Goal: Task Accomplishment & Management: Use online tool/utility

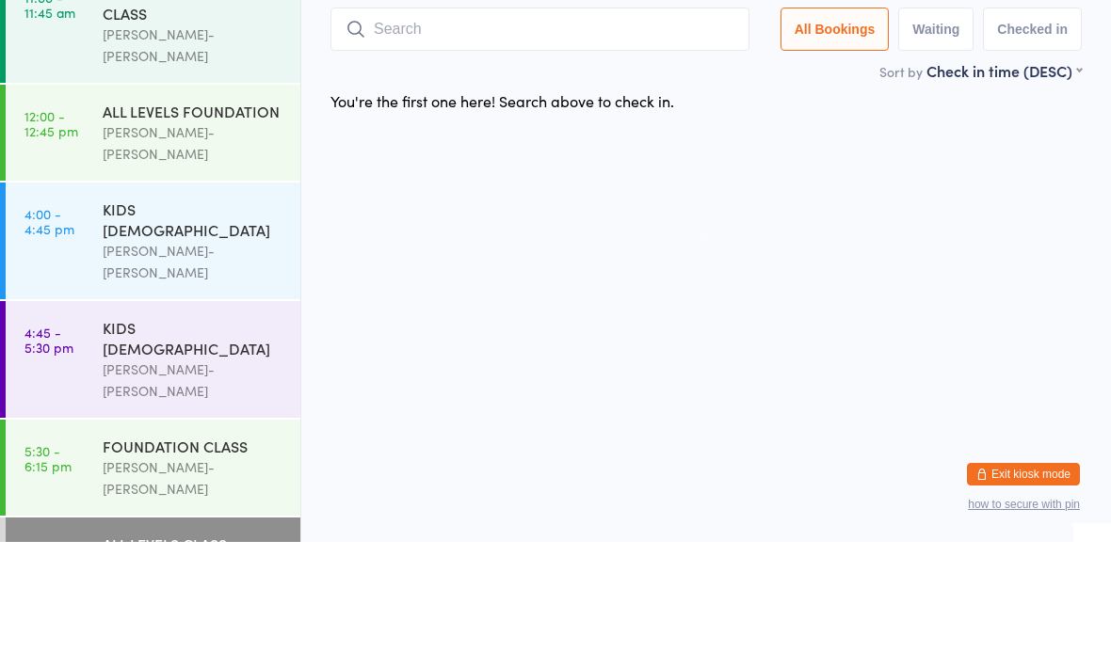
click at [238, 546] on div "FOUNDATION CLASS Braddah Jiu-Jitsu Maroubra" at bounding box center [202, 594] width 198 height 96
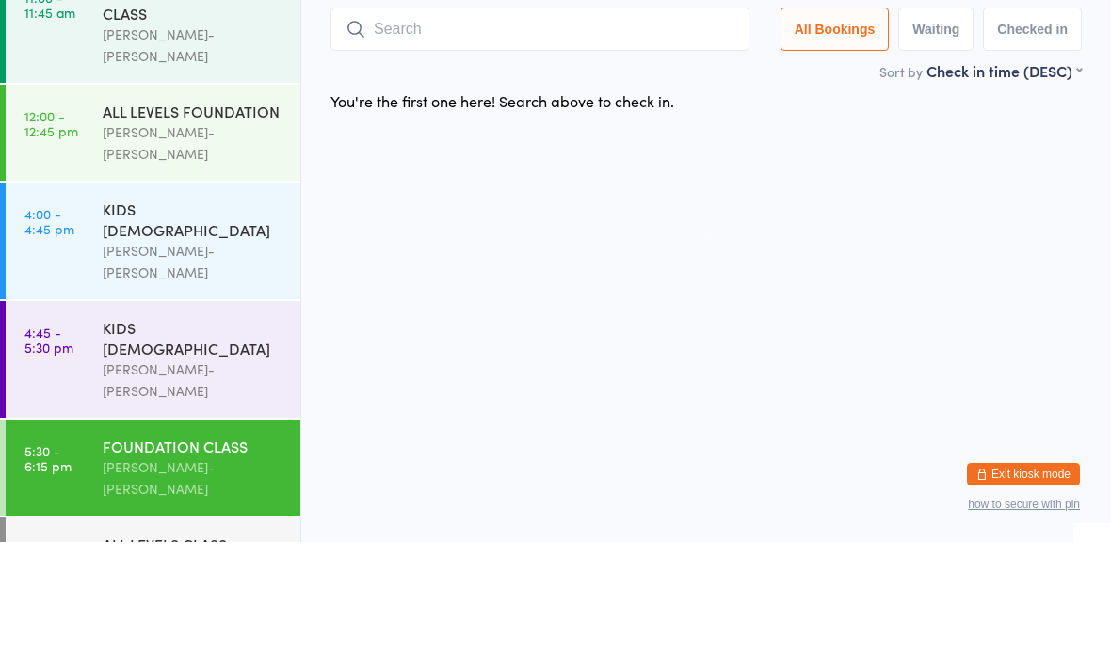
click at [248, 546] on div "FOUNDATION CLASS Braddah Jiu-Jitsu Maroubra" at bounding box center [202, 594] width 198 height 96
click at [216, 660] on div "ALL LEVELS CLASS" at bounding box center [194, 670] width 182 height 21
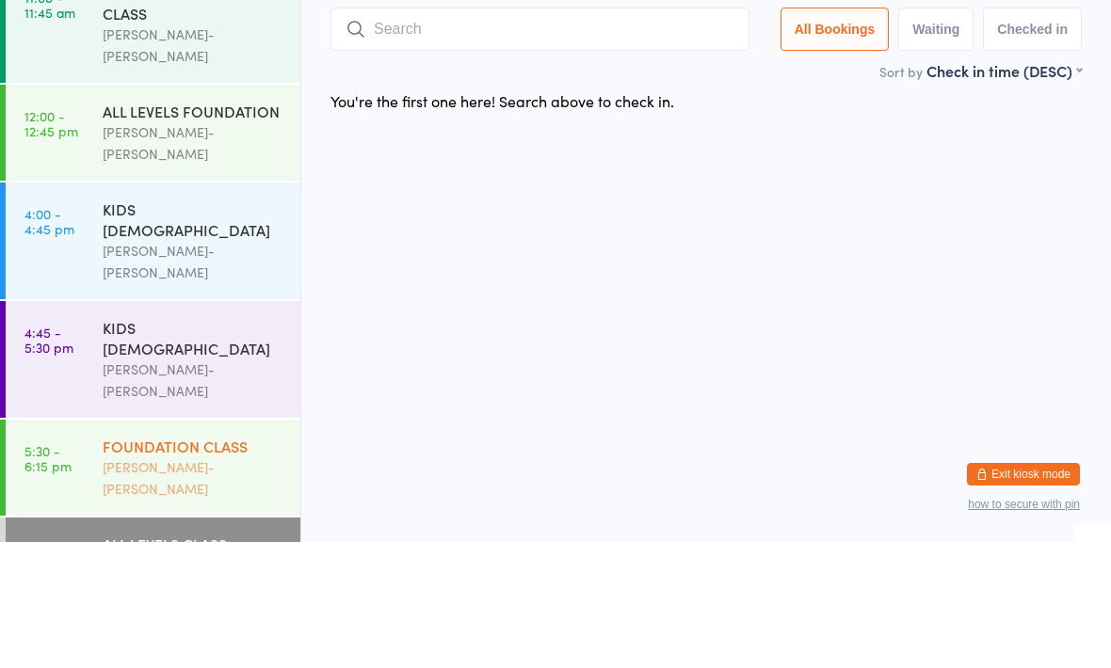
click at [219, 546] on div "FOUNDATION CLASS Braddah Jiu-Jitsu Maroubra" at bounding box center [202, 594] width 198 height 96
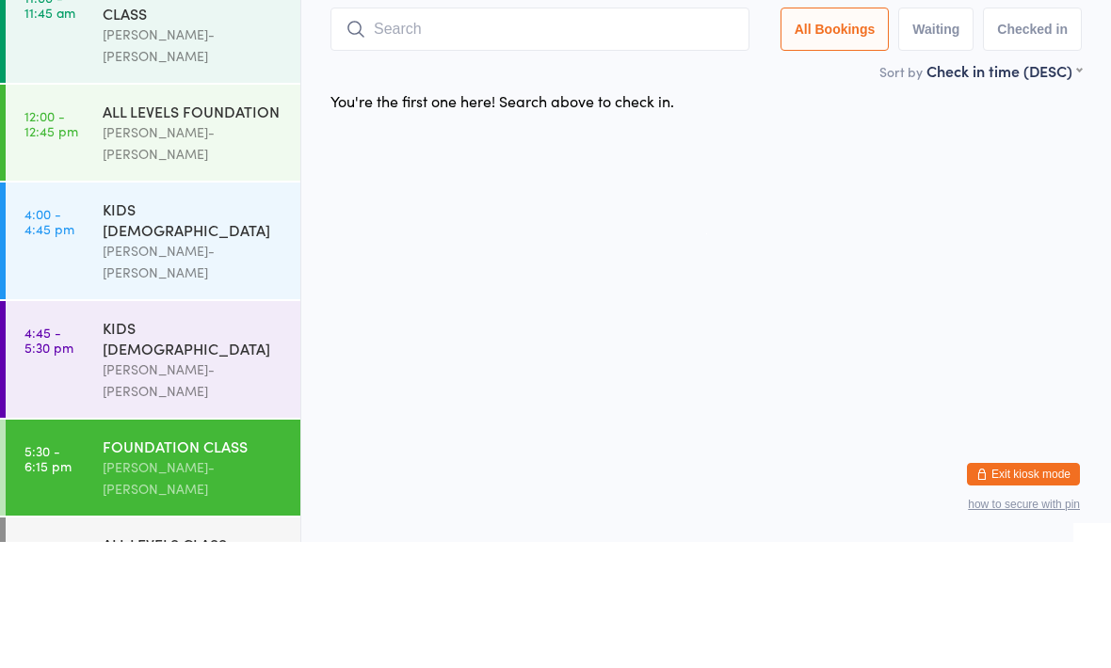
click at [201, 546] on div "FOUNDATION CLASS Braddah Jiu-Jitsu Maroubra" at bounding box center [202, 594] width 198 height 96
click at [220, 562] on div "FOUNDATION CLASS" at bounding box center [194, 572] width 182 height 21
click at [165, 443] on div "KIDS [DEMOGRAPHIC_DATA]" at bounding box center [194, 463] width 182 height 41
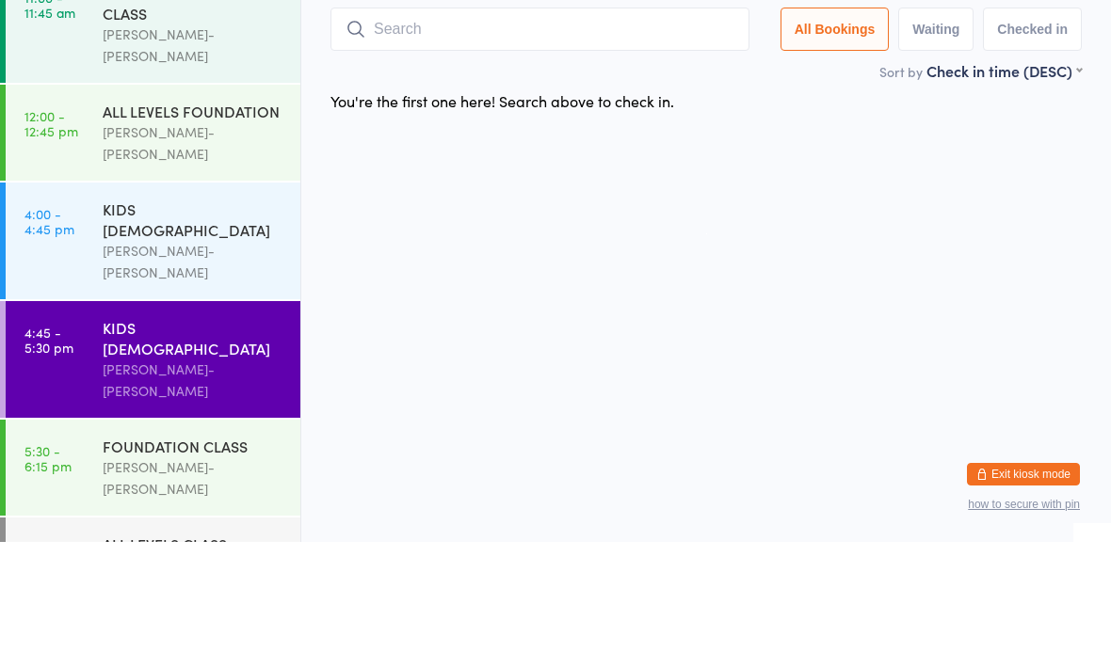
click at [496, 154] on input "search" at bounding box center [539, 155] width 419 height 43
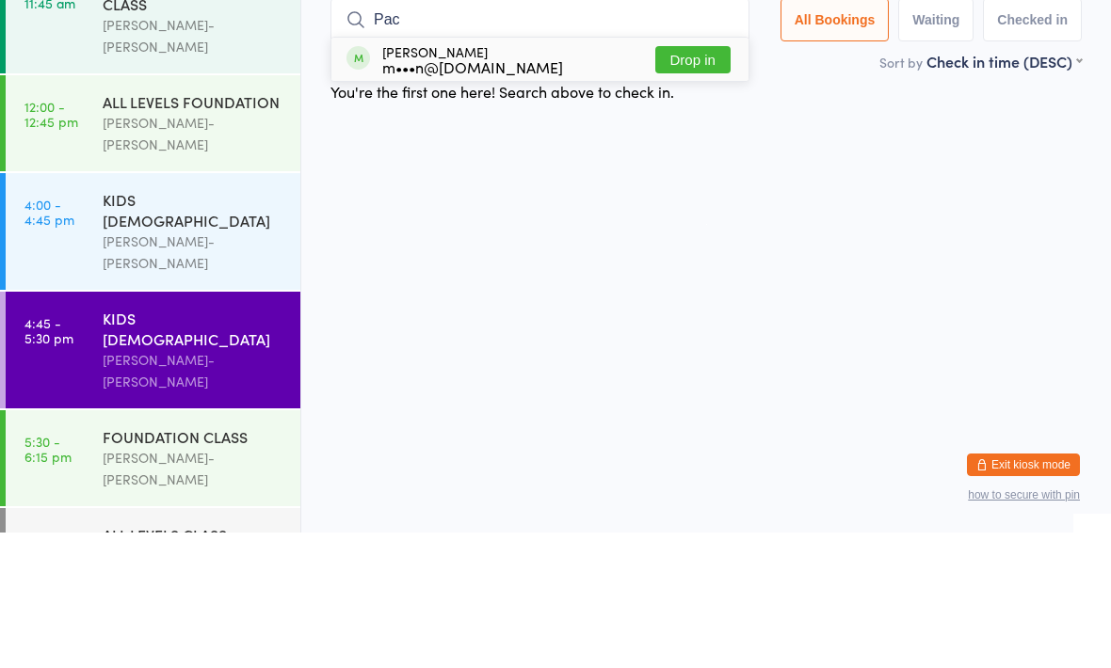
type input "Pac"
click at [702, 182] on button "Drop in" at bounding box center [692, 195] width 75 height 27
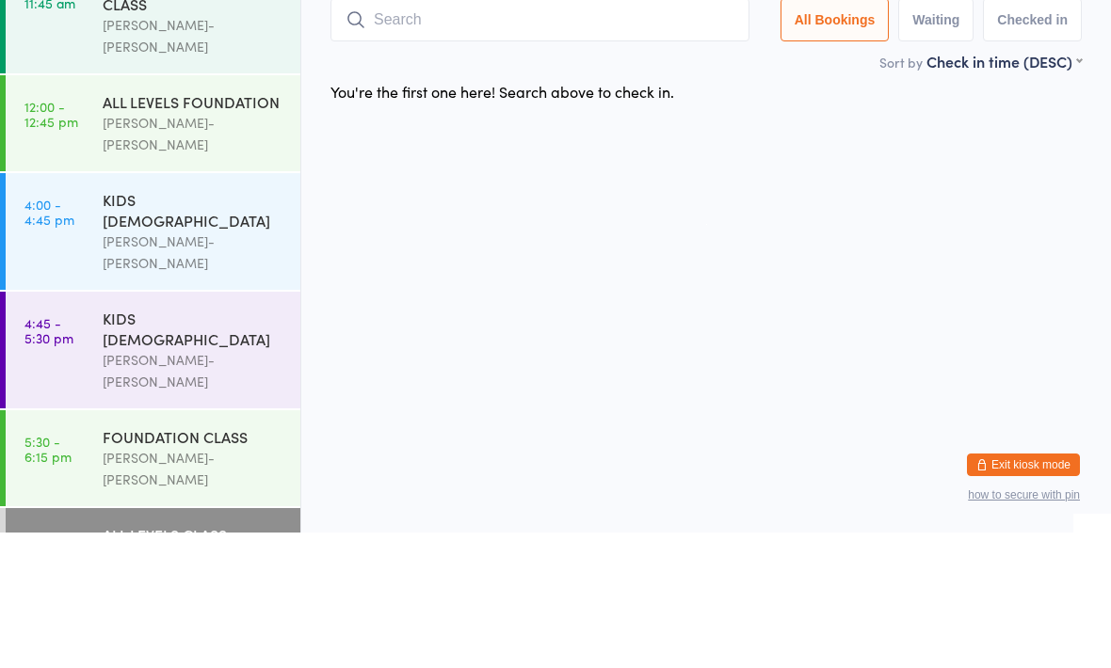
click at [561, 134] on input "search" at bounding box center [539, 155] width 419 height 43
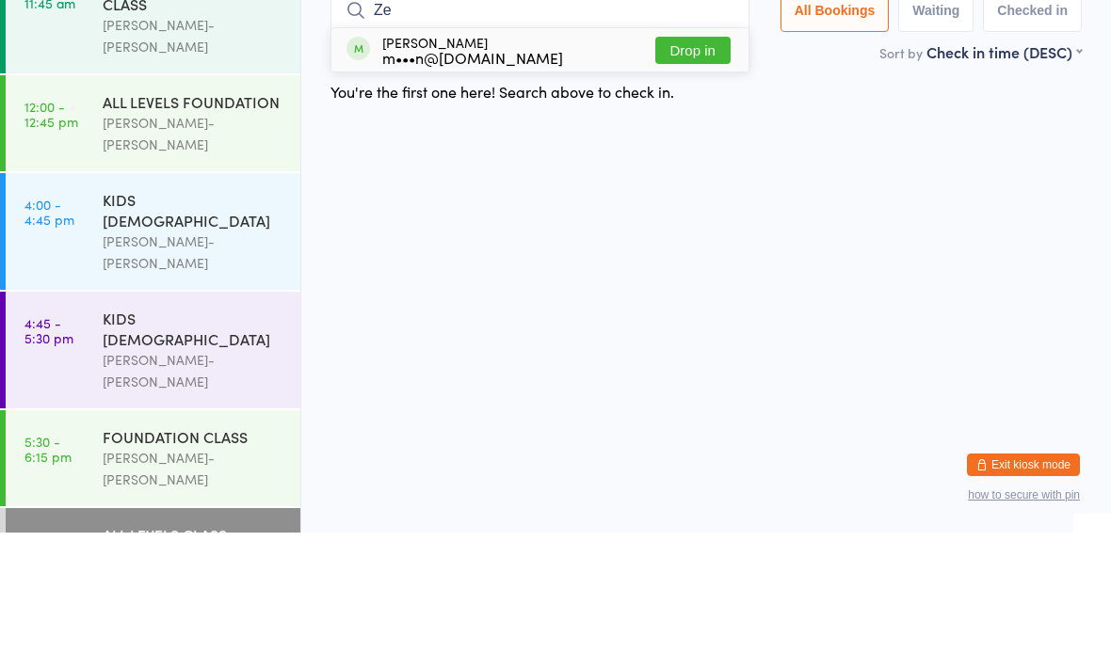
type input "Z"
type input "Pac"
click at [685, 172] on button "Drop in" at bounding box center [692, 185] width 75 height 27
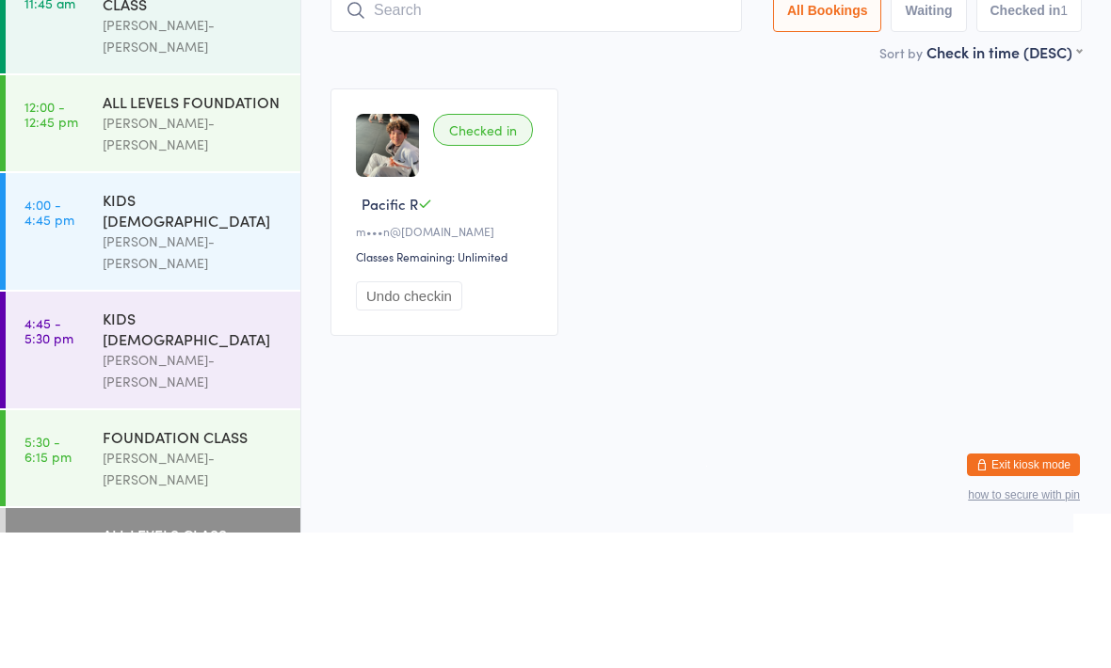
click at [153, 660] on div "ALL LEVELS CLASS" at bounding box center [194, 670] width 182 height 21
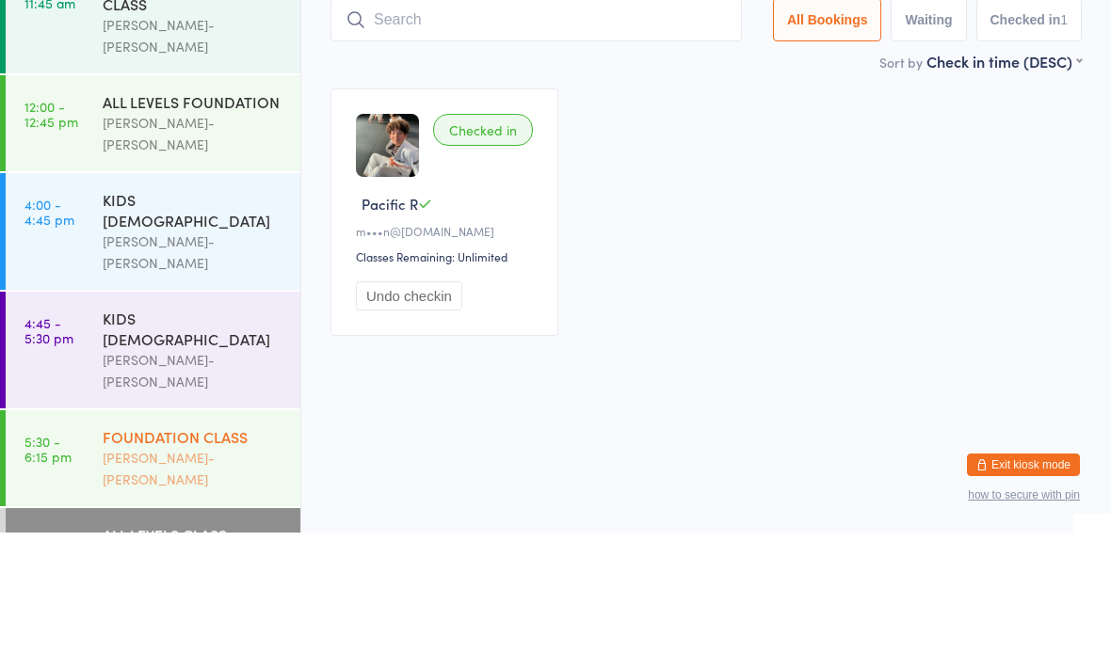
click at [167, 546] on div "FOUNDATION CLASS Braddah Jiu-Jitsu Maroubra" at bounding box center [202, 594] width 198 height 96
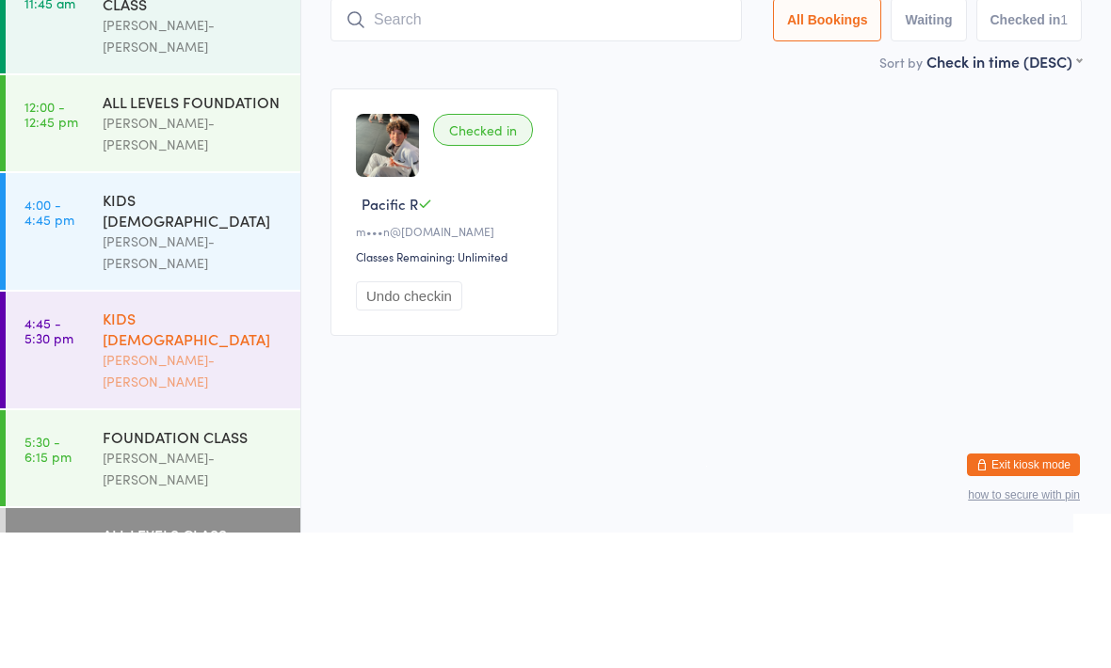
click at [232, 443] on div "KIDS [DEMOGRAPHIC_DATA]" at bounding box center [194, 463] width 182 height 41
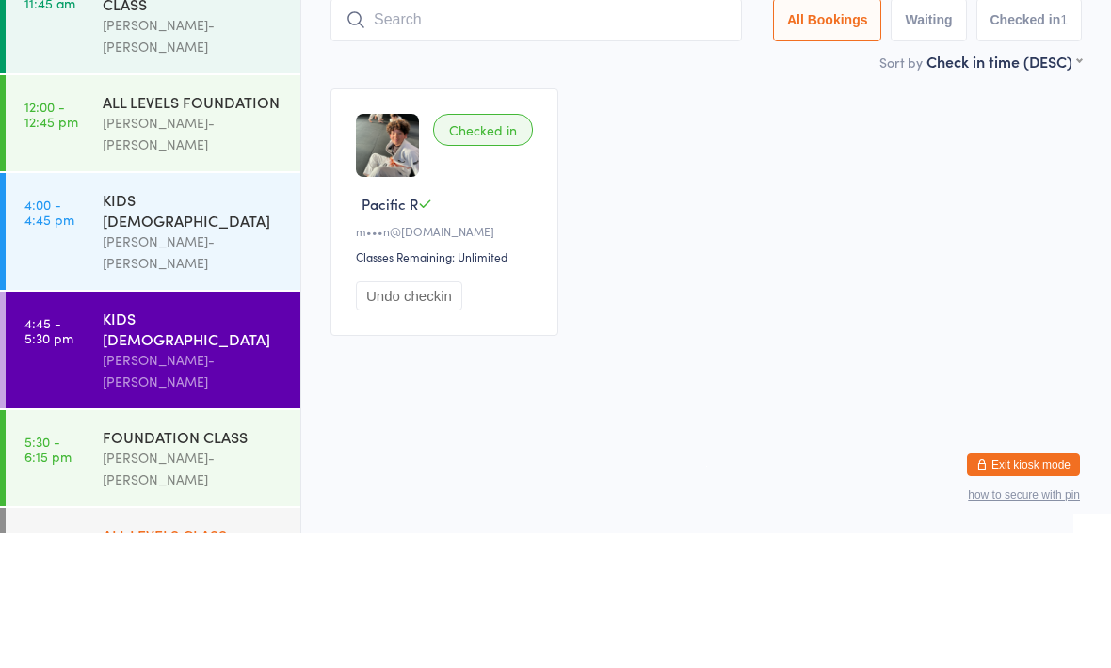
click at [209, 660] on div "ALL LEVELS CLASS" at bounding box center [194, 670] width 182 height 21
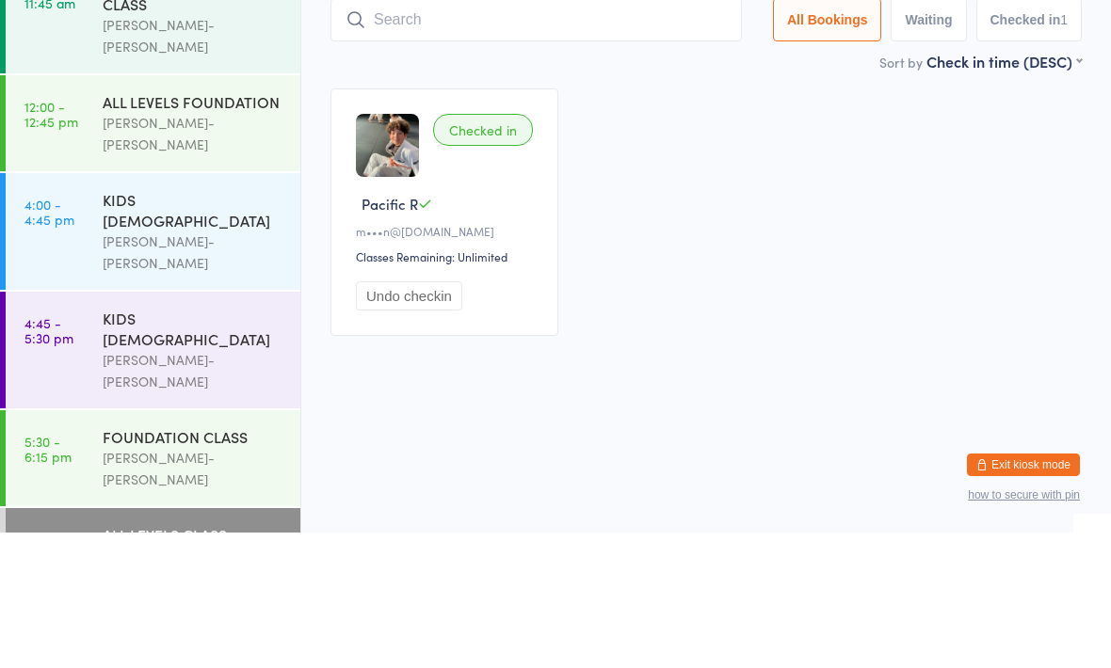
click at [443, 446] on button "Undo checkin" at bounding box center [409, 431] width 106 height 29
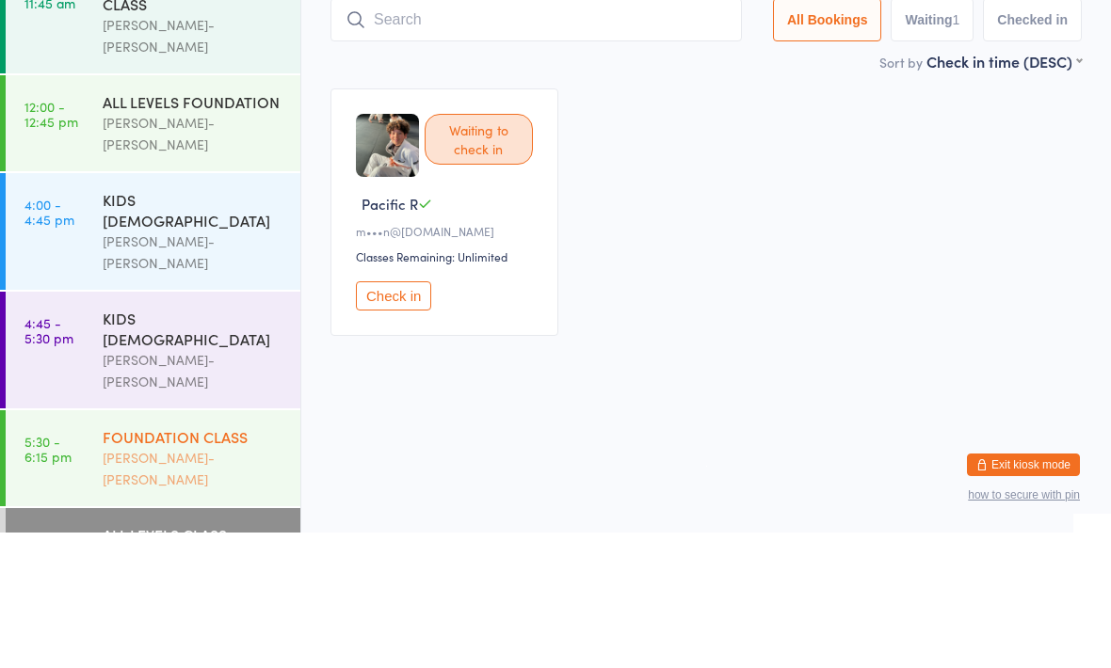
click at [170, 562] on div "FOUNDATION CLASS" at bounding box center [194, 572] width 182 height 21
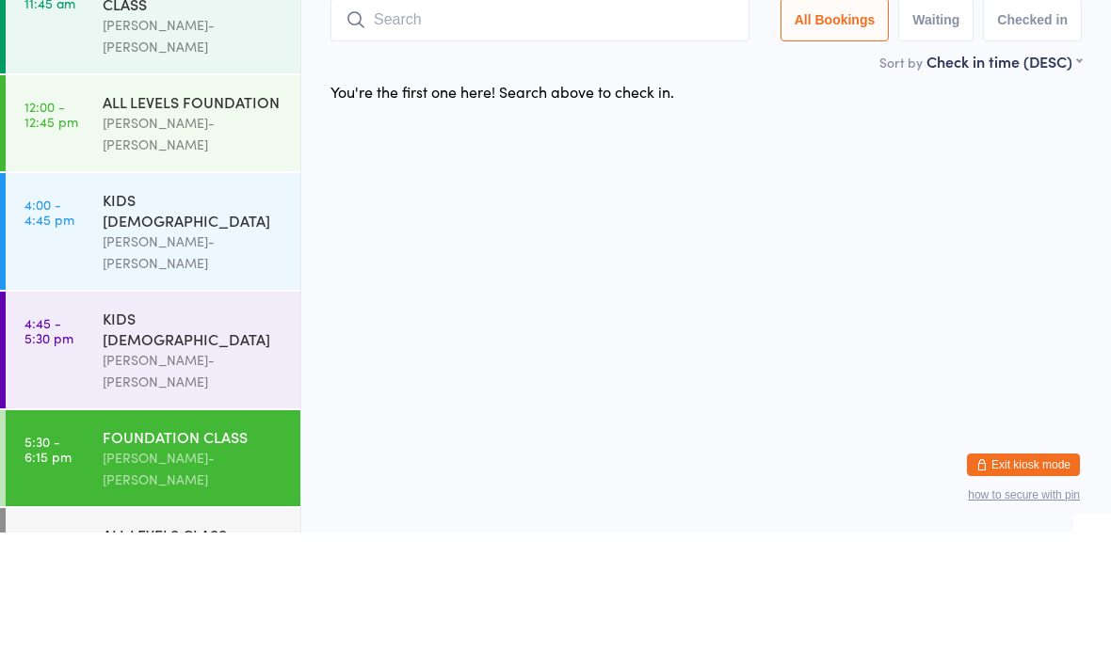
click at [481, 160] on input "search" at bounding box center [539, 155] width 419 height 43
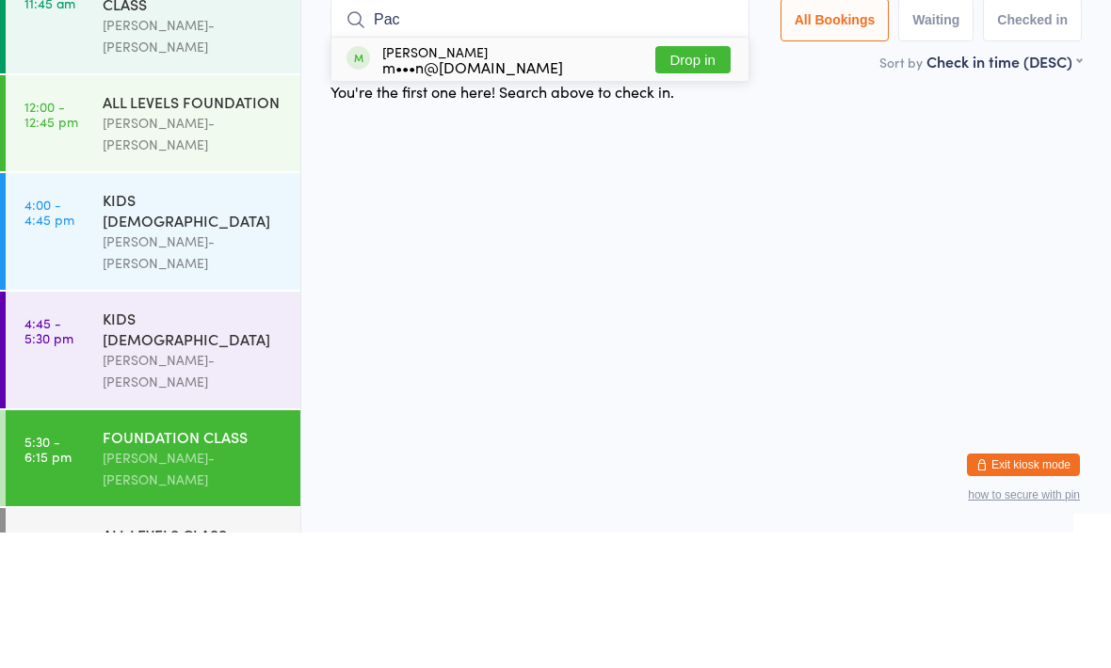
type input "Pac"
click at [717, 182] on button "Drop in" at bounding box center [692, 195] width 75 height 27
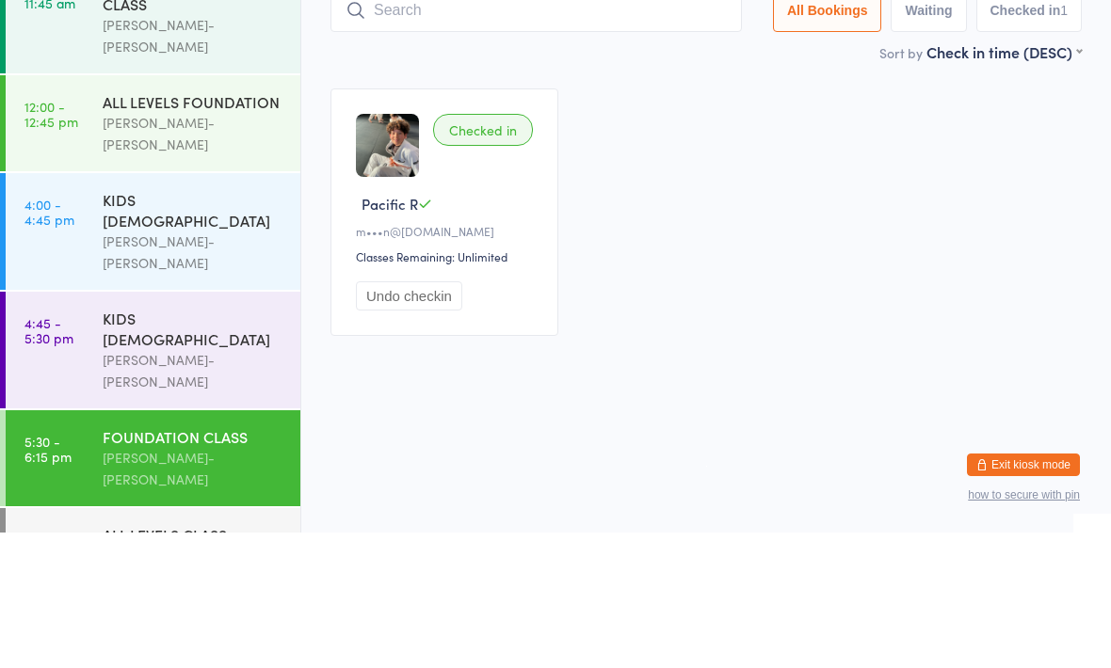
click at [151, 546] on div "FOUNDATION CLASS Braddah Jiu-Jitsu Maroubra" at bounding box center [202, 594] width 198 height 96
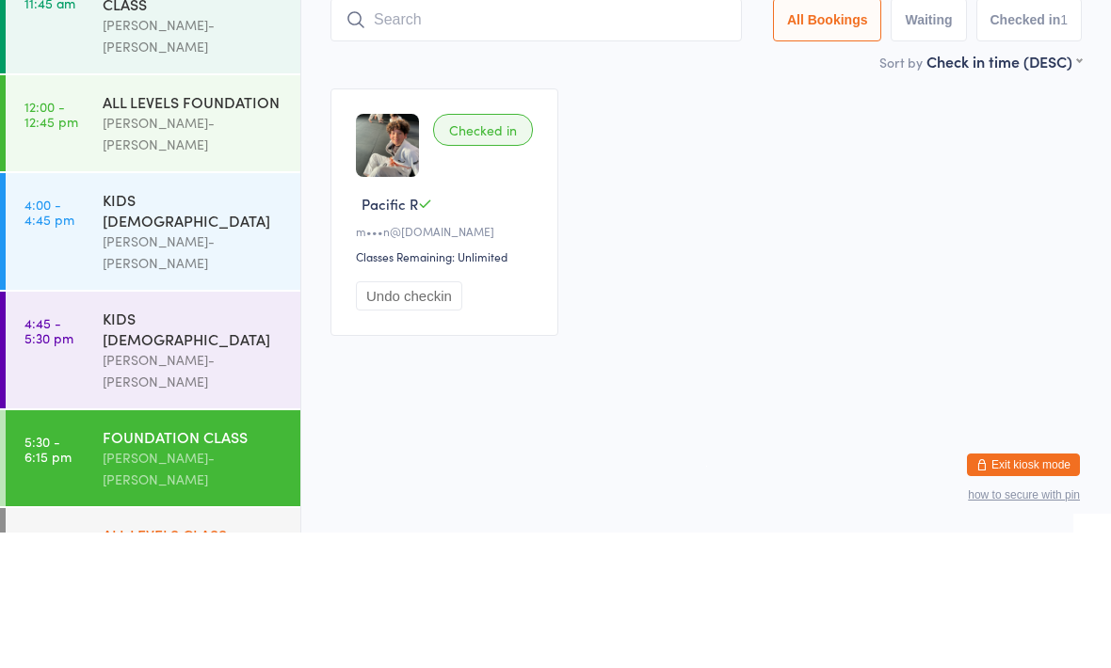
click at [143, 660] on div "ALL LEVELS CLASS" at bounding box center [194, 670] width 182 height 21
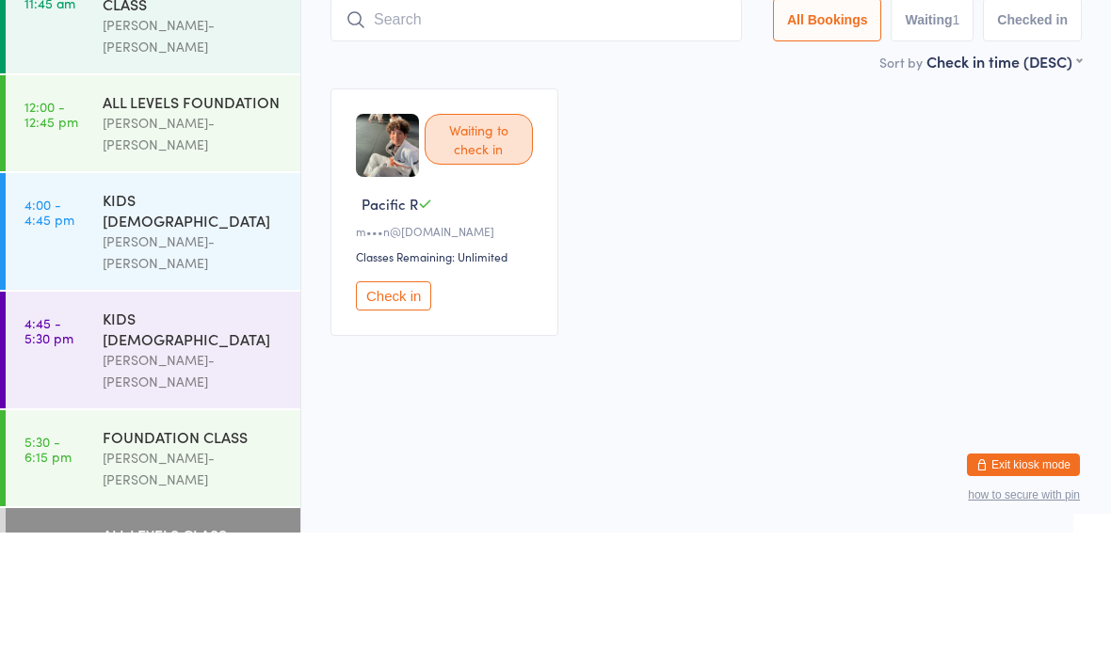
click at [166, 443] on div "KIDS [DEMOGRAPHIC_DATA]" at bounding box center [194, 463] width 182 height 41
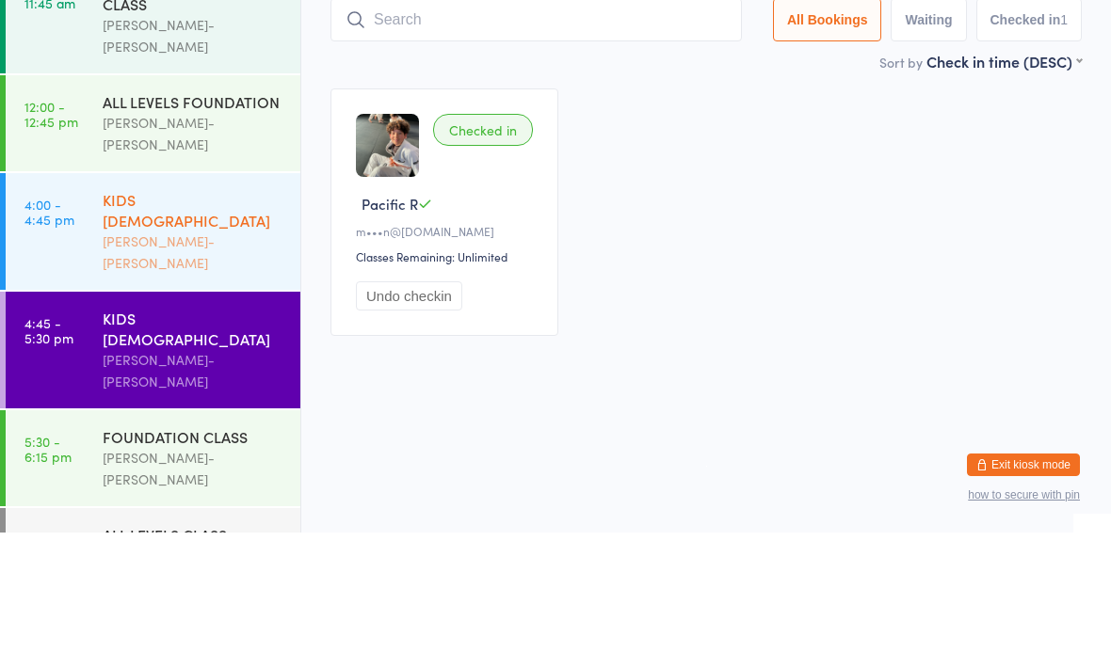
click at [105, 366] on div "[PERSON_NAME]-[PERSON_NAME]" at bounding box center [194, 387] width 182 height 43
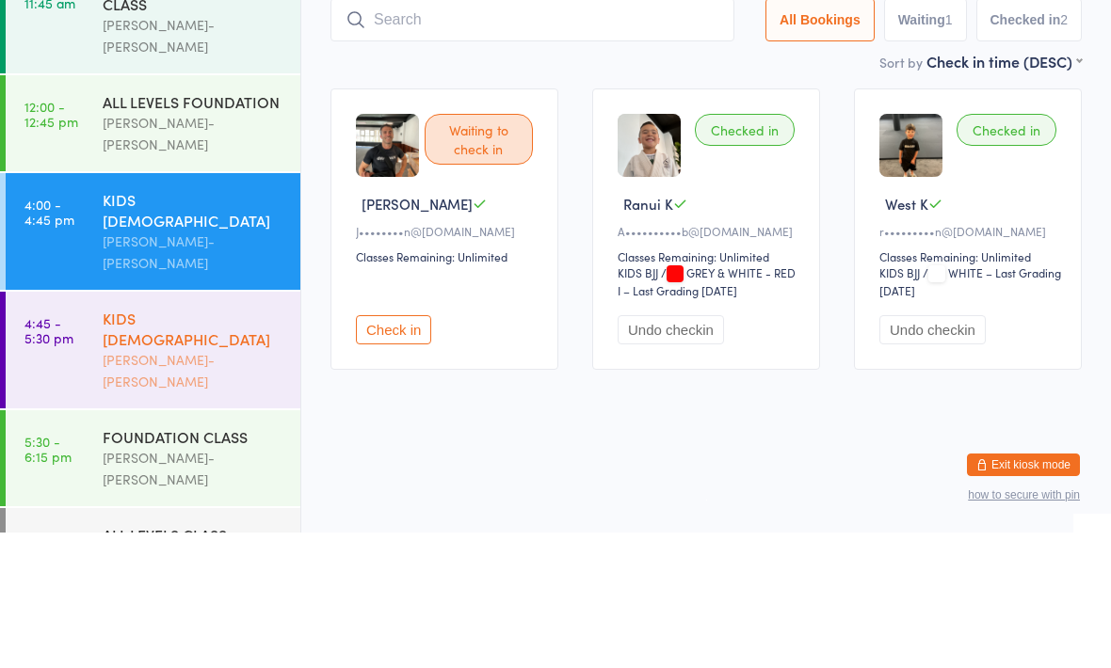
click at [172, 443] on div "KIDS [DEMOGRAPHIC_DATA]" at bounding box center [194, 463] width 182 height 41
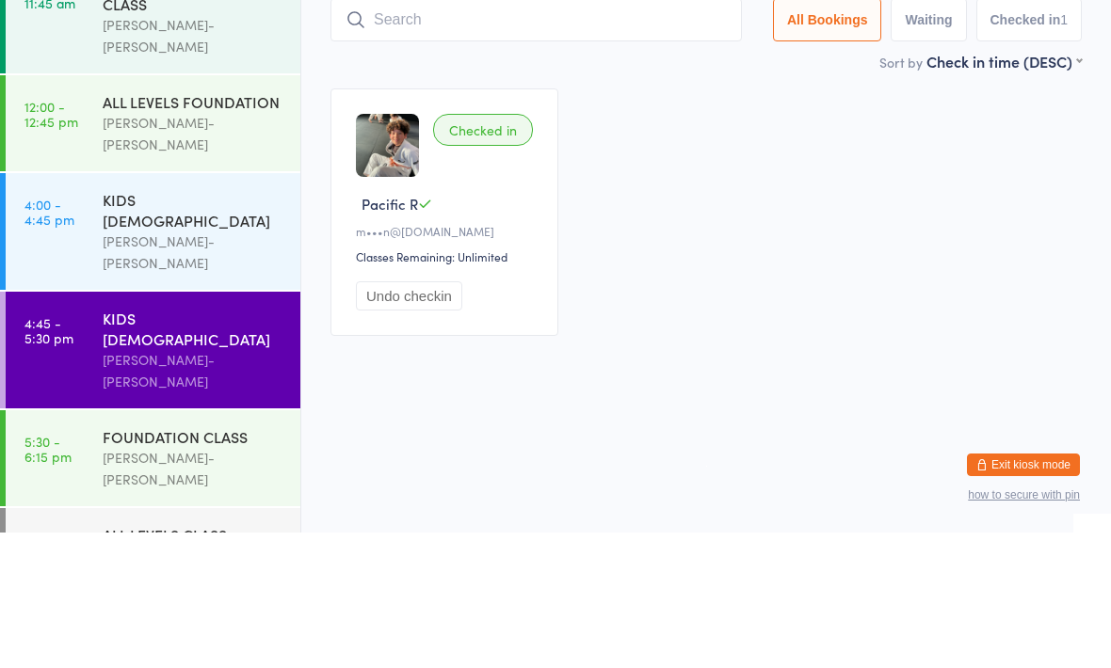
click at [512, 169] on input "search" at bounding box center [535, 155] width 411 height 43
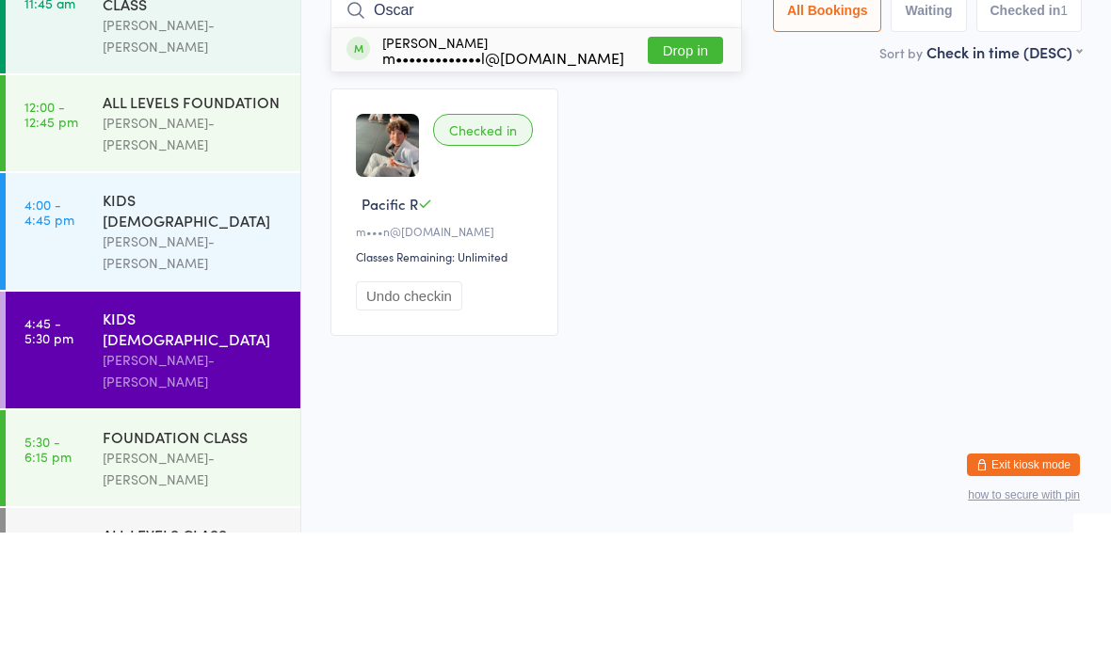
type input "Oscar"
click at [594, 164] on div "Oscar Waddell m•••••••••••••l@gmail.com Drop in" at bounding box center [536, 185] width 410 height 43
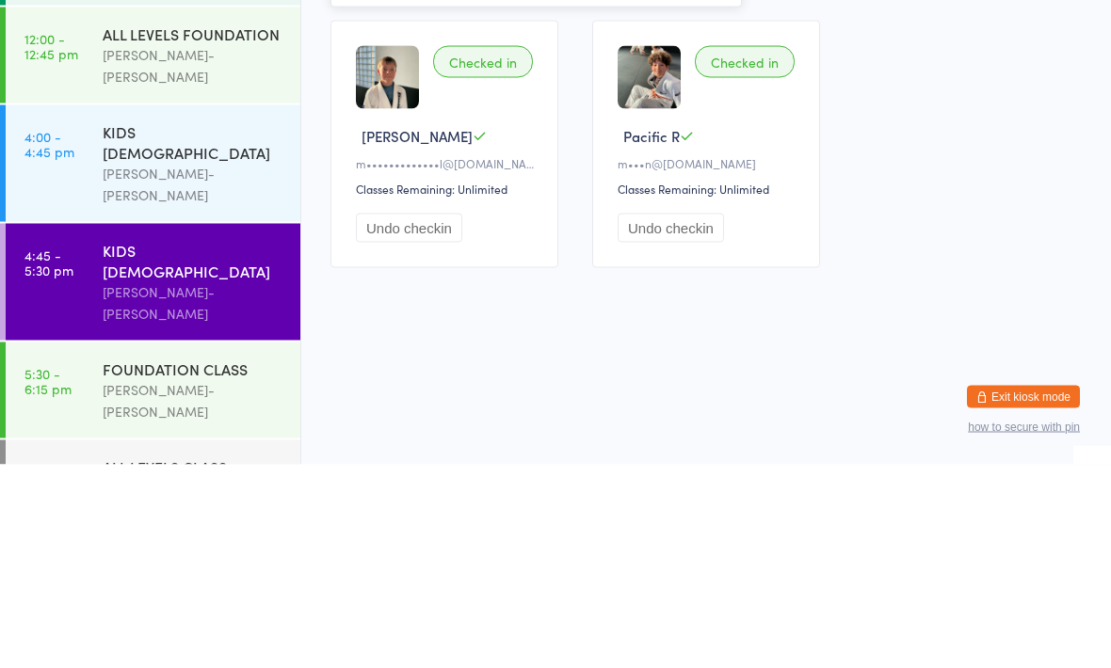
click at [677, 417] on button "Undo checkin" at bounding box center [671, 431] width 106 height 29
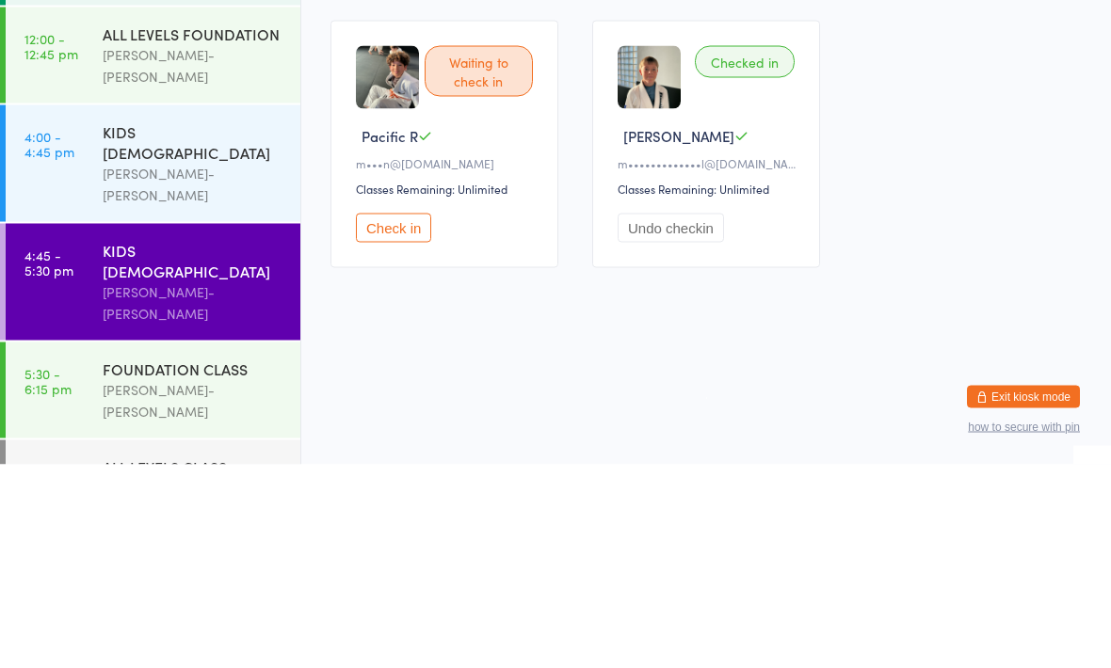
click at [598, 158] on input "Ze" at bounding box center [532, 145] width 404 height 43
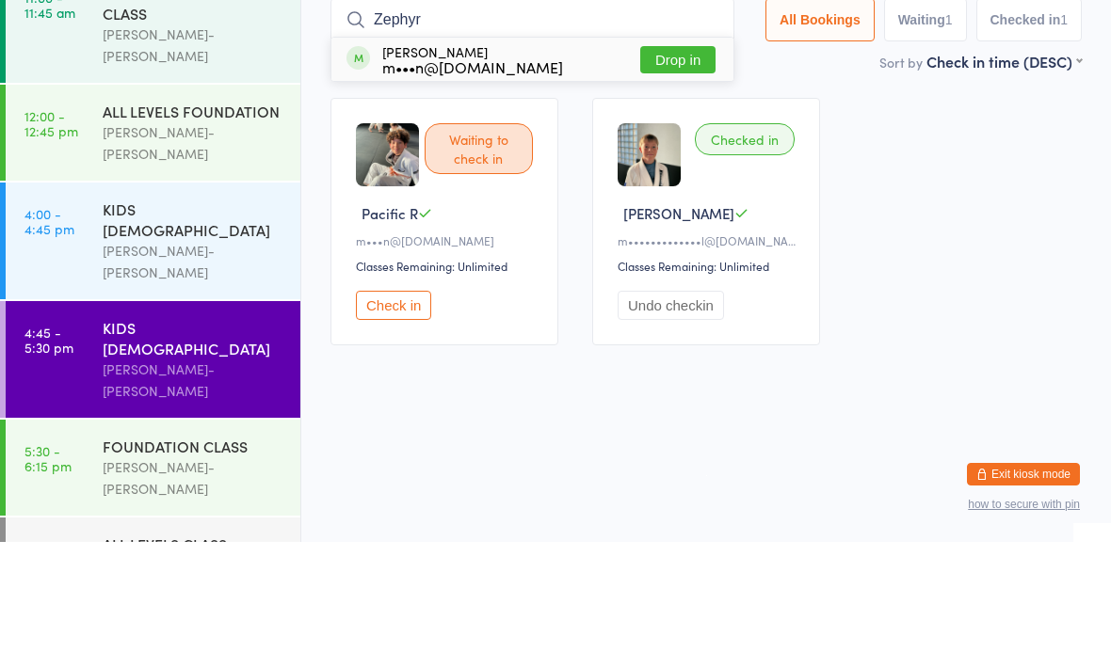
type input "Zephyr"
click at [659, 172] on button "Drop in" at bounding box center [677, 185] width 75 height 27
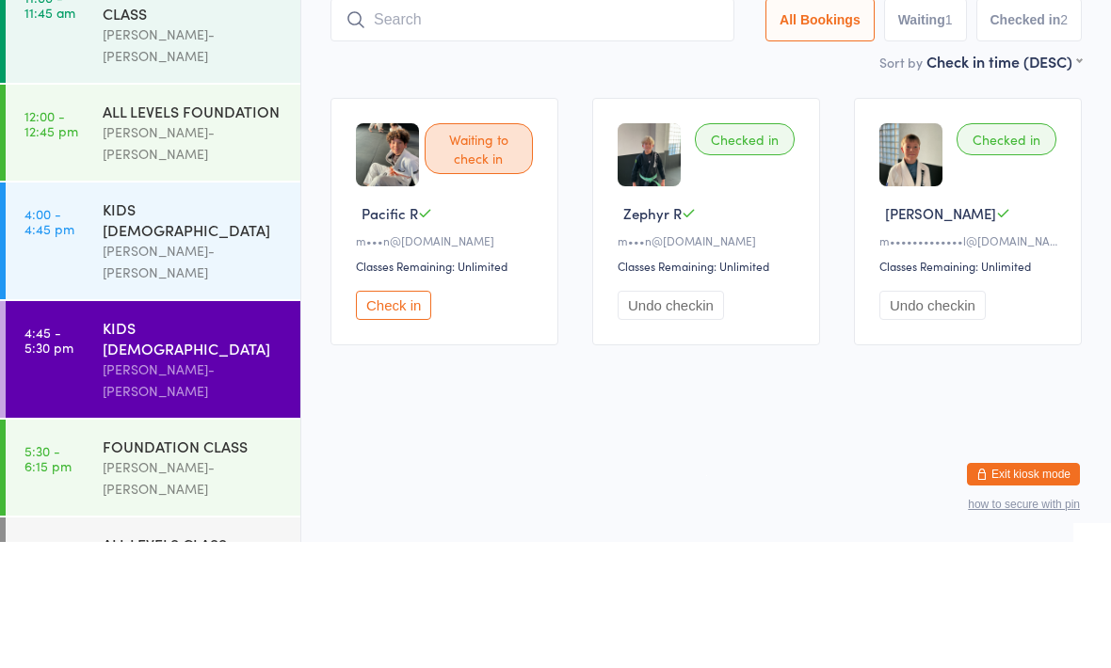
click at [410, 417] on button "Check in" at bounding box center [393, 431] width 75 height 29
click at [414, 417] on button "Check in" at bounding box center [393, 431] width 75 height 29
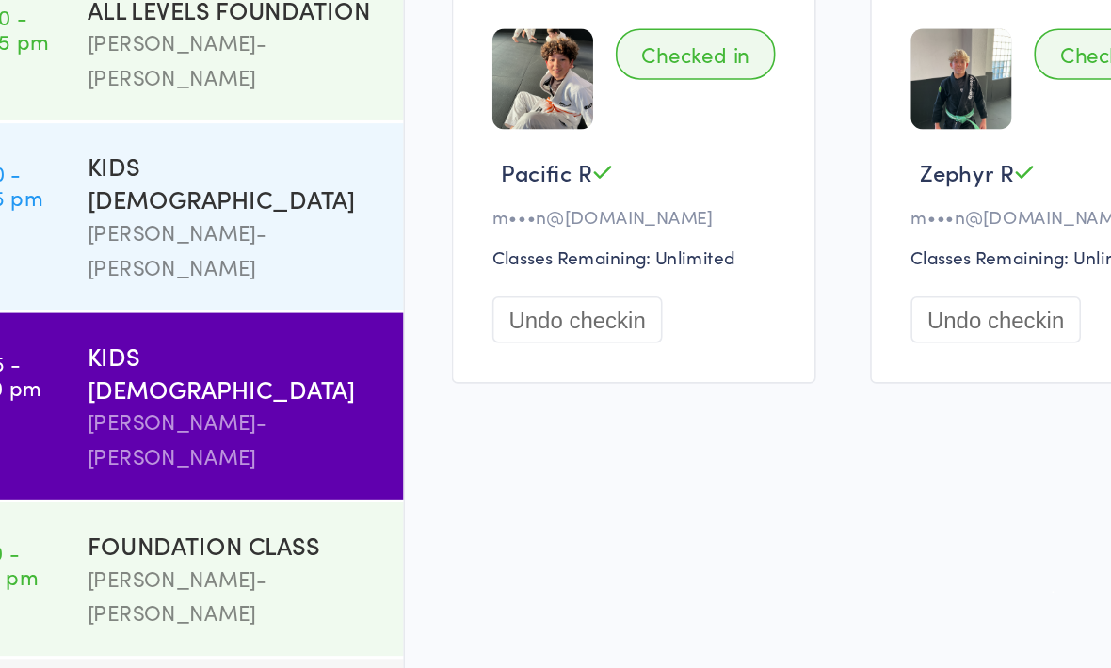
click at [356, 417] on button "Undo checkin" at bounding box center [409, 431] width 106 height 29
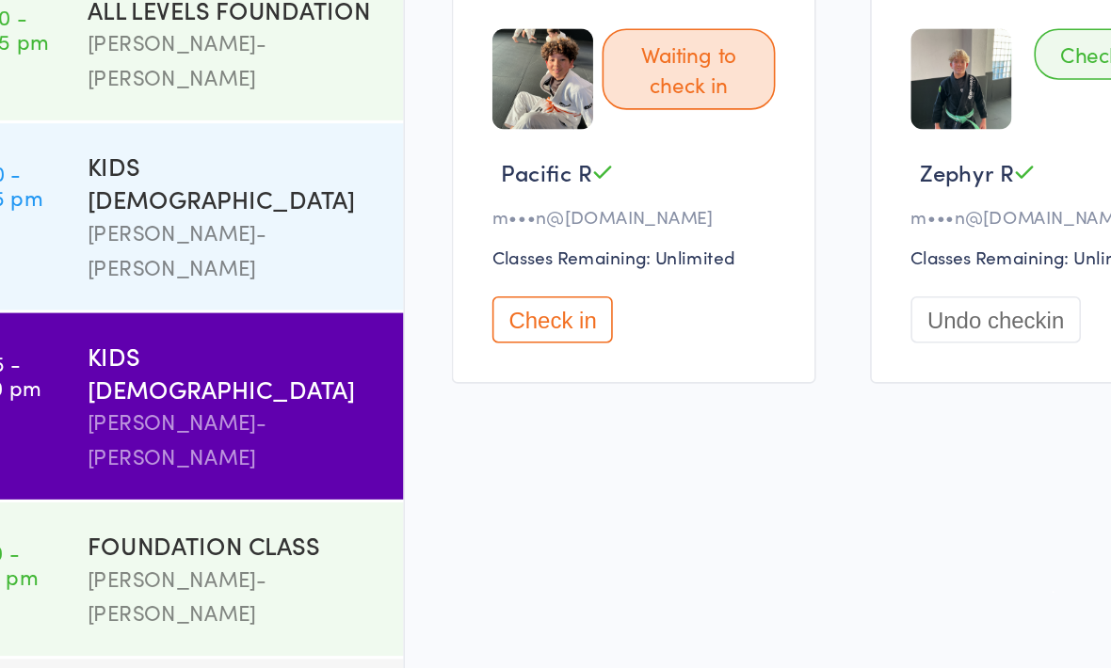
click at [356, 417] on button "Check in" at bounding box center [393, 431] width 75 height 29
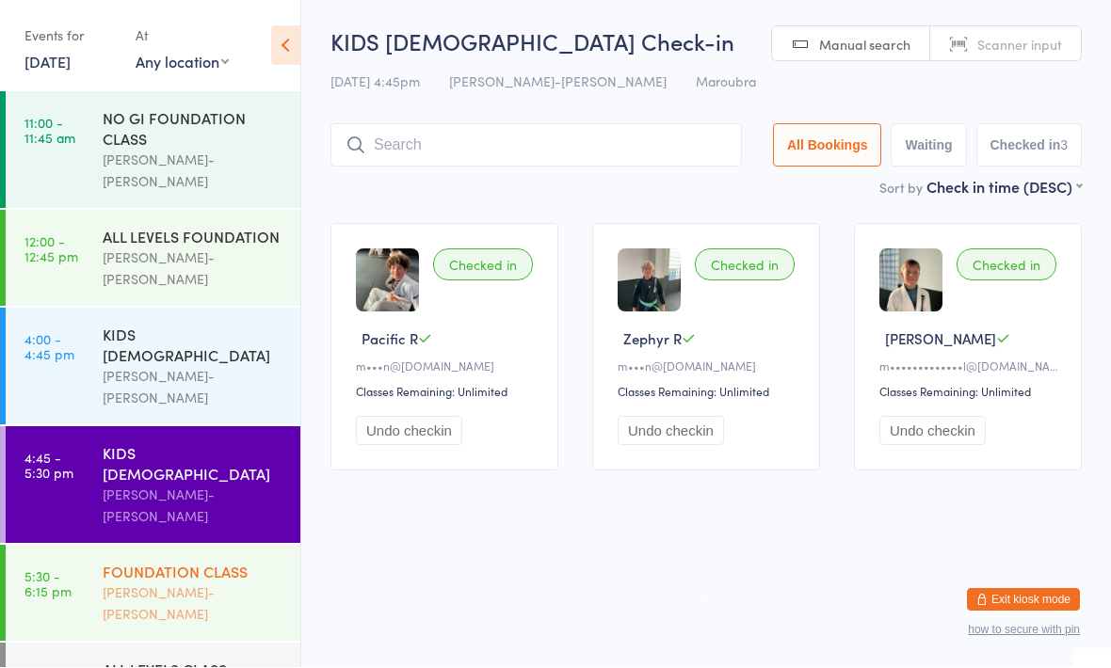
click at [212, 583] on div "[PERSON_NAME]-[PERSON_NAME]" at bounding box center [194, 604] width 182 height 43
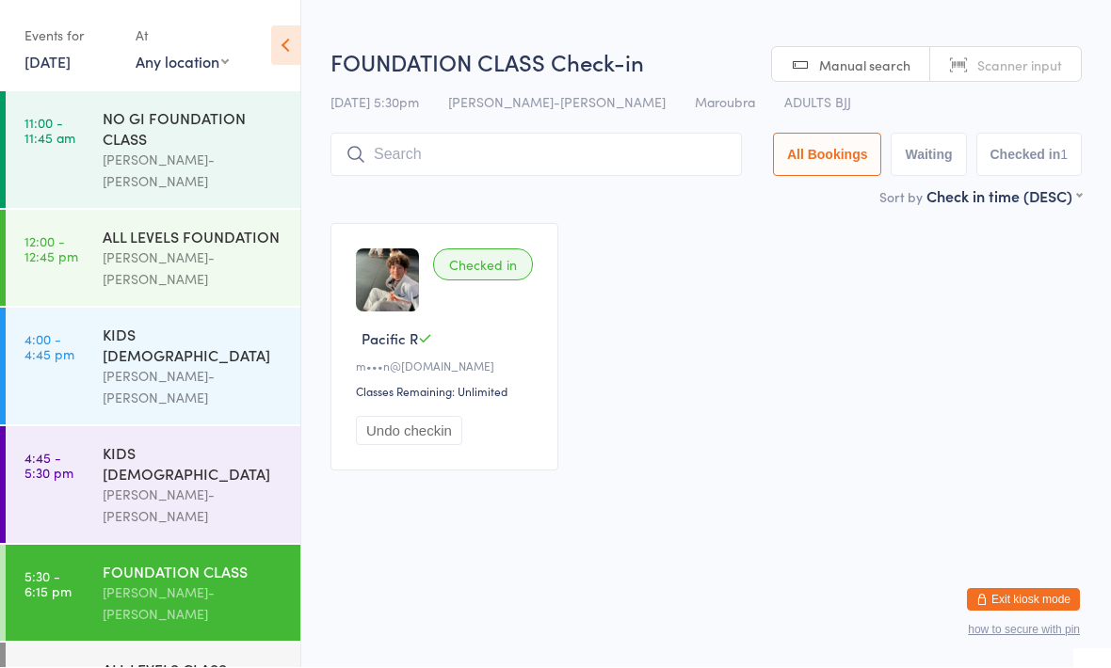
click at [608, 158] on input "search" at bounding box center [535, 155] width 411 height 43
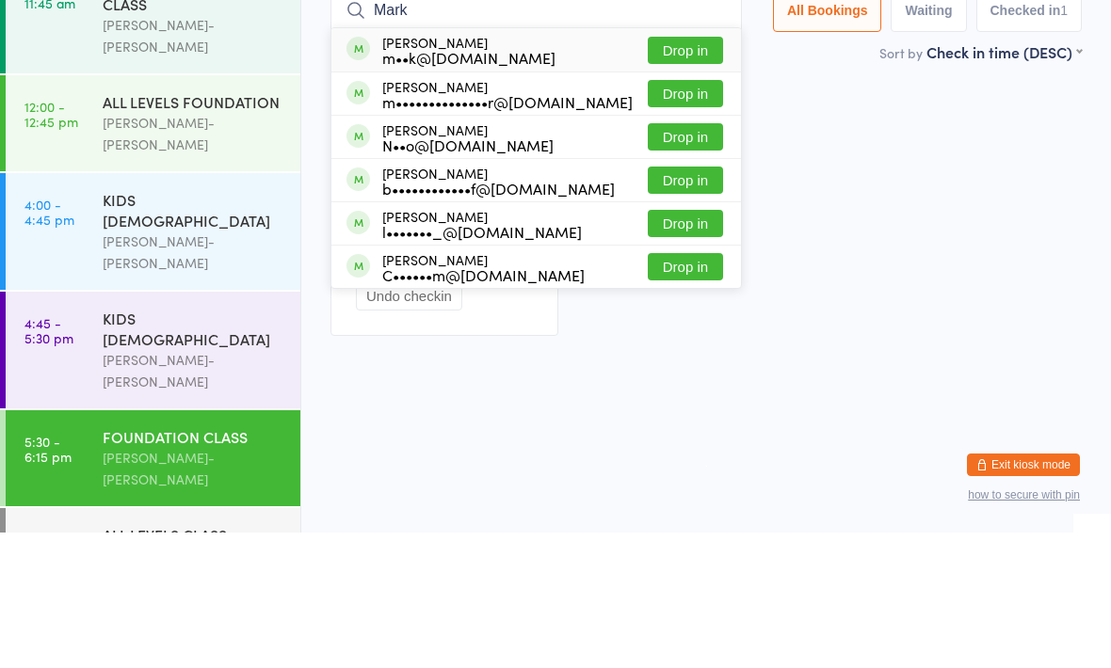
type input "Mark"
click at [680, 172] on button "Drop in" at bounding box center [685, 185] width 75 height 27
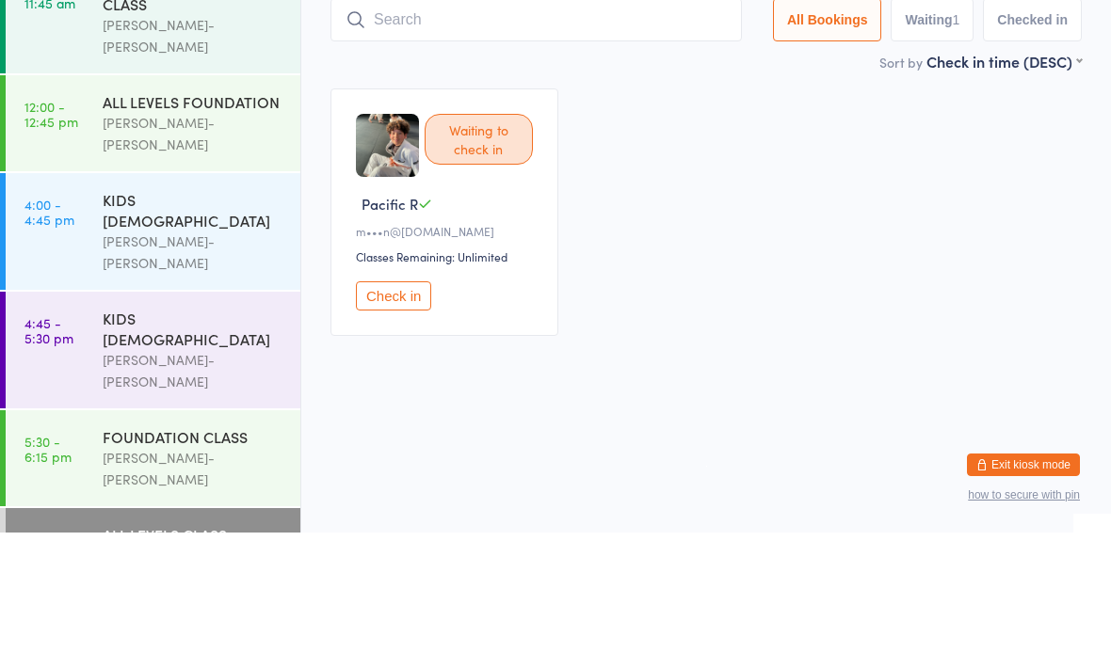
click at [190, 463] on ul "11:00 - 11:45 am NO GI FOUNDATION CLASS Braddah Jiu-Jitsu Maroubra 12:00 - 12:4…" at bounding box center [150, 380] width 300 height 576
click at [168, 474] on ul "11:00 - 11:45 am NO GI FOUNDATION CLASS Braddah Jiu-Jitsu Maroubra 12:00 - 12:4…" at bounding box center [150, 380] width 300 height 576
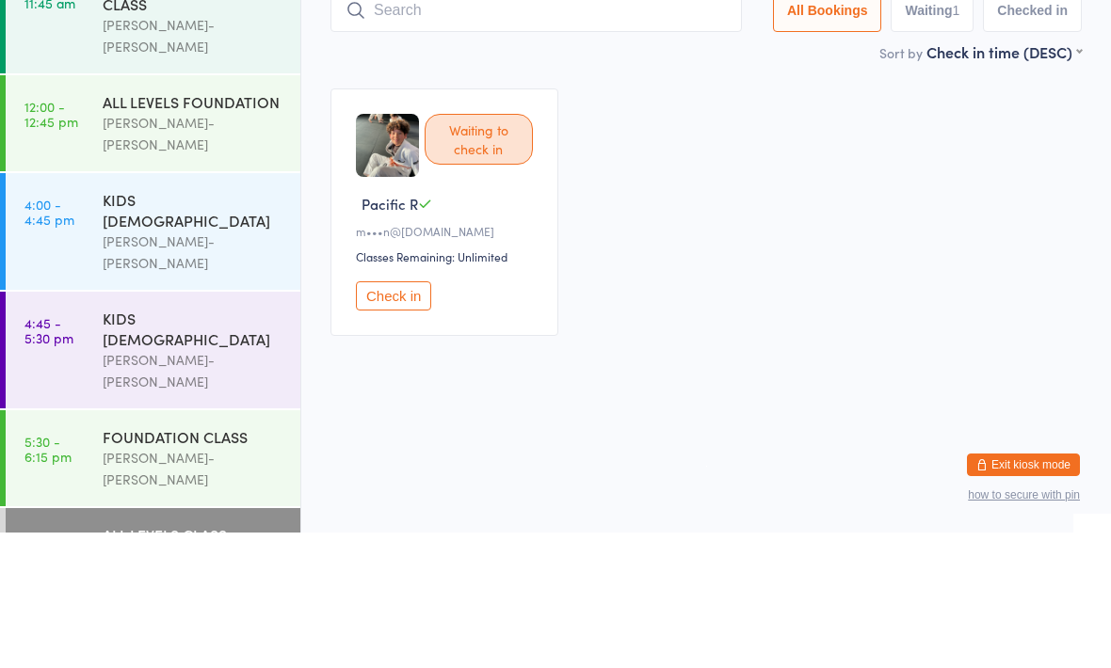
click at [168, 469] on ul "11:00 - 11:45 am NO GI FOUNDATION CLASS Braddah Jiu-Jitsu Maroubra 12:00 - 12:4…" at bounding box center [150, 380] width 300 height 576
click at [655, 124] on input "search" at bounding box center [535, 145] width 411 height 43
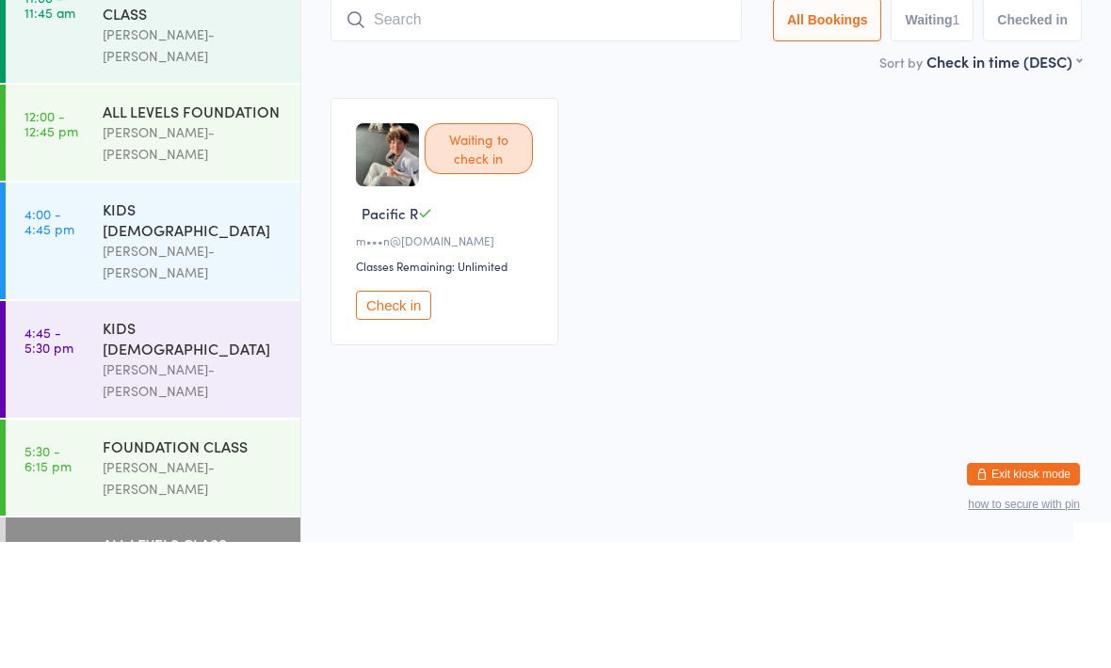
click at [678, 207] on div "Waiting to check in Pacific R m•••n@ramosbricklaying.com.au Classes Remaining: …" at bounding box center [706, 348] width 785 height 282
click at [156, 534] on ul "11:00 - 11:45 am NO GI FOUNDATION CLASS Braddah Jiu-Jitsu Maroubra 12:00 - 12:4…" at bounding box center [150, 380] width 300 height 576
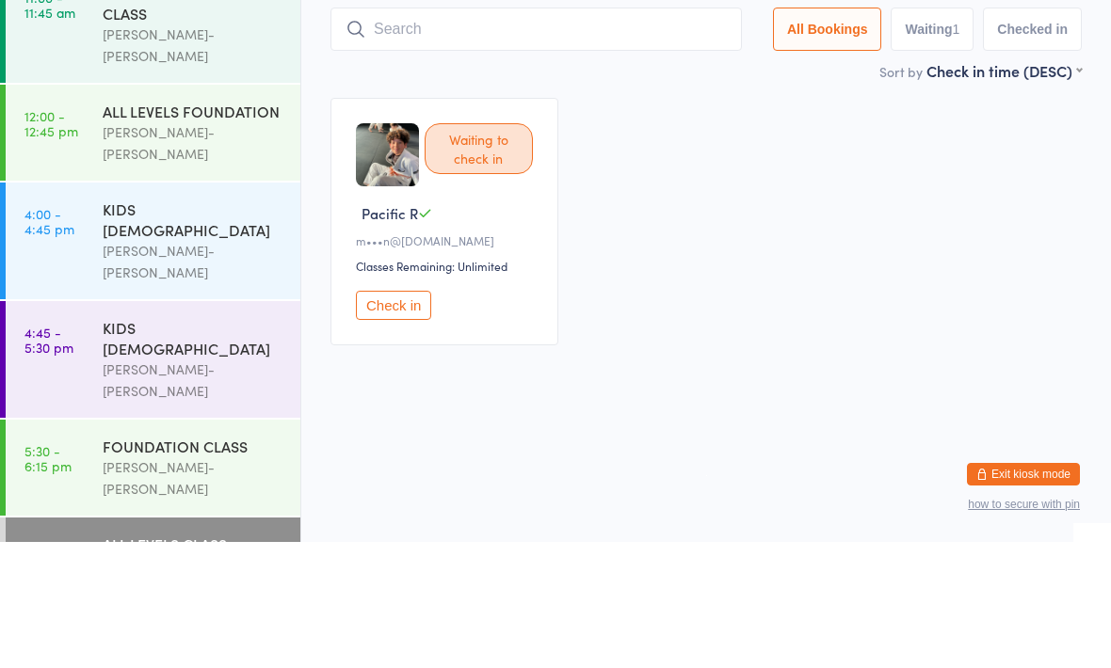
click at [554, 134] on input "search" at bounding box center [535, 155] width 411 height 43
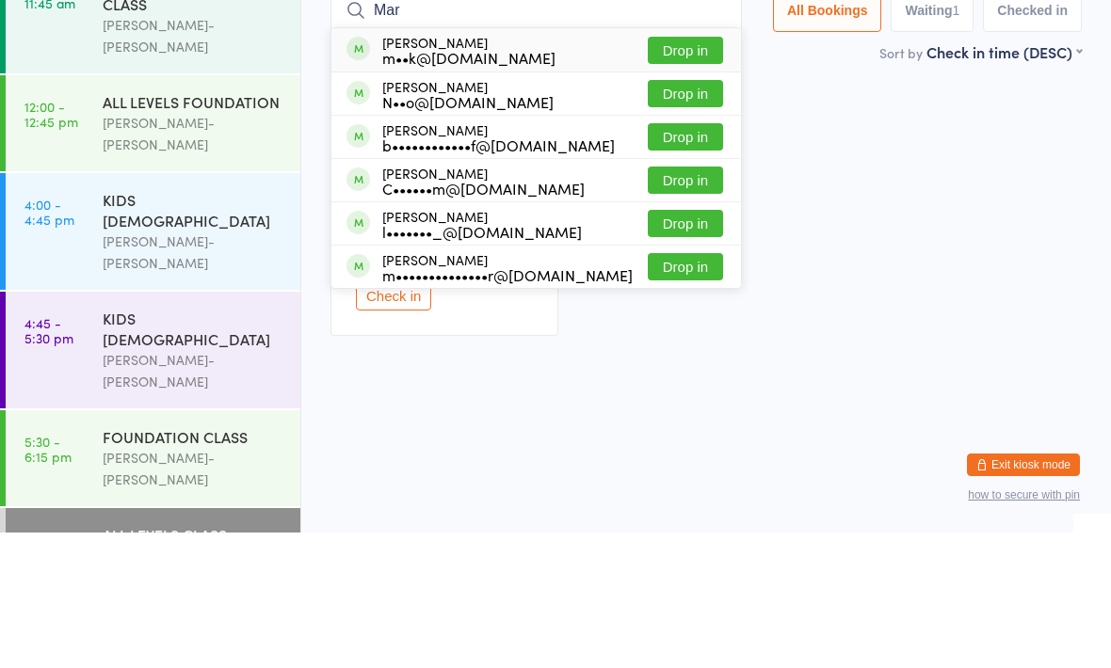
type input "Mar"
click at [840, 207] on div "Waiting to check in Pacific R m•••n@ramosbricklaying.com.au Classes Remaining: …" at bounding box center [706, 348] width 785 height 282
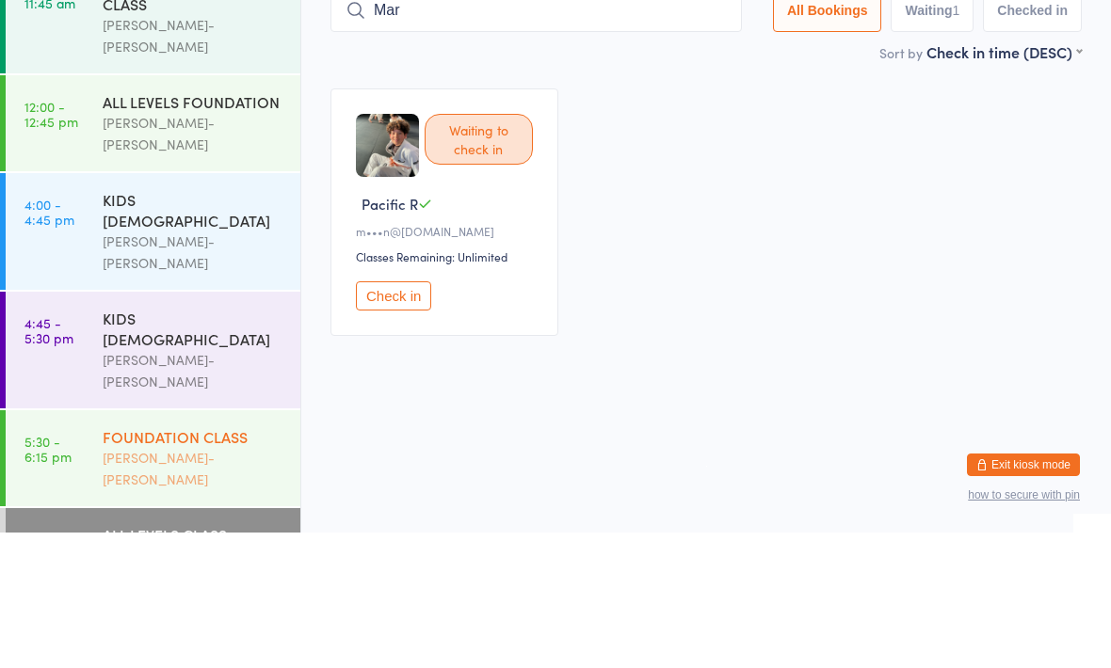
click at [234, 546] on div "FOUNDATION CLASS Braddah Jiu-Jitsu Maroubra" at bounding box center [202, 594] width 198 height 96
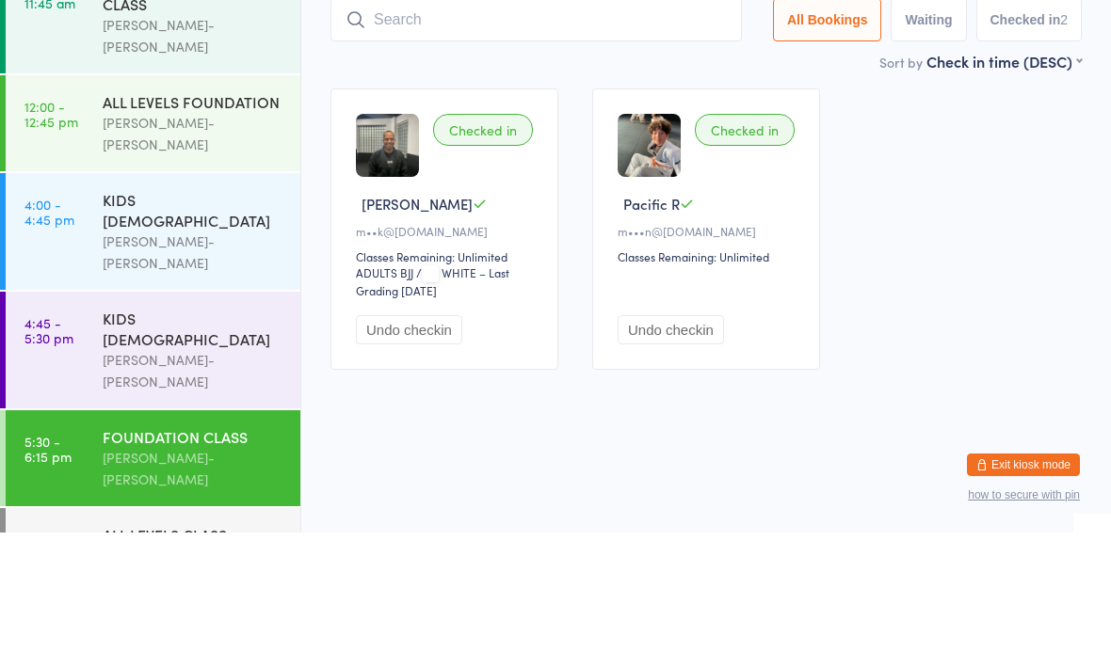
click at [146, 531] on ul "11:00 - 11:45 am NO GI FOUNDATION CLASS Braddah Jiu-Jitsu Maroubra 12:00 - 12:4…" at bounding box center [150, 380] width 300 height 576
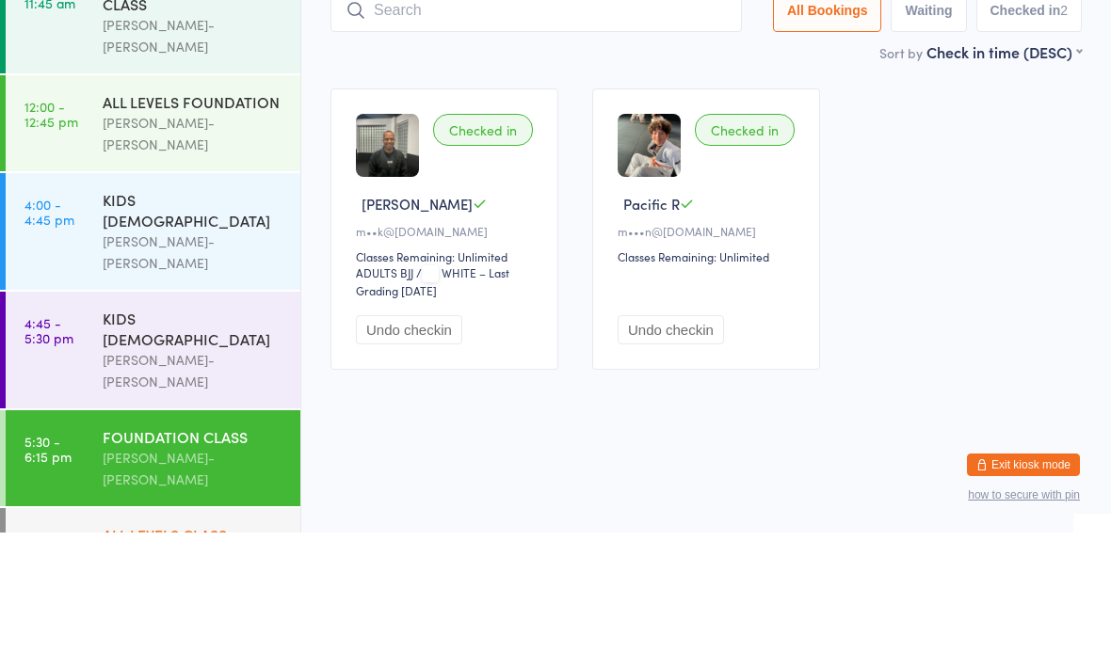
click at [152, 660] on div "ALL LEVELS CLASS" at bounding box center [194, 670] width 182 height 21
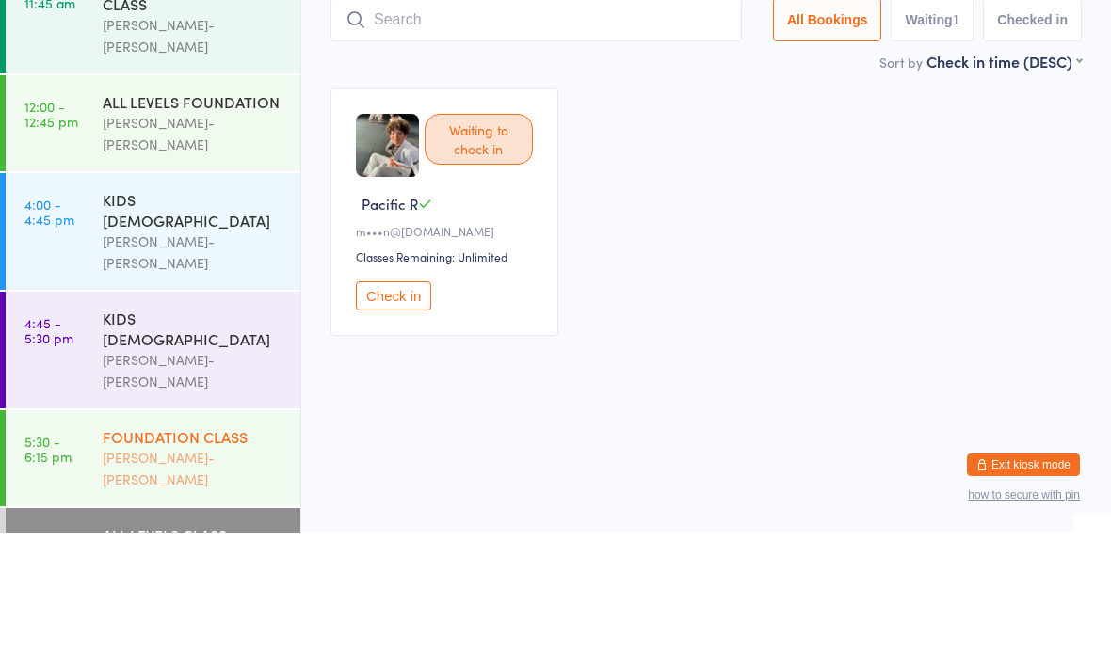
click at [167, 546] on div "FOUNDATION CLASS Braddah Jiu-Jitsu Maroubra" at bounding box center [202, 594] width 198 height 96
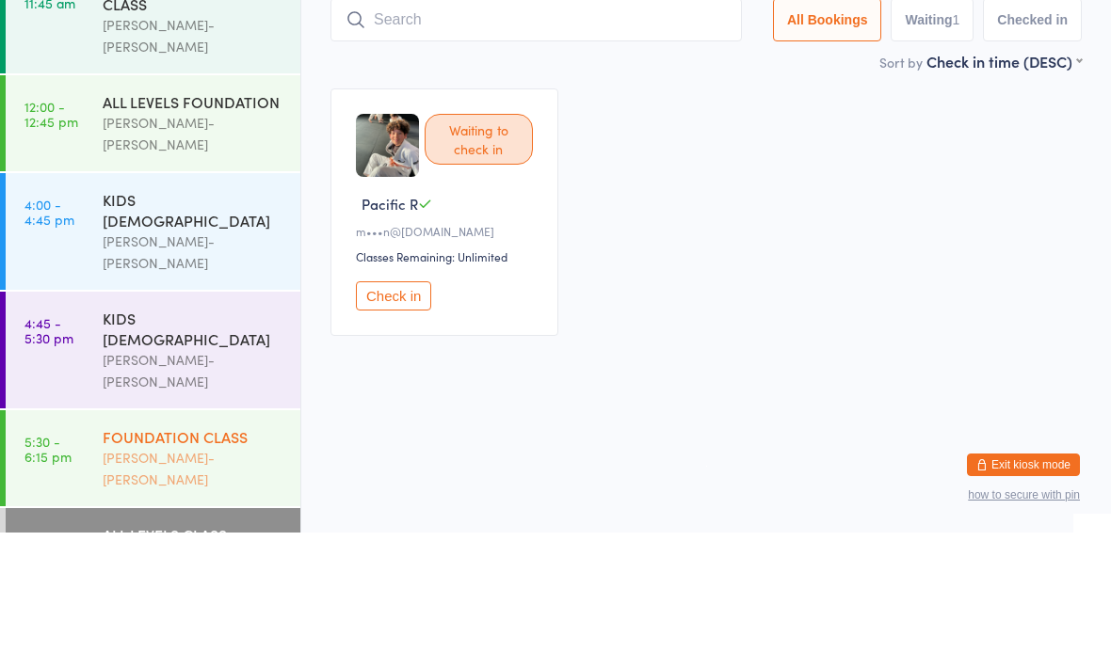
click at [159, 546] on div "FOUNDATION CLASS Braddah Jiu-Jitsu Maroubra" at bounding box center [202, 594] width 198 height 96
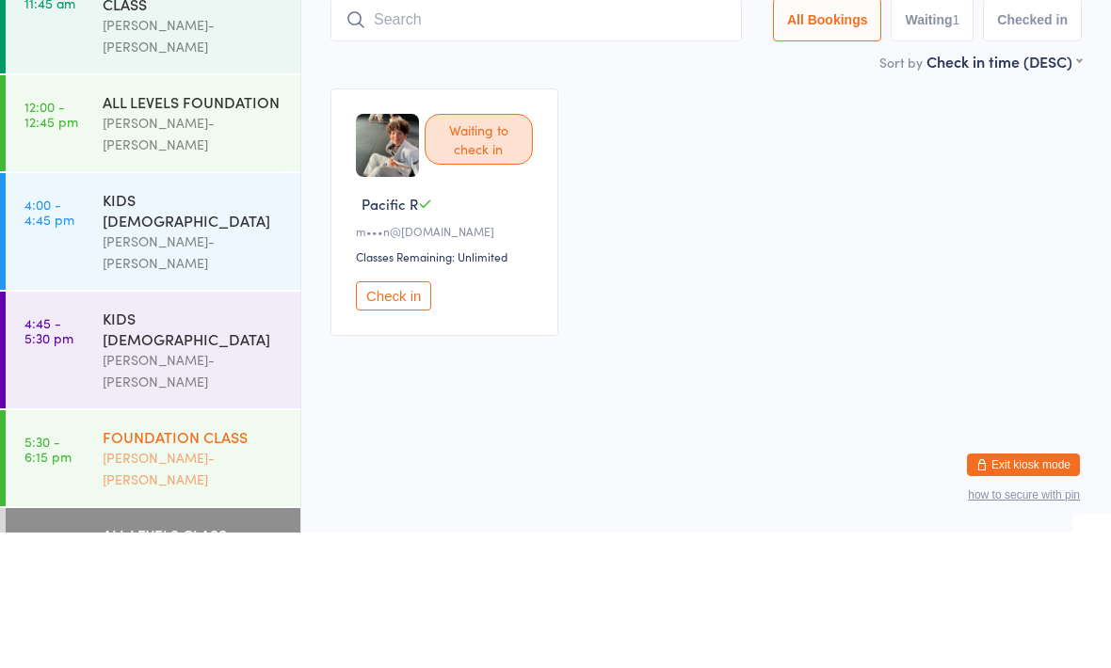
click at [168, 546] on div "FOUNDATION CLASS Braddah Jiu-Jitsu Maroubra" at bounding box center [202, 594] width 198 height 96
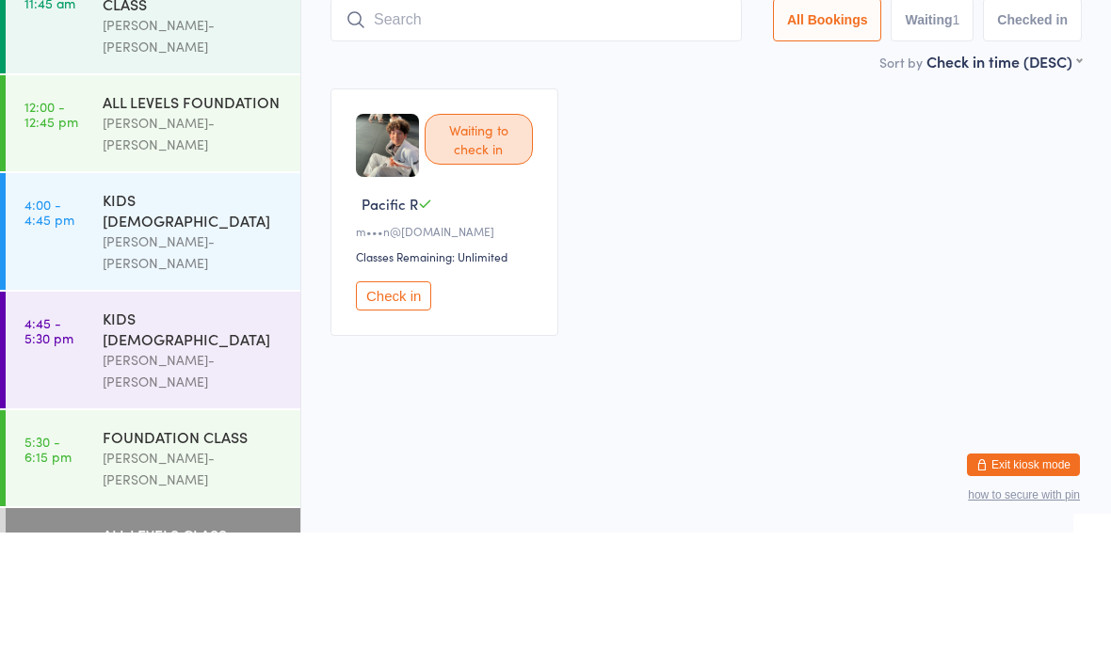
click at [165, 546] on link "5:30 - 6:15 pm FOUNDATION CLASS Braddah Jiu-Jitsu Maroubra" at bounding box center [153, 594] width 295 height 96
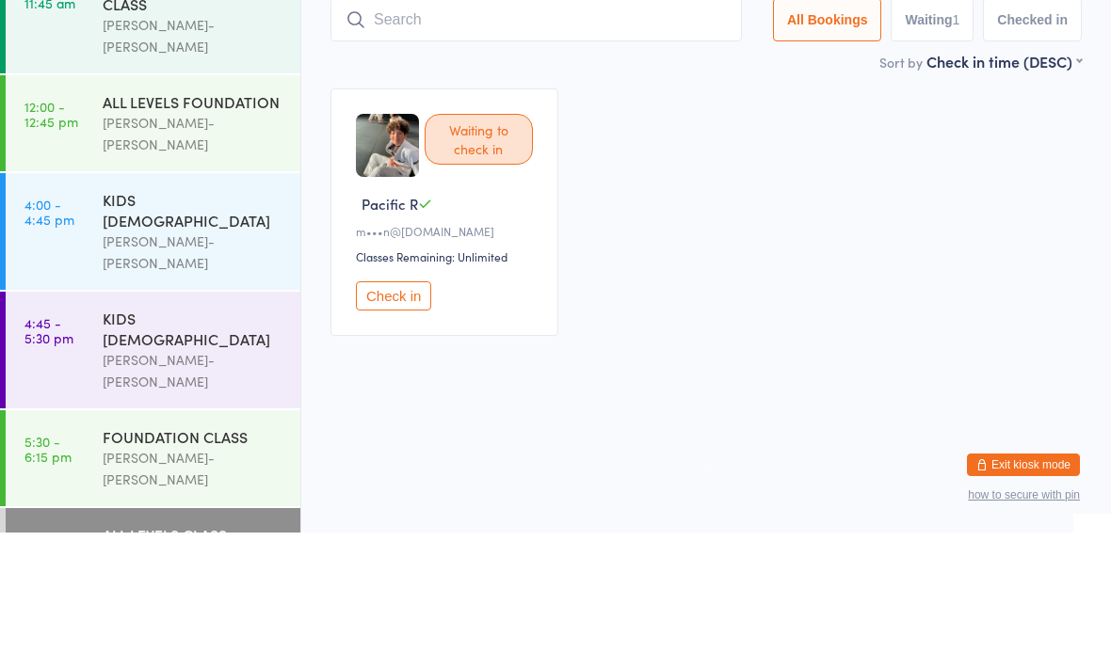
click at [166, 546] on div "FOUNDATION CLASS Braddah Jiu-Jitsu Maroubra" at bounding box center [202, 594] width 198 height 96
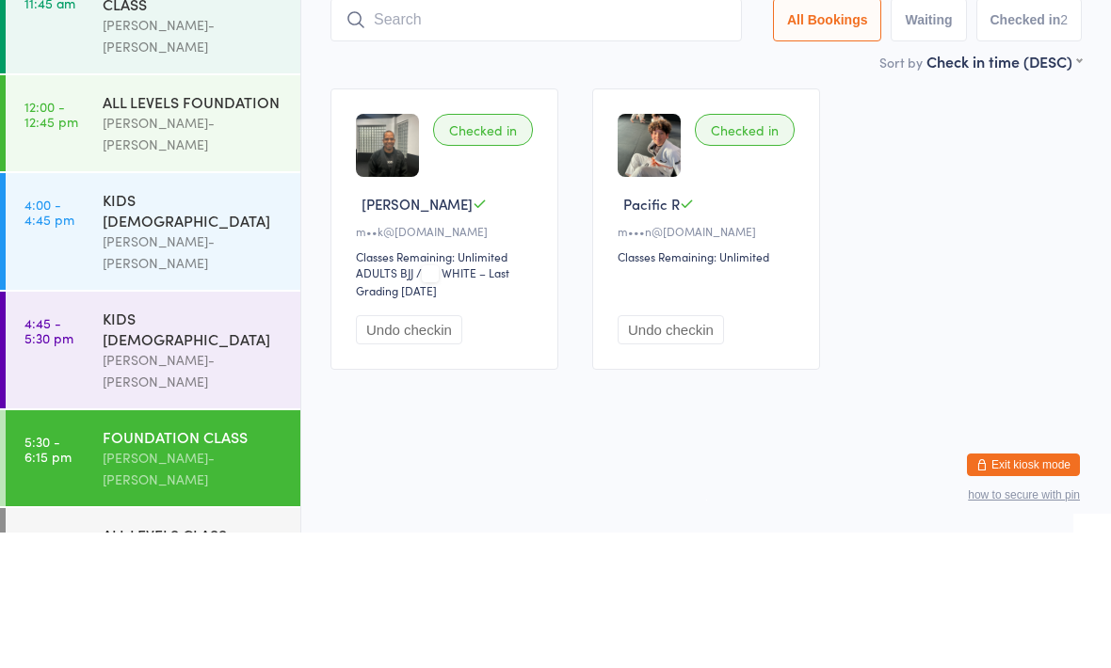
click at [171, 546] on div "FOUNDATION CLASS Braddah Jiu-Jitsu Maroubra" at bounding box center [202, 594] width 198 height 96
click at [172, 660] on div "ALL LEVELS CLASS" at bounding box center [194, 670] width 182 height 21
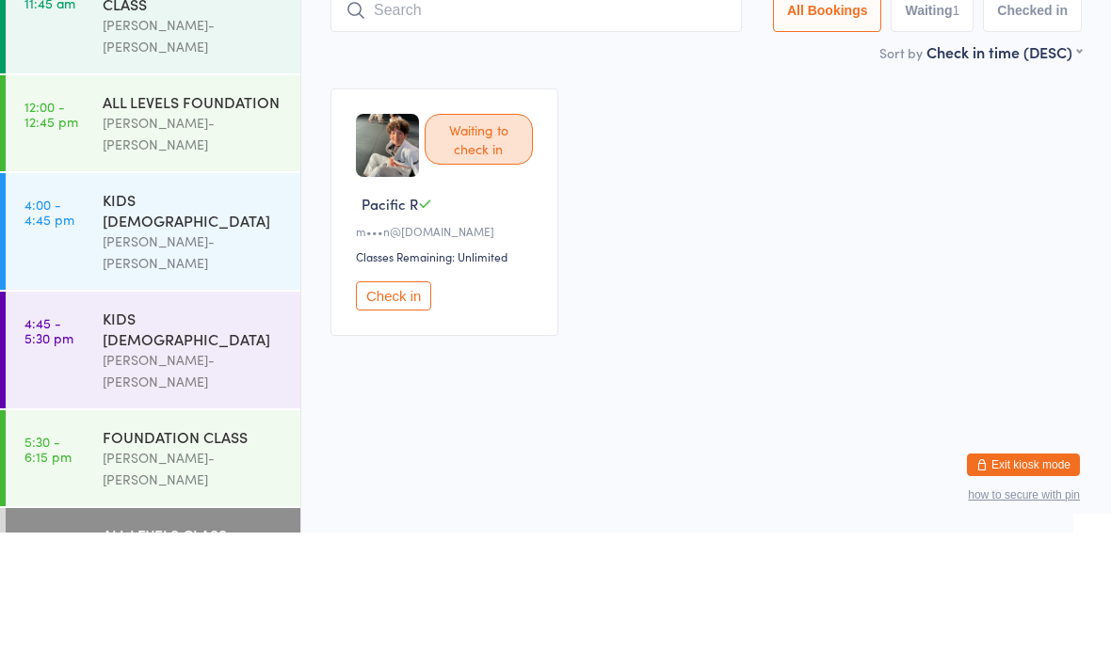
click at [147, 660] on div "ALL LEVELS CLASS" at bounding box center [194, 670] width 182 height 21
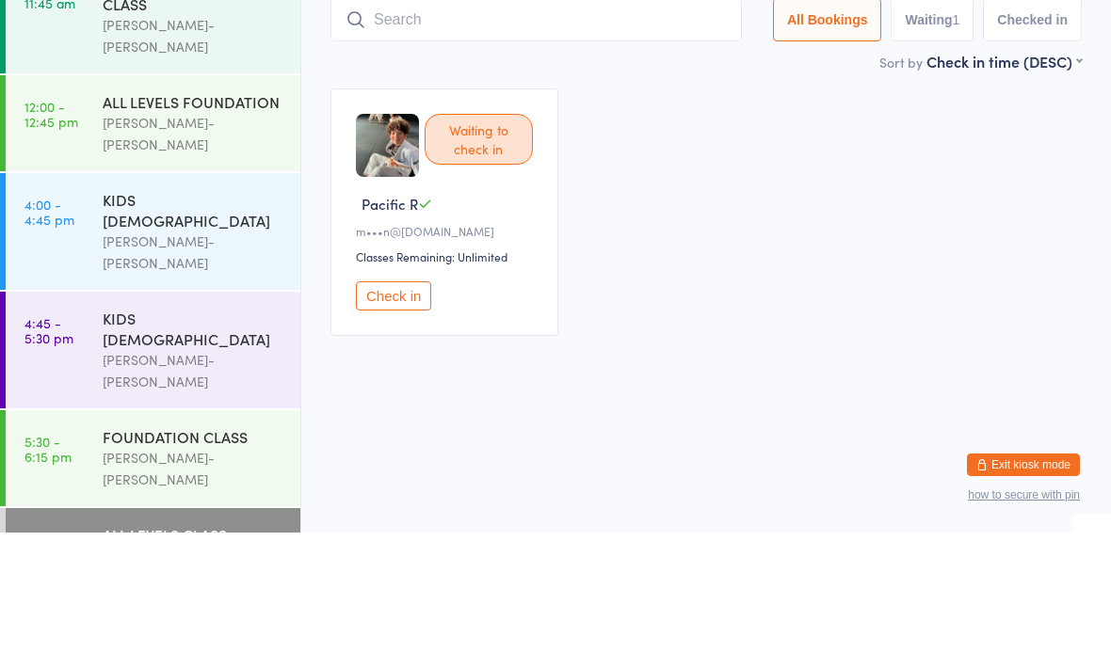
click at [163, 546] on div "FOUNDATION CLASS Braddah Jiu-Jitsu Maroubra" at bounding box center [202, 594] width 198 height 96
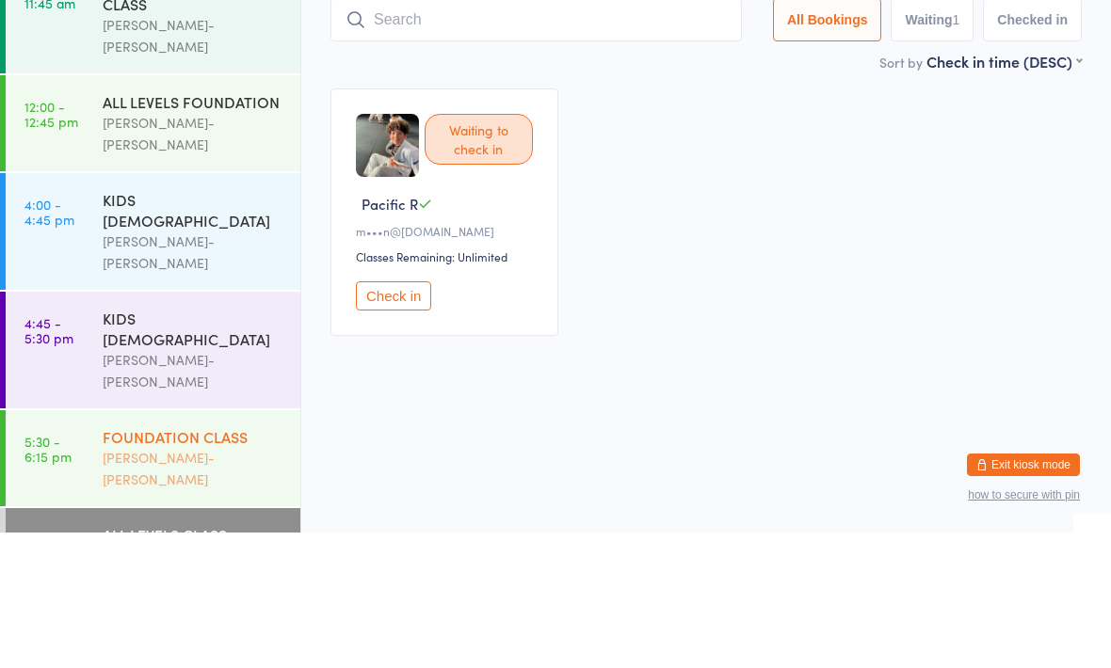
click at [27, 546] on link "5:30 - 6:15 pm FOUNDATION CLASS Braddah Jiu-Jitsu Maroubra" at bounding box center [153, 594] width 295 height 96
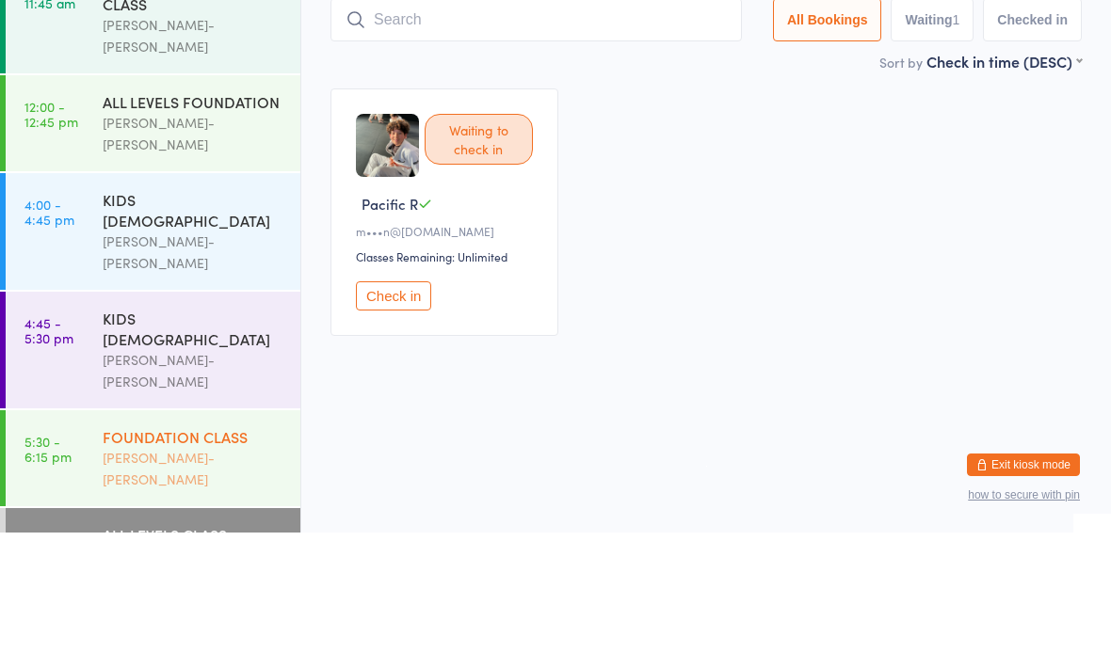
click at [153, 583] on div "[PERSON_NAME]-[PERSON_NAME]" at bounding box center [194, 604] width 182 height 43
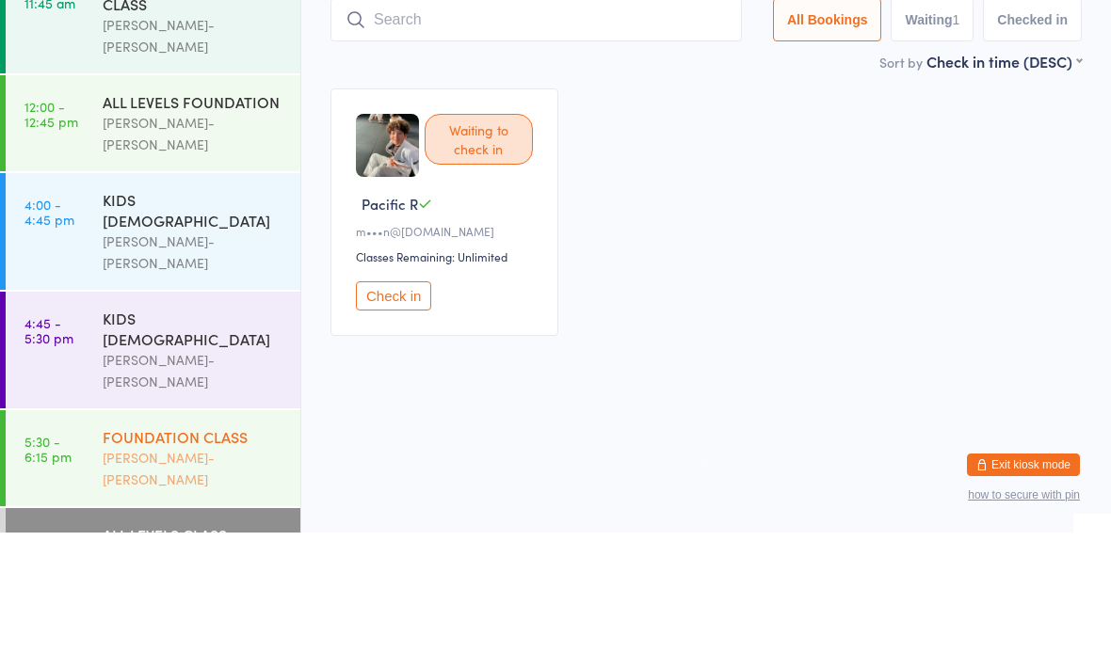
click at [216, 546] on div "FOUNDATION CLASS Braddah Jiu-Jitsu Maroubra" at bounding box center [202, 594] width 198 height 96
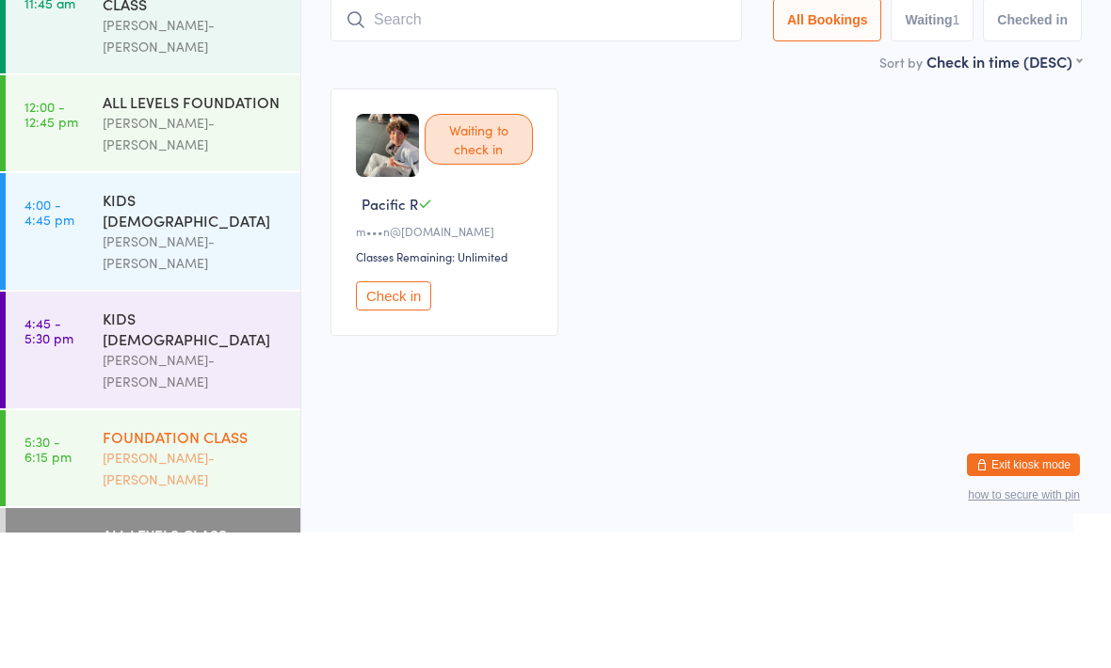
click at [217, 546] on div "FOUNDATION CLASS Braddah Jiu-Jitsu Maroubra" at bounding box center [202, 594] width 198 height 96
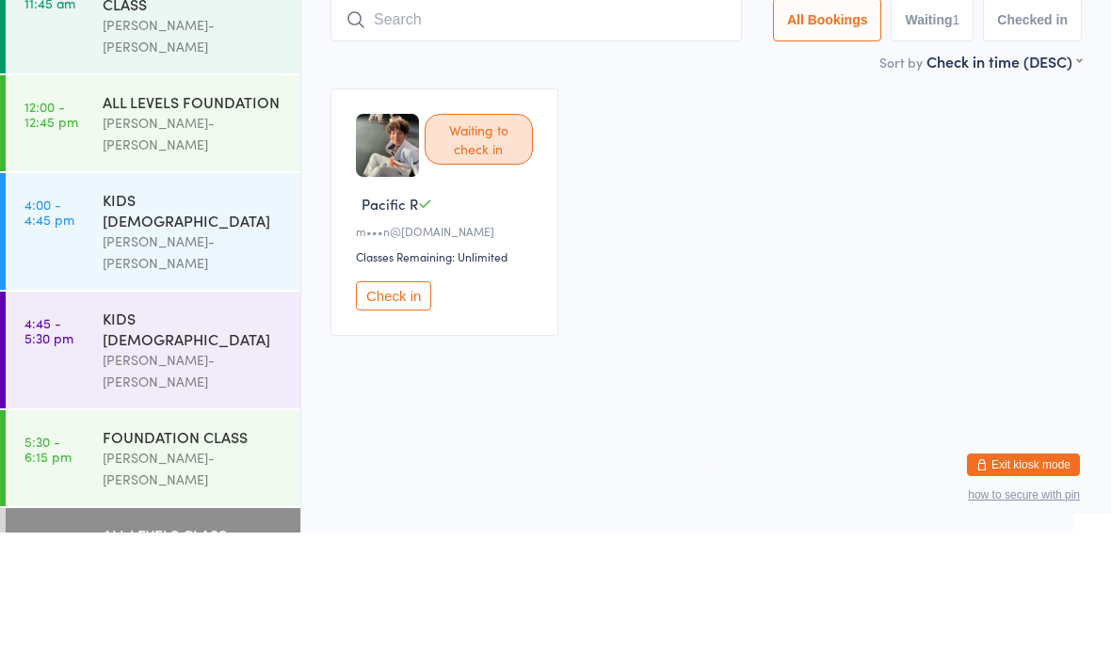
click at [116, 467] on ul "11:00 - 11:45 am NO GI FOUNDATION CLASS Braddah Jiu-Jitsu Maroubra 12:00 - 12:4…" at bounding box center [150, 380] width 300 height 576
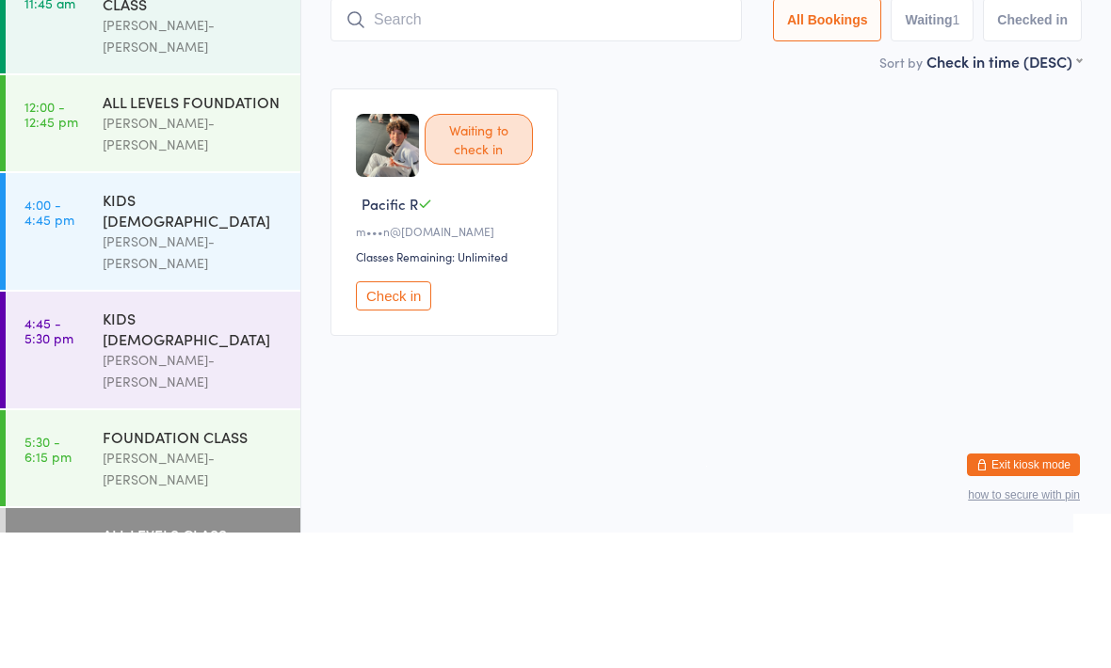
click at [226, 482] on ul "11:00 - 11:45 am NO GI FOUNDATION CLASS Braddah Jiu-Jitsu Maroubra 12:00 - 12:4…" at bounding box center [150, 380] width 300 height 576
click at [234, 660] on div "ALL LEVELS CLASS" at bounding box center [194, 670] width 182 height 21
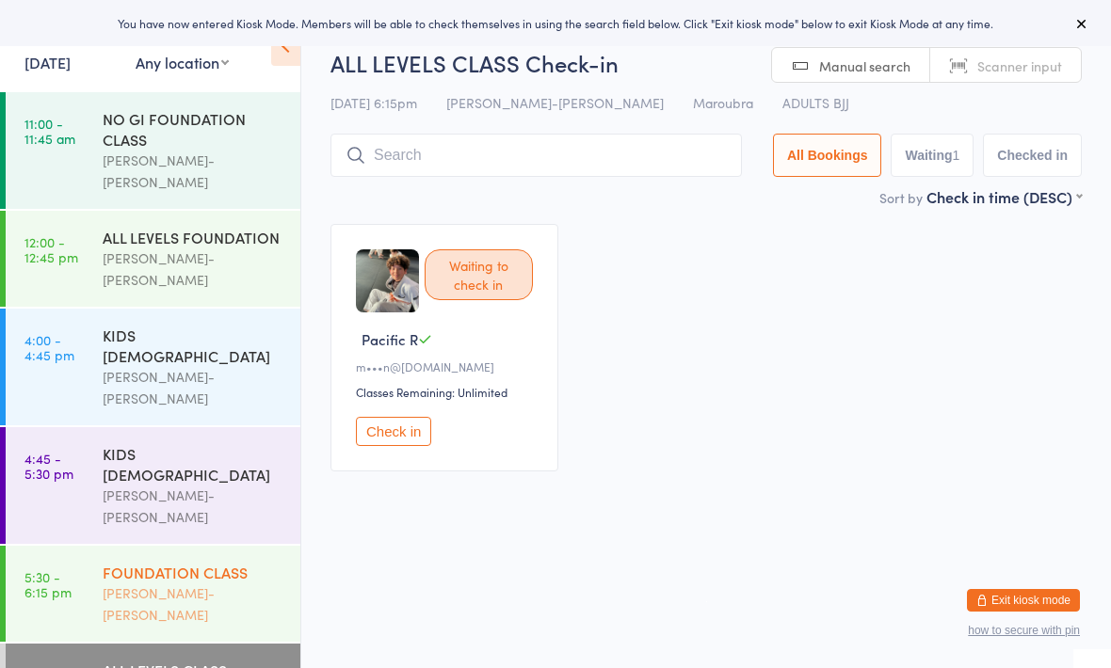
click at [236, 583] on div "[PERSON_NAME]-[PERSON_NAME]" at bounding box center [194, 604] width 182 height 43
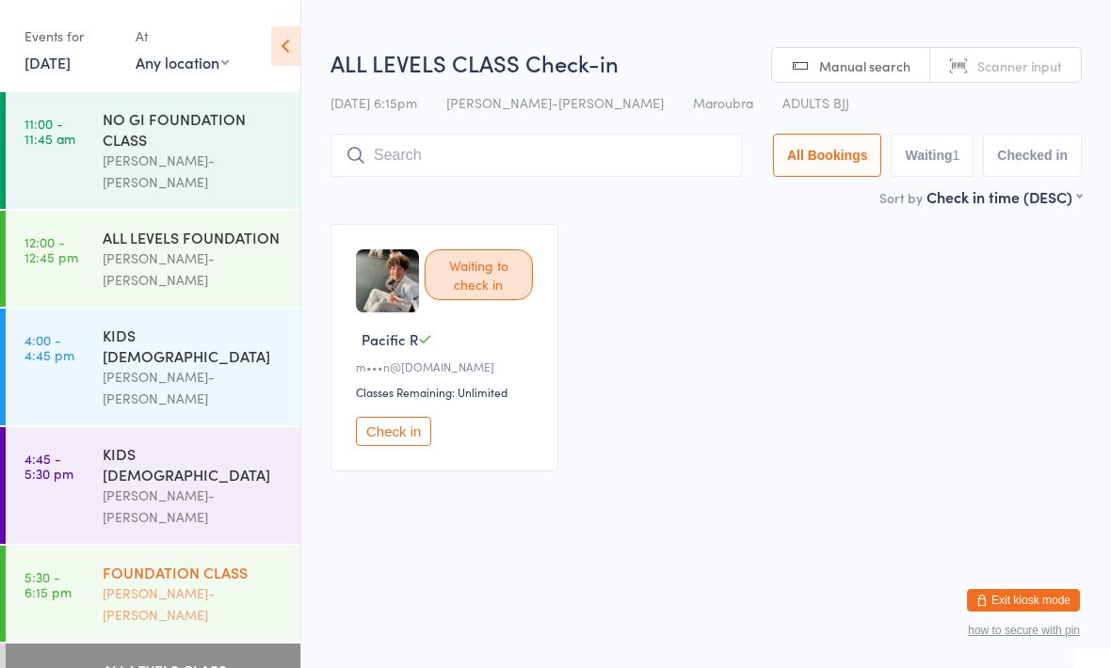
click at [227, 562] on div "FOUNDATION CLASS" at bounding box center [194, 572] width 182 height 21
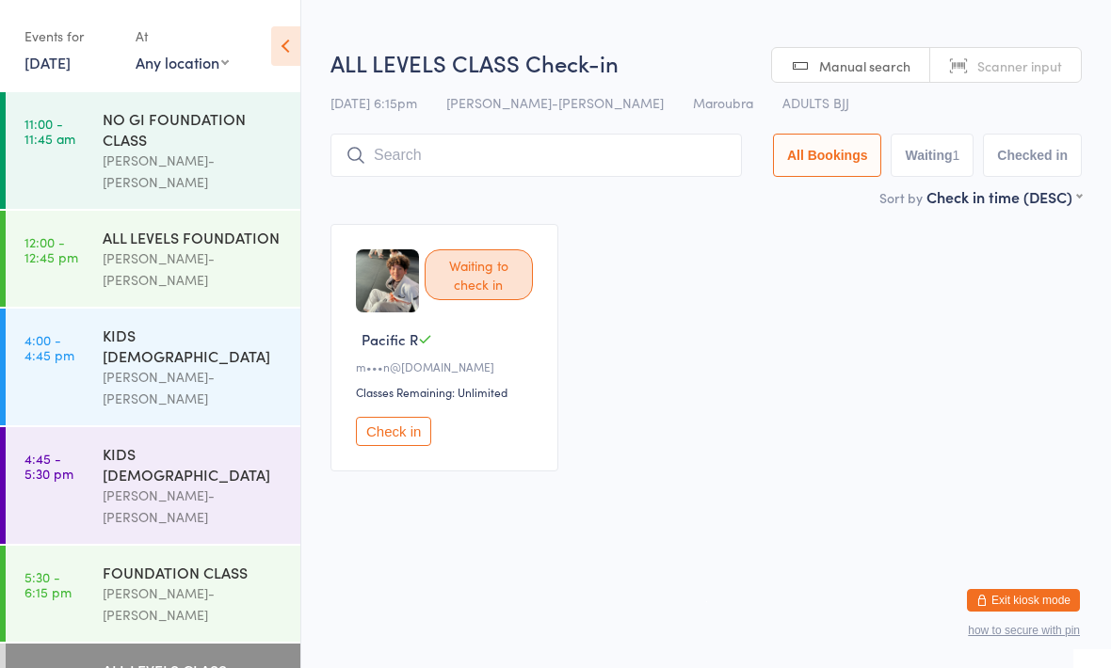
click at [575, 164] on input "search" at bounding box center [535, 155] width 411 height 43
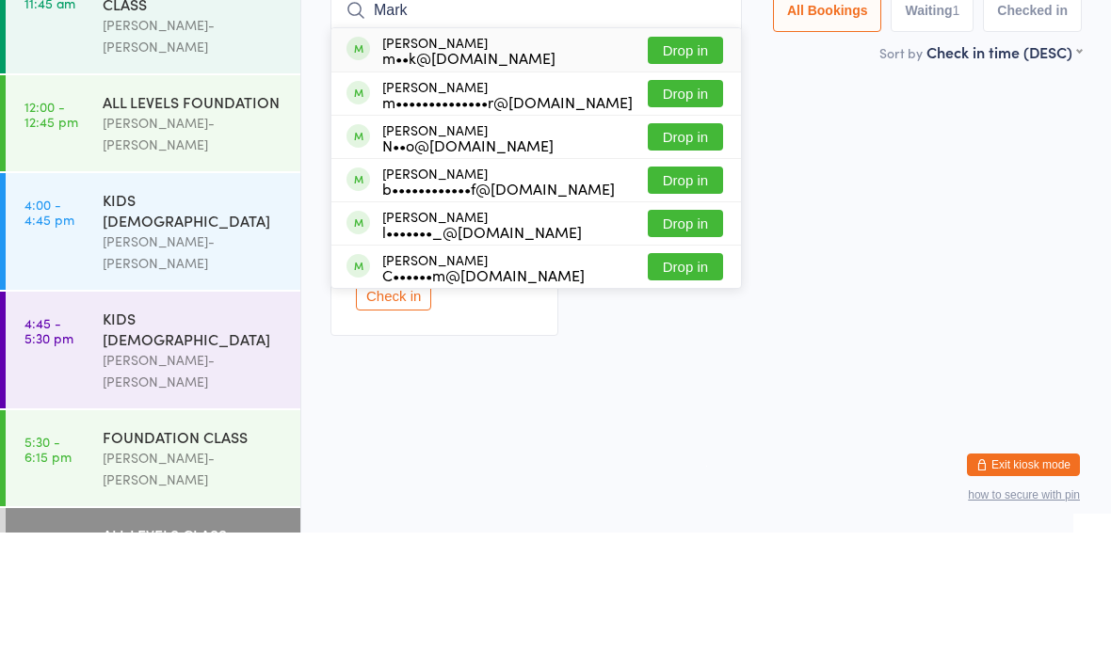
type input "Mark"
click at [678, 172] on button "Drop in" at bounding box center [685, 185] width 75 height 27
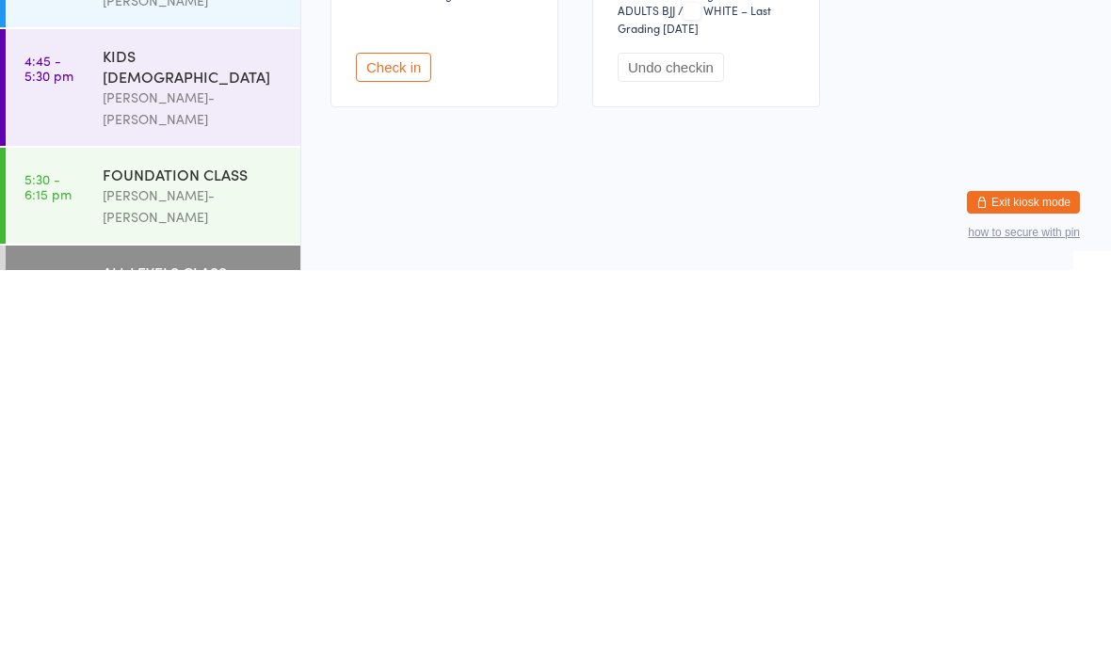
scroll to position [1, 0]
click at [217, 583] on div "[PERSON_NAME]-[PERSON_NAME]" at bounding box center [194, 604] width 182 height 43
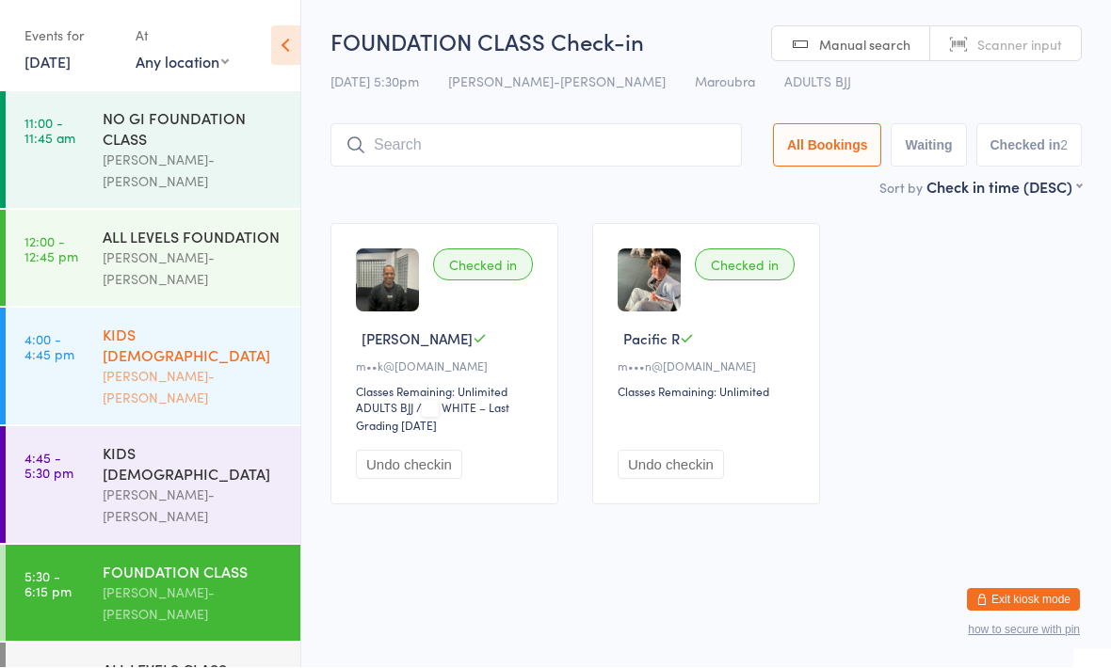
click at [206, 366] on div "[PERSON_NAME]-[PERSON_NAME]" at bounding box center [194, 387] width 182 height 43
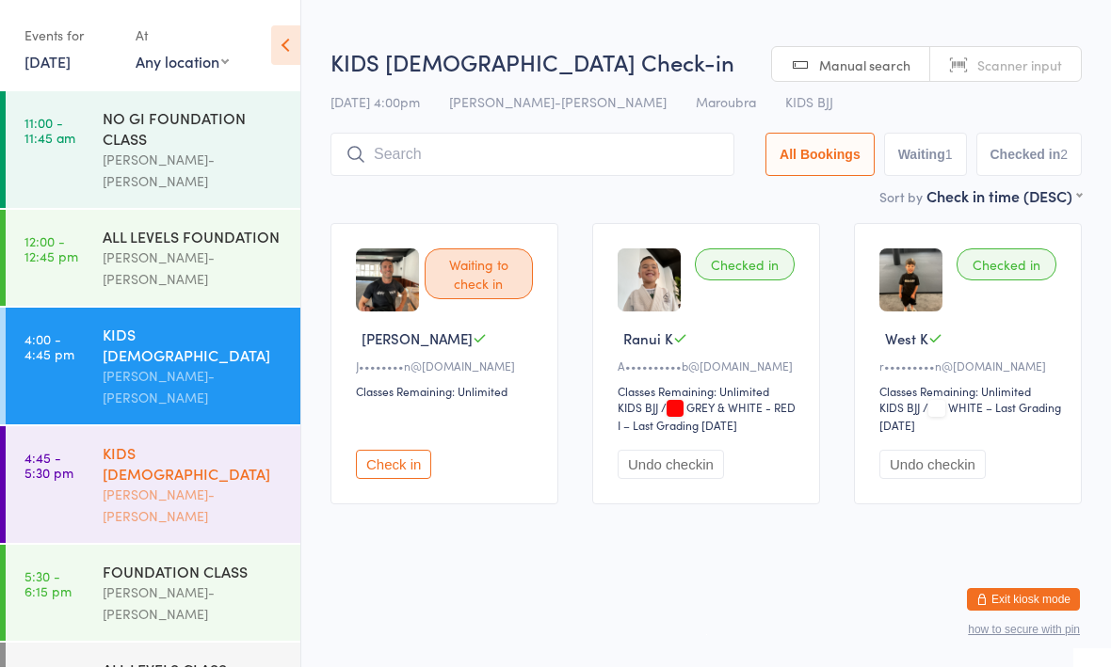
click at [192, 485] on div "[PERSON_NAME]-[PERSON_NAME]" at bounding box center [194, 506] width 182 height 43
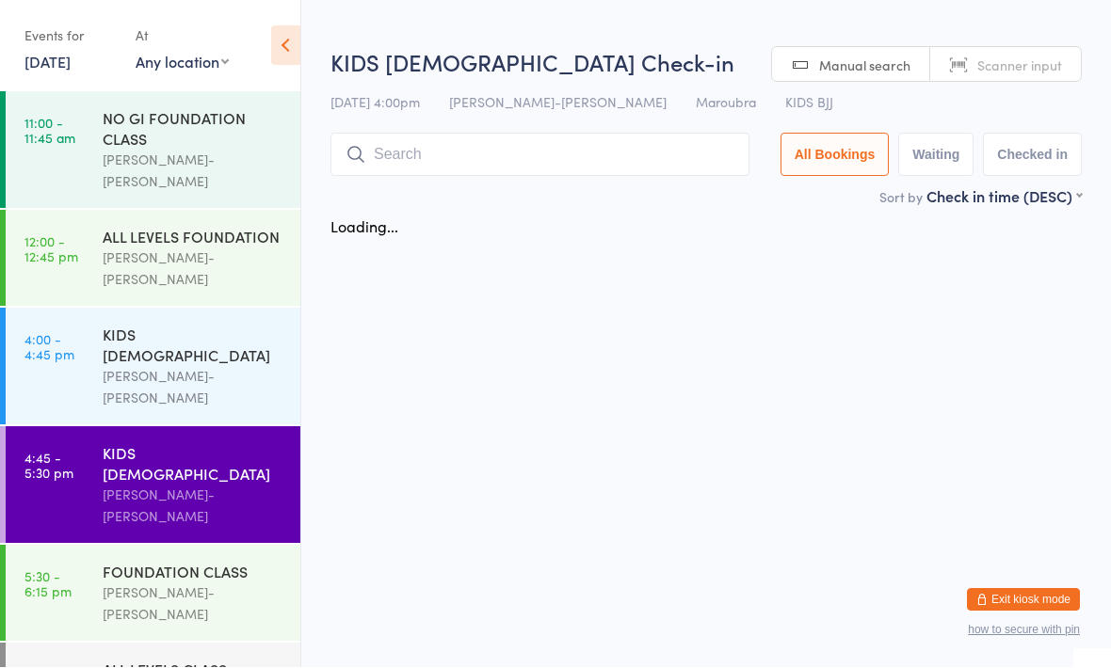
click at [545, 160] on input "search" at bounding box center [539, 155] width 419 height 43
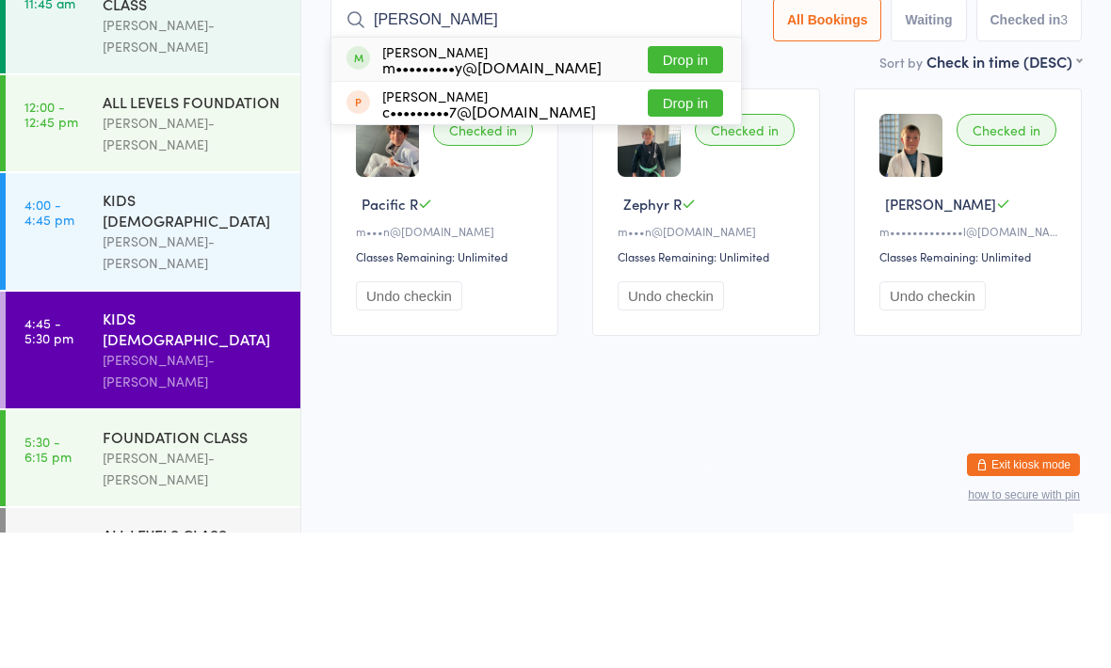
type input "Dylan"
click at [648, 182] on button "Drop in" at bounding box center [685, 195] width 75 height 27
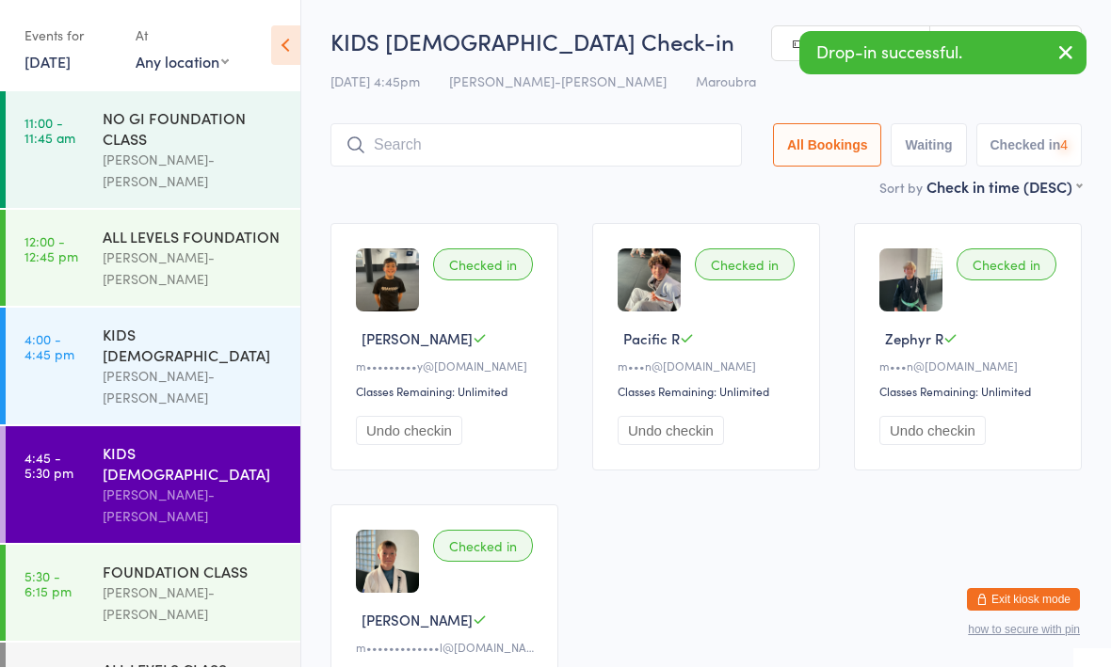
scroll to position [1, 0]
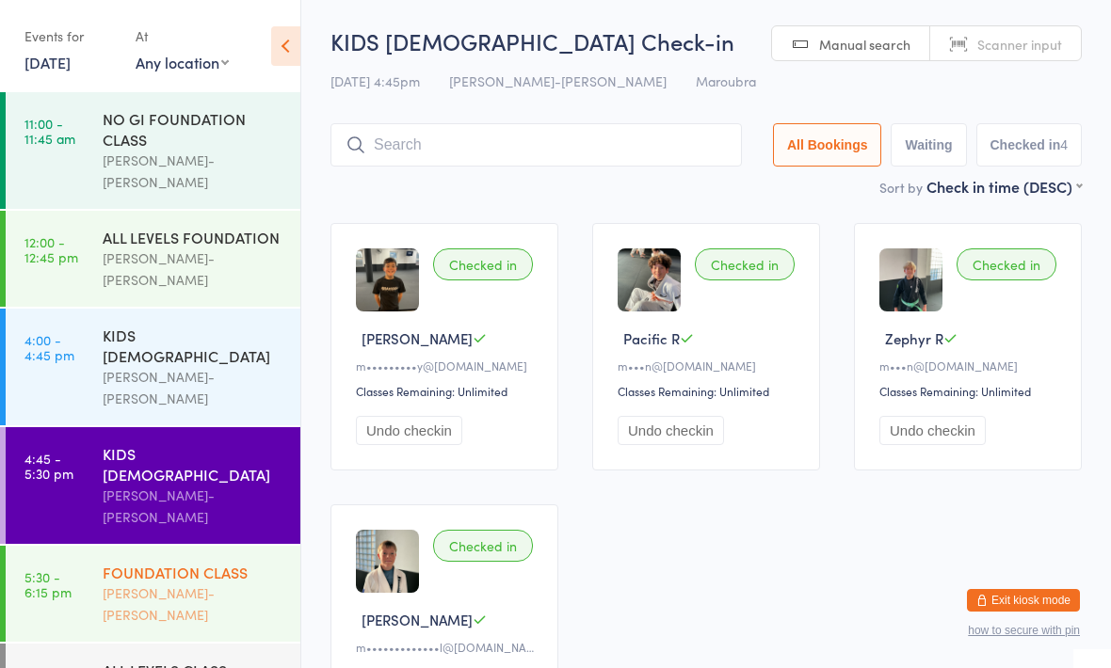
click at [189, 562] on div "FOUNDATION CLASS" at bounding box center [194, 572] width 182 height 21
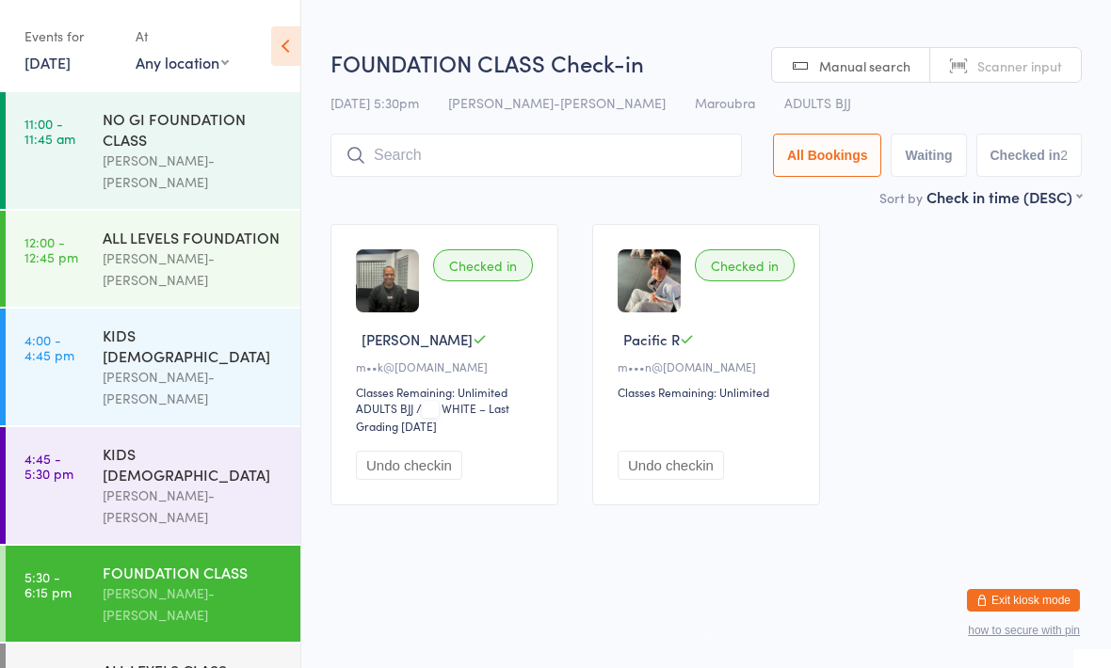
click at [486, 157] on input "search" at bounding box center [535, 155] width 411 height 43
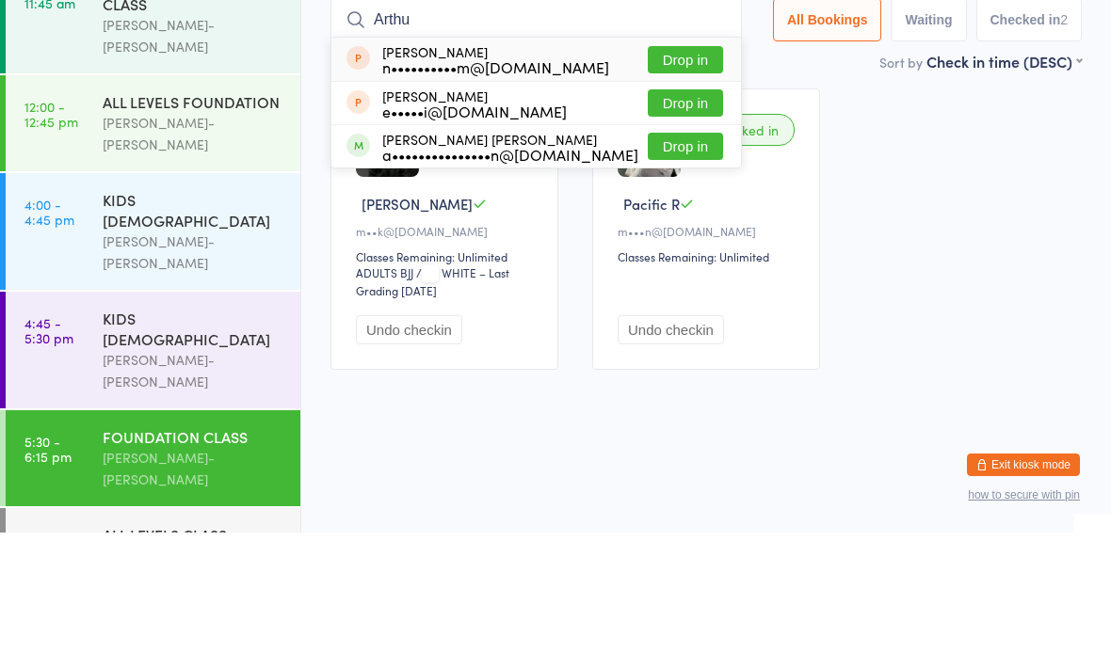
type input "Arthu"
click at [685, 268] on button "Drop in" at bounding box center [685, 281] width 75 height 27
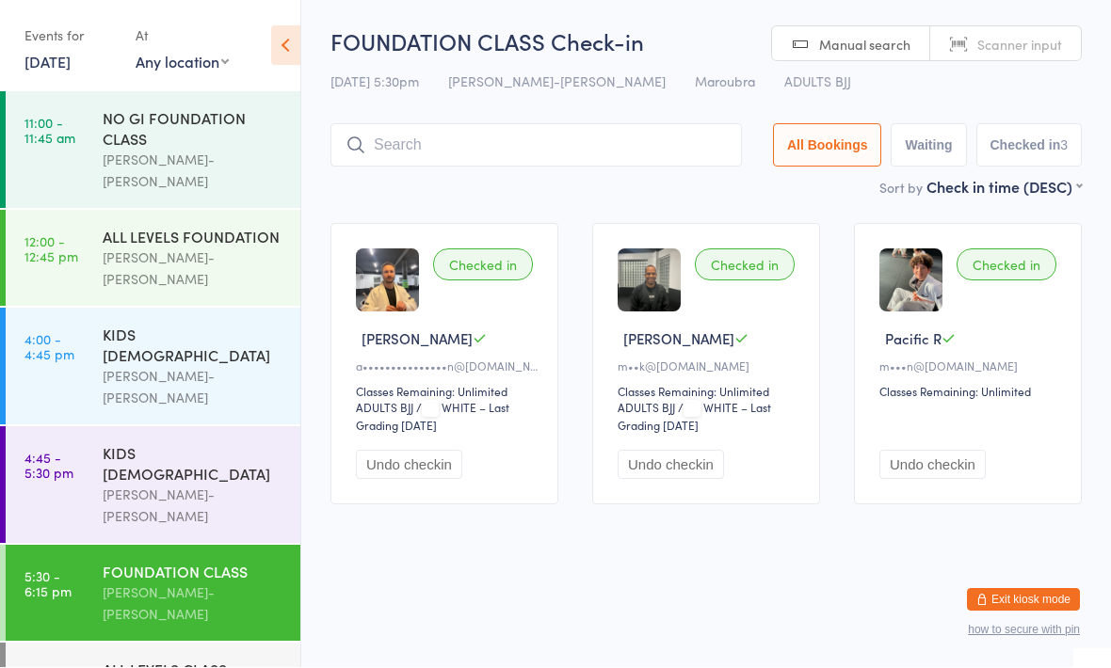
click at [612, 145] on input "search" at bounding box center [535, 145] width 411 height 43
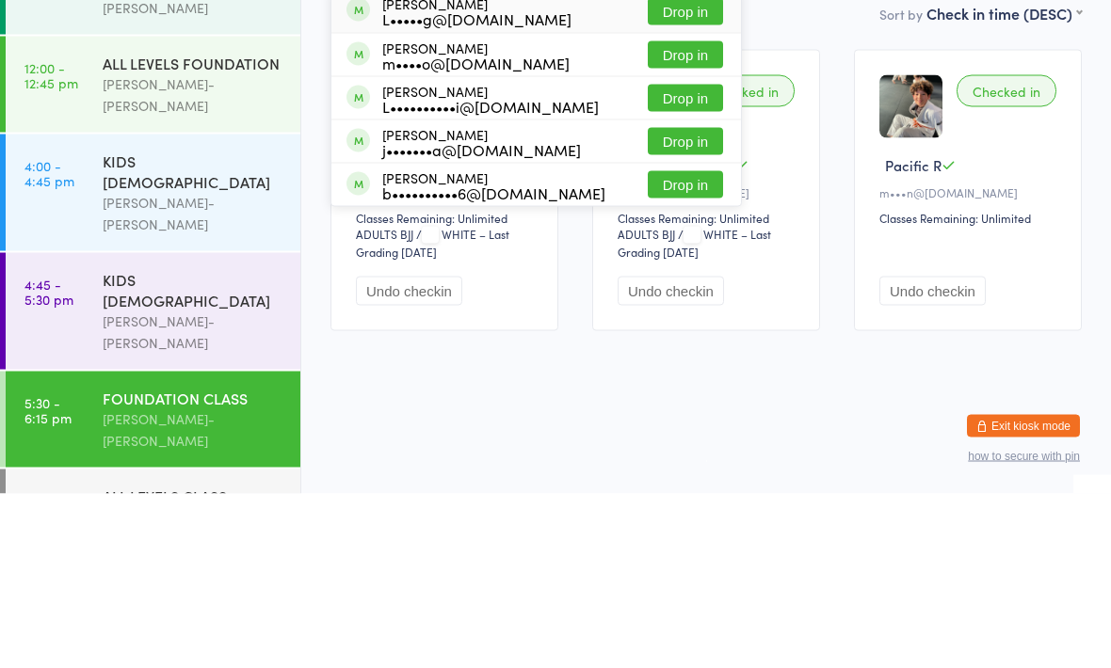
type input "Lucas"
click at [672, 346] on button "Drop in" at bounding box center [685, 359] width 75 height 27
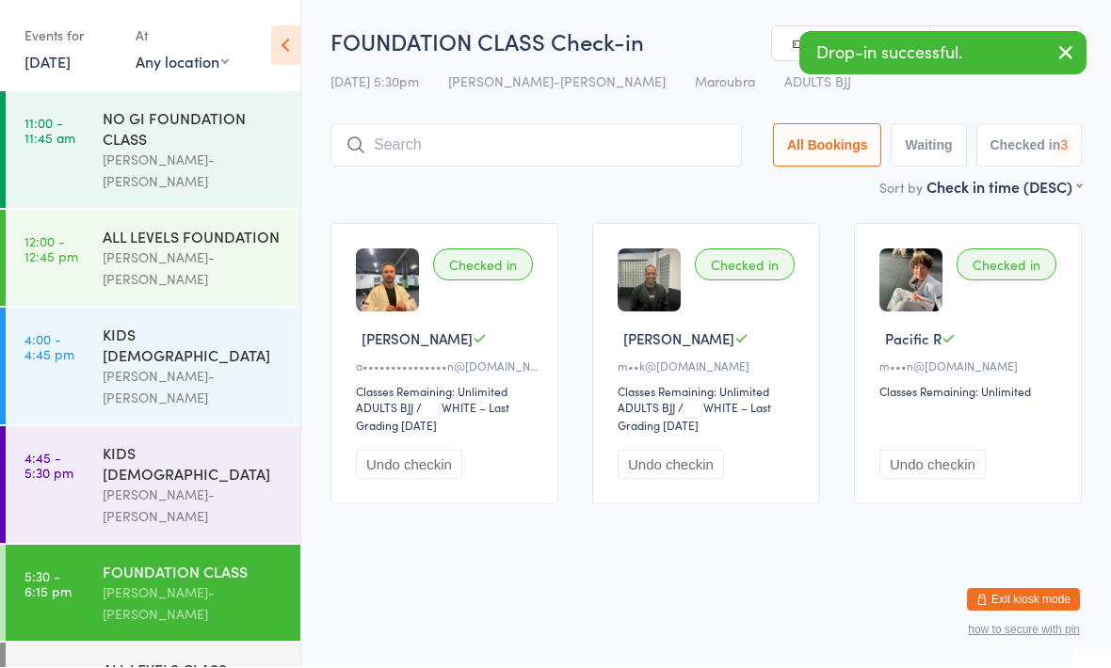
scroll to position [1, 0]
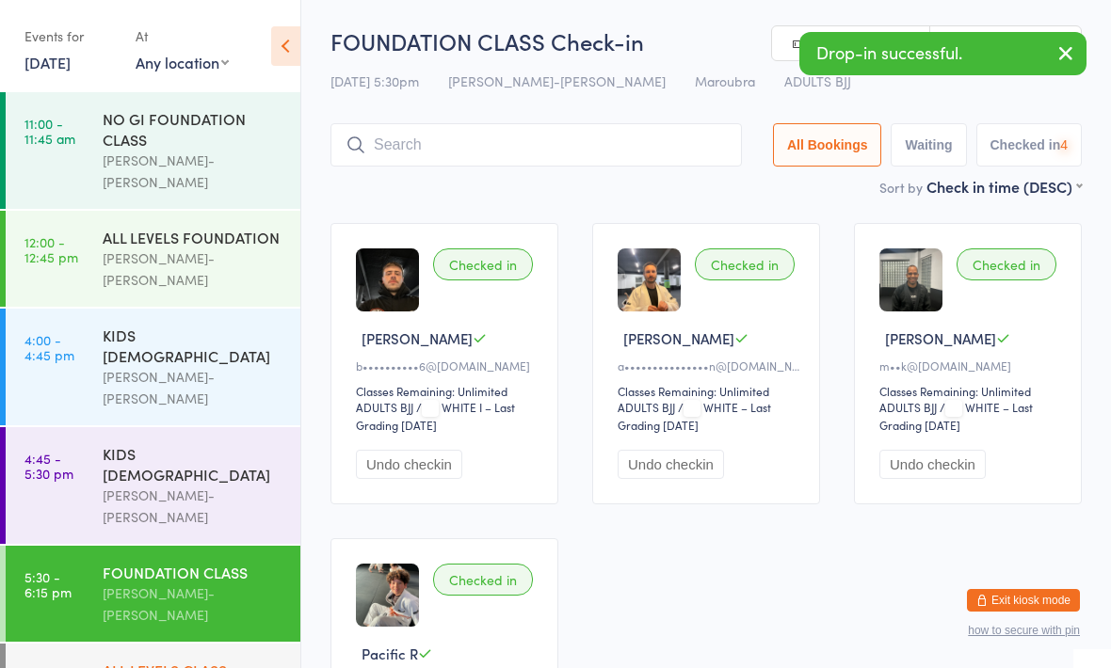
click at [218, 660] on div "ALL LEVELS CLASS" at bounding box center [194, 670] width 182 height 21
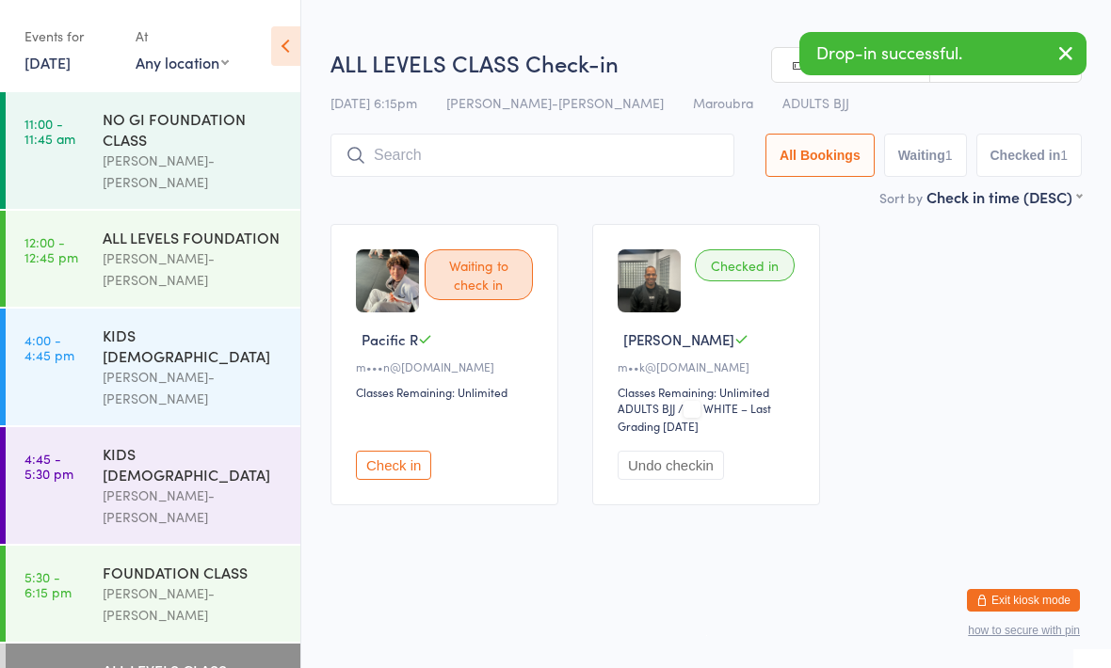
click at [535, 155] on input "search" at bounding box center [532, 155] width 404 height 43
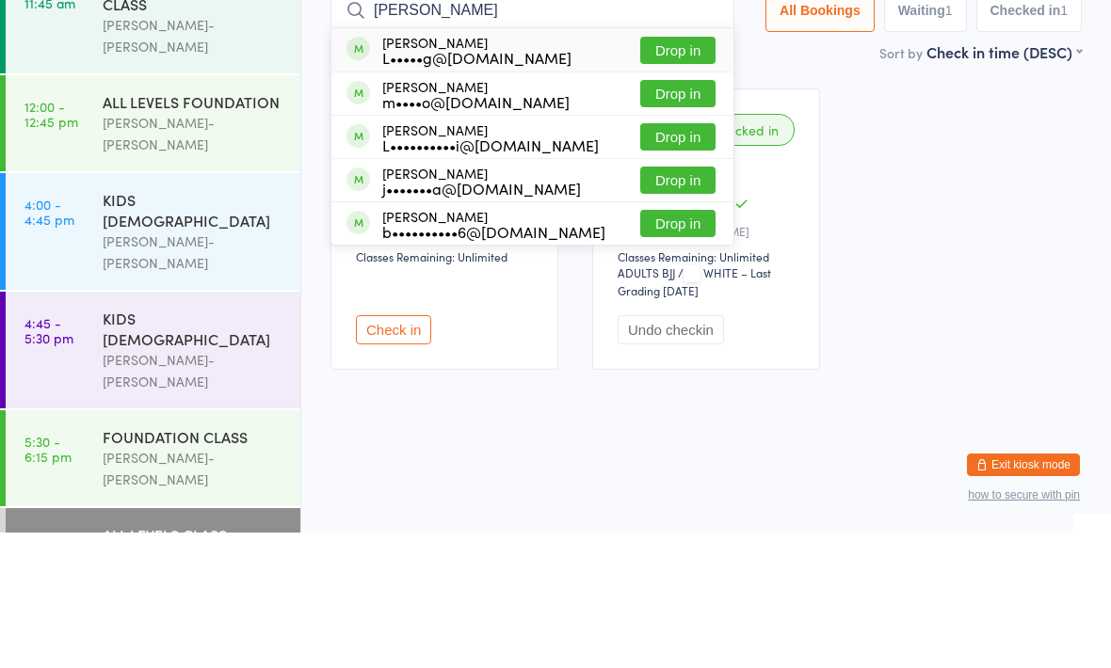
type input "Lucas"
click at [671, 346] on button "Drop in" at bounding box center [677, 359] width 75 height 27
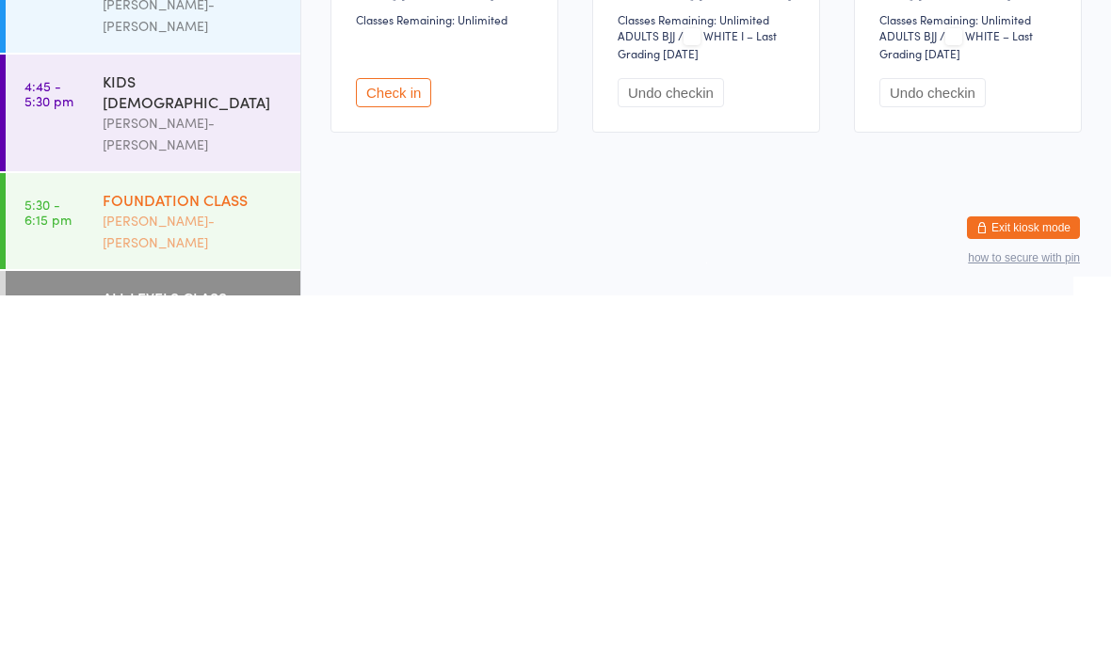
click at [203, 562] on div "FOUNDATION CLASS" at bounding box center [194, 572] width 182 height 21
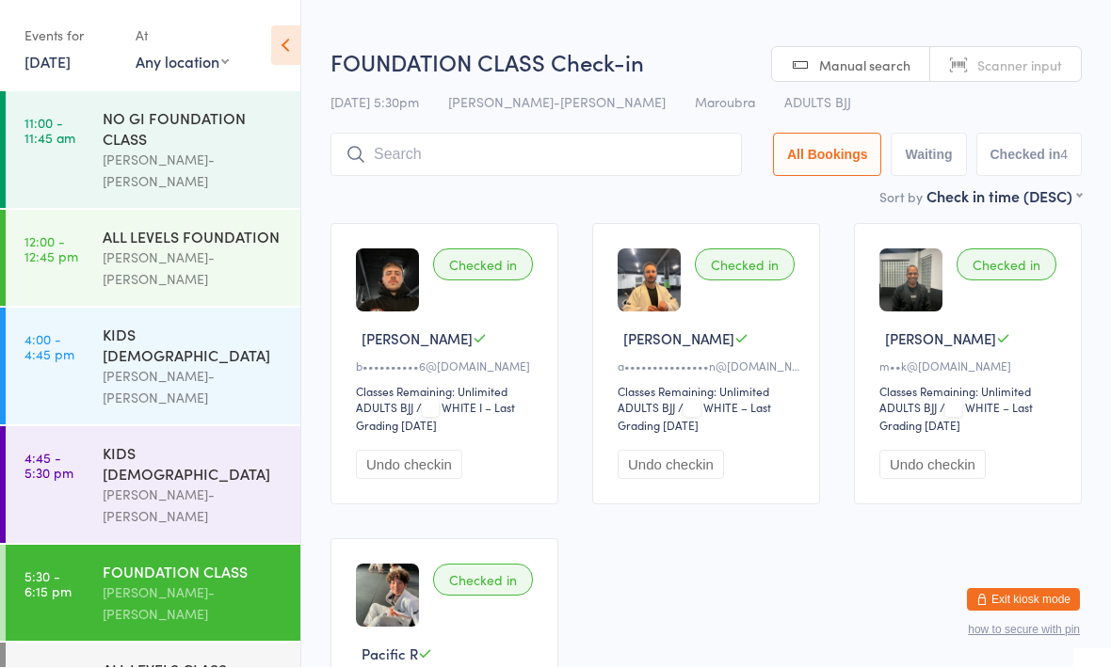
scroll to position [1, 0]
click at [620, 160] on input "search" at bounding box center [535, 154] width 411 height 43
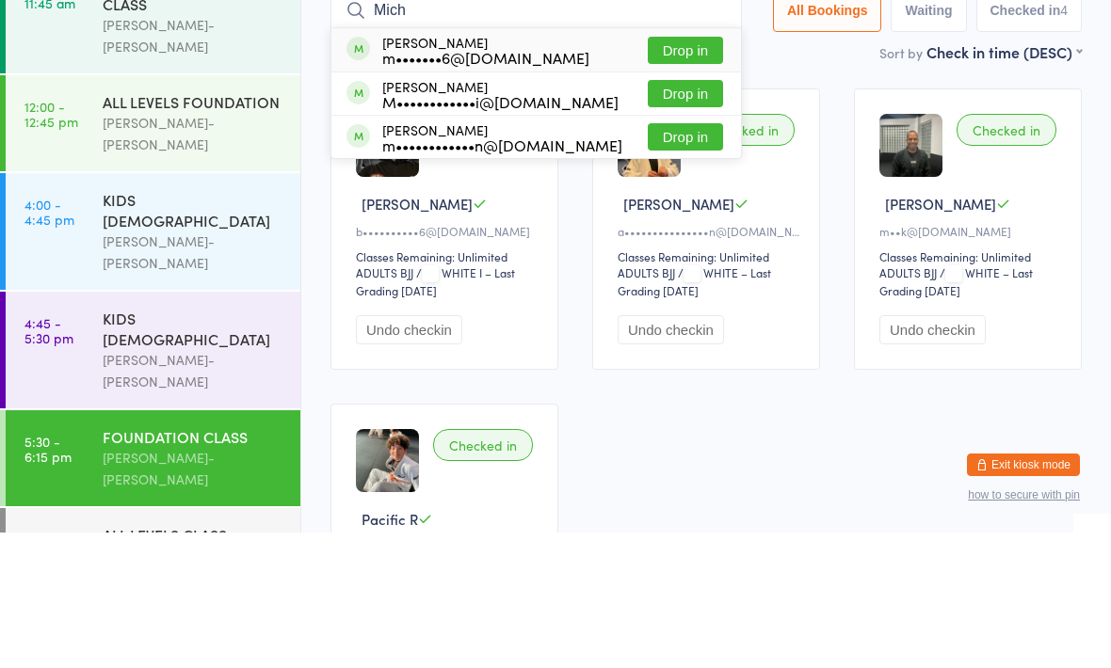
type input "Mich"
click at [674, 172] on button "Drop in" at bounding box center [685, 185] width 75 height 27
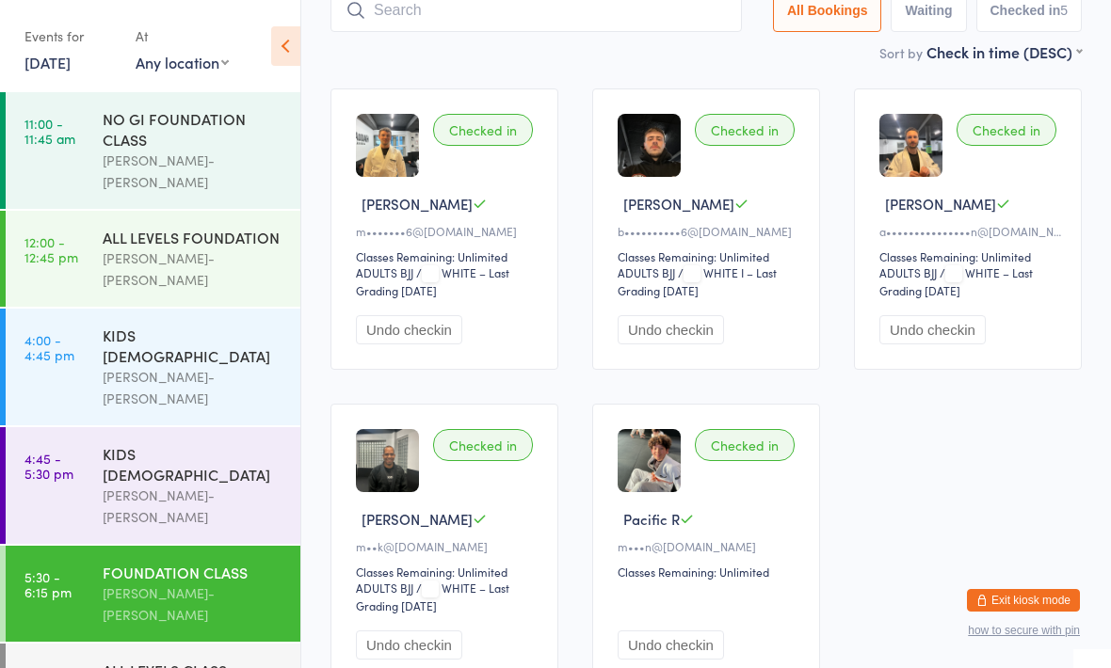
click at [505, 19] on input "search" at bounding box center [535, 10] width 411 height 43
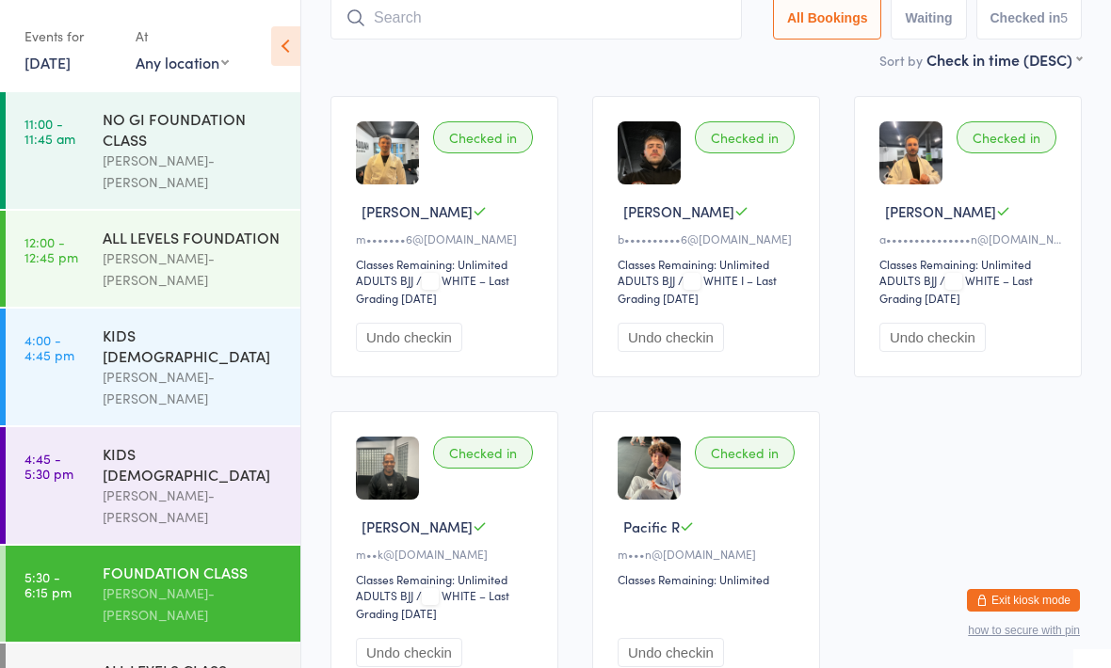
scroll to position [126, 0]
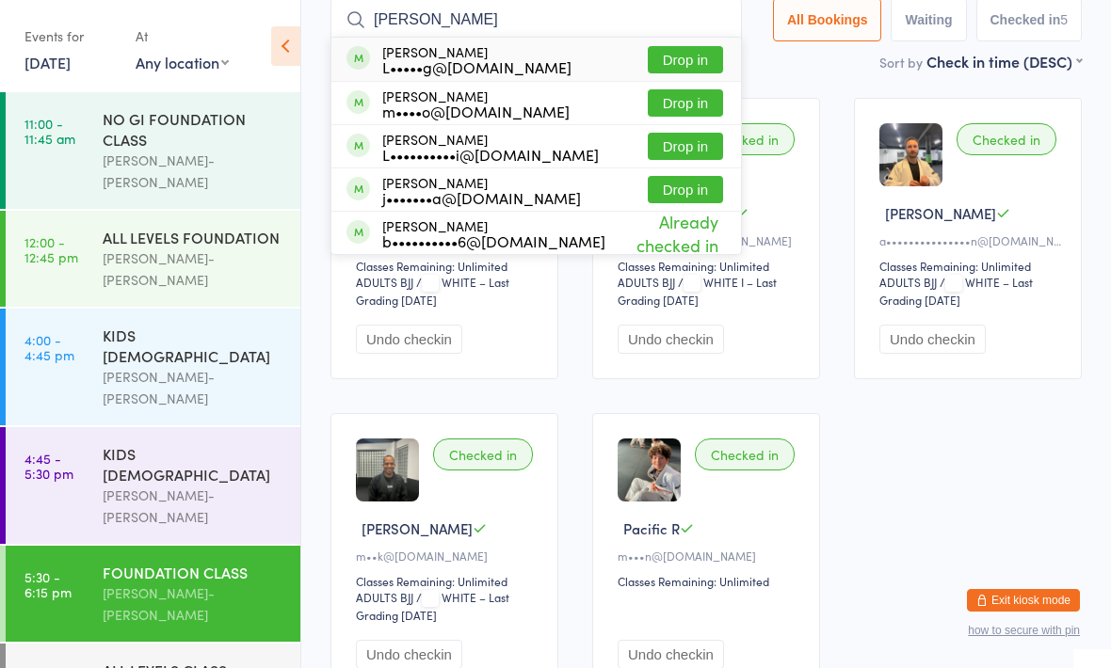
type input "Lucas"
click at [671, 104] on button "Drop in" at bounding box center [685, 102] width 75 height 27
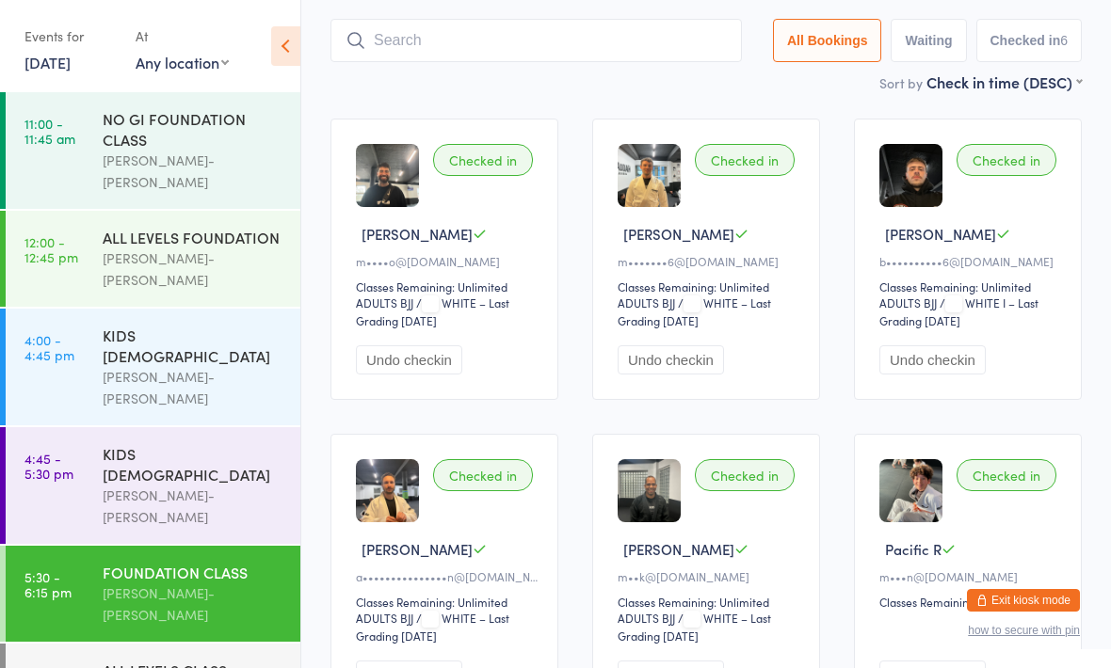
scroll to position [105, 0]
click at [211, 583] on div "[PERSON_NAME]-[PERSON_NAME]" at bounding box center [194, 604] width 182 height 43
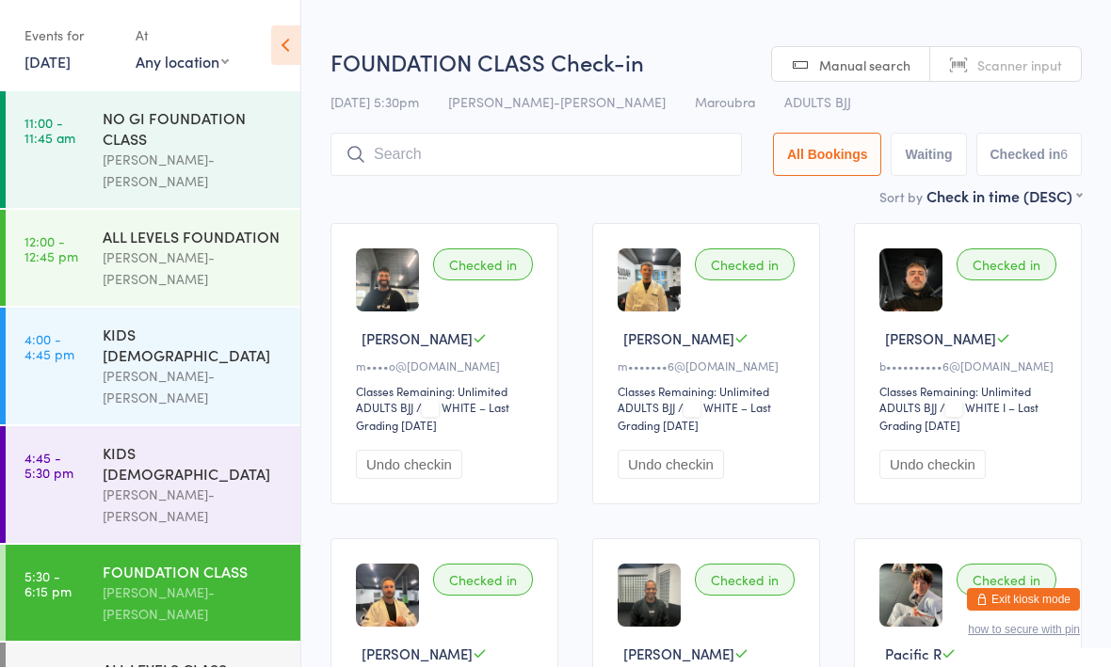
scroll to position [1, 0]
click at [192, 660] on div "ALL LEVELS CLASS" at bounding box center [194, 670] width 182 height 21
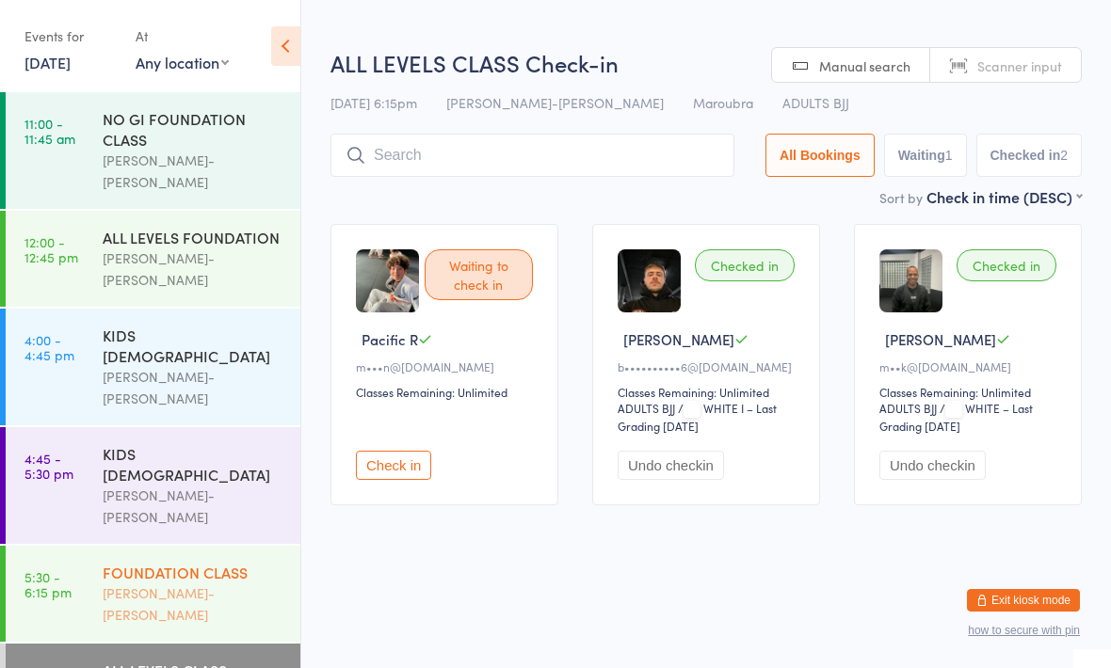
click at [213, 583] on div "[PERSON_NAME]-[PERSON_NAME]" at bounding box center [194, 604] width 182 height 43
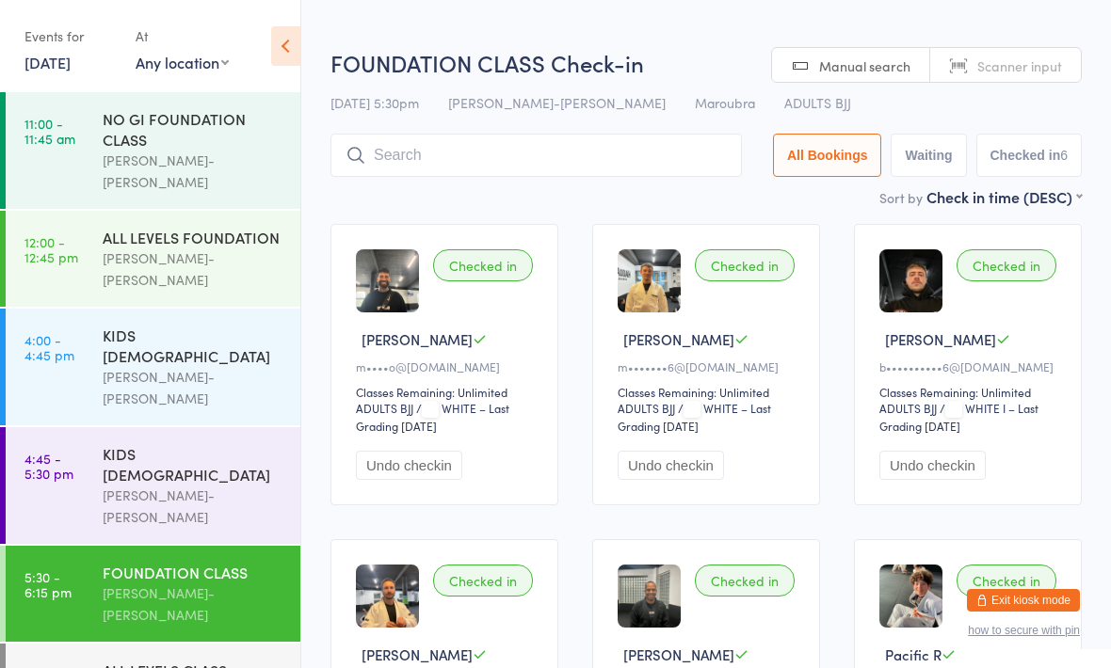
click at [523, 146] on input "search" at bounding box center [535, 155] width 411 height 43
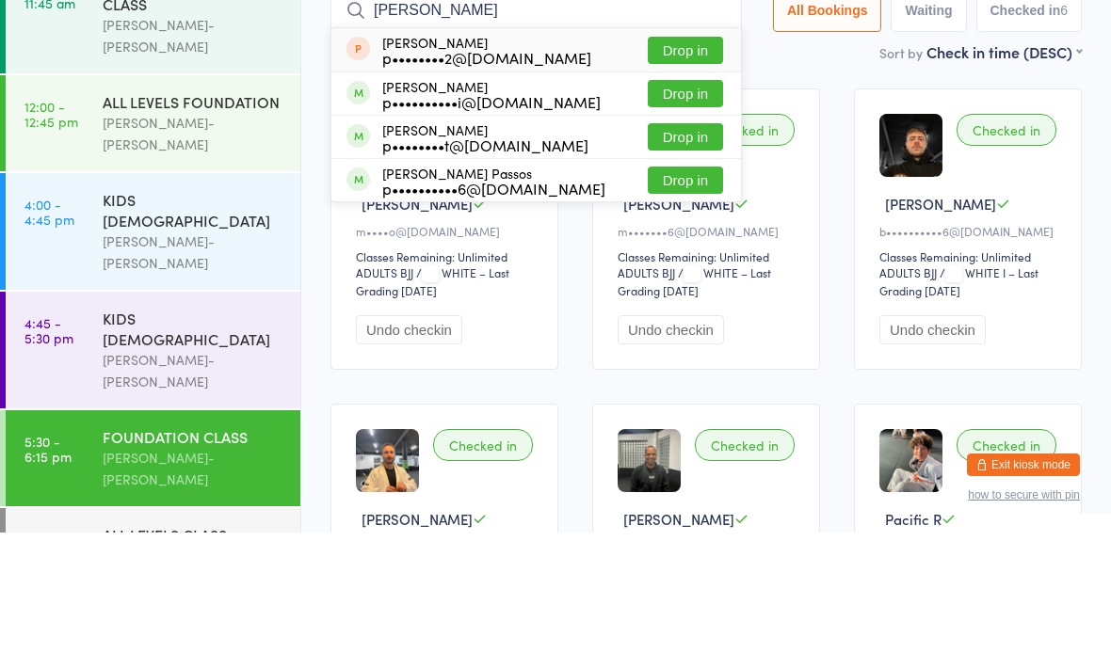
type input "Pedro"
click at [667, 302] on button "Drop in" at bounding box center [685, 315] width 75 height 27
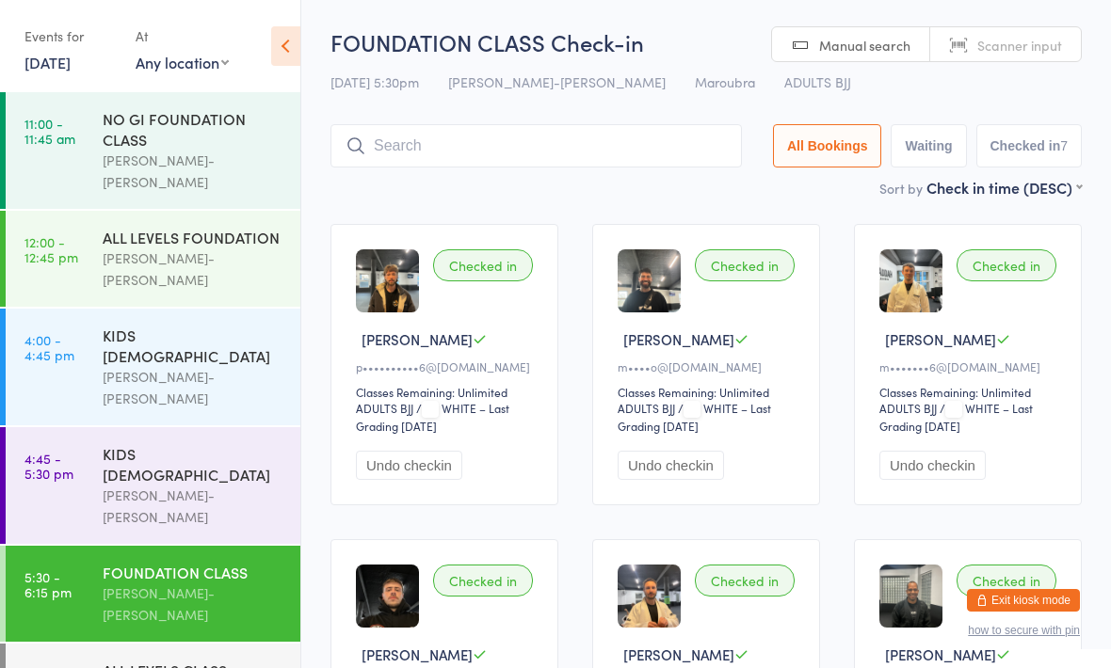
click at [487, 143] on input "search" at bounding box center [535, 145] width 411 height 43
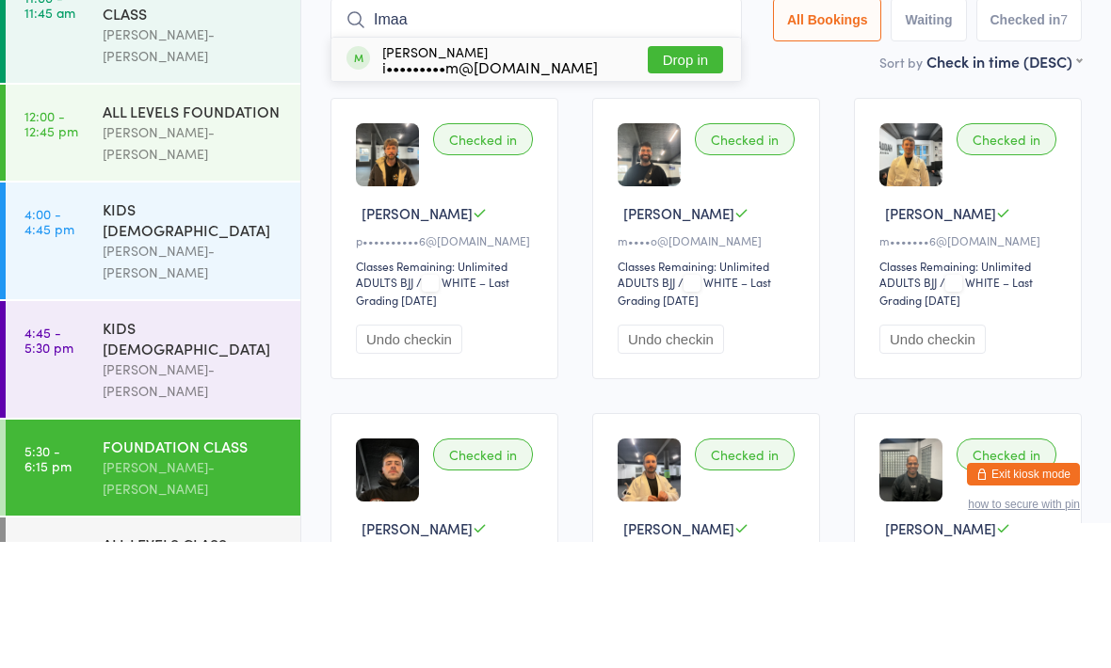
type input "Imaa"
click at [668, 172] on button "Drop in" at bounding box center [685, 185] width 75 height 27
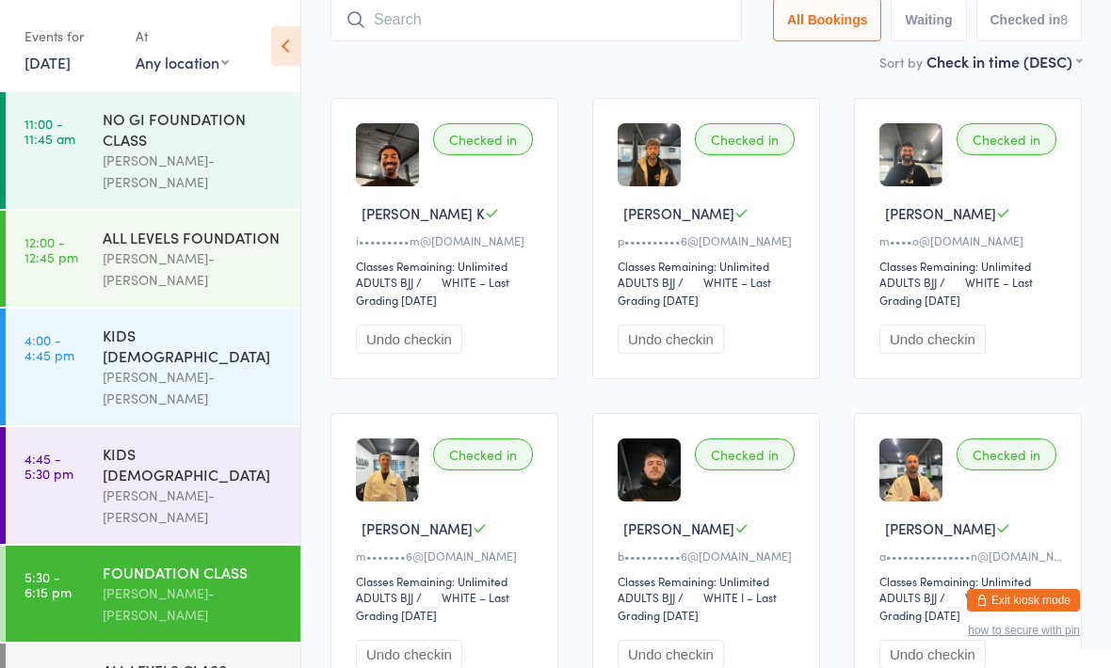
click at [419, 41] on input "search" at bounding box center [535, 19] width 411 height 43
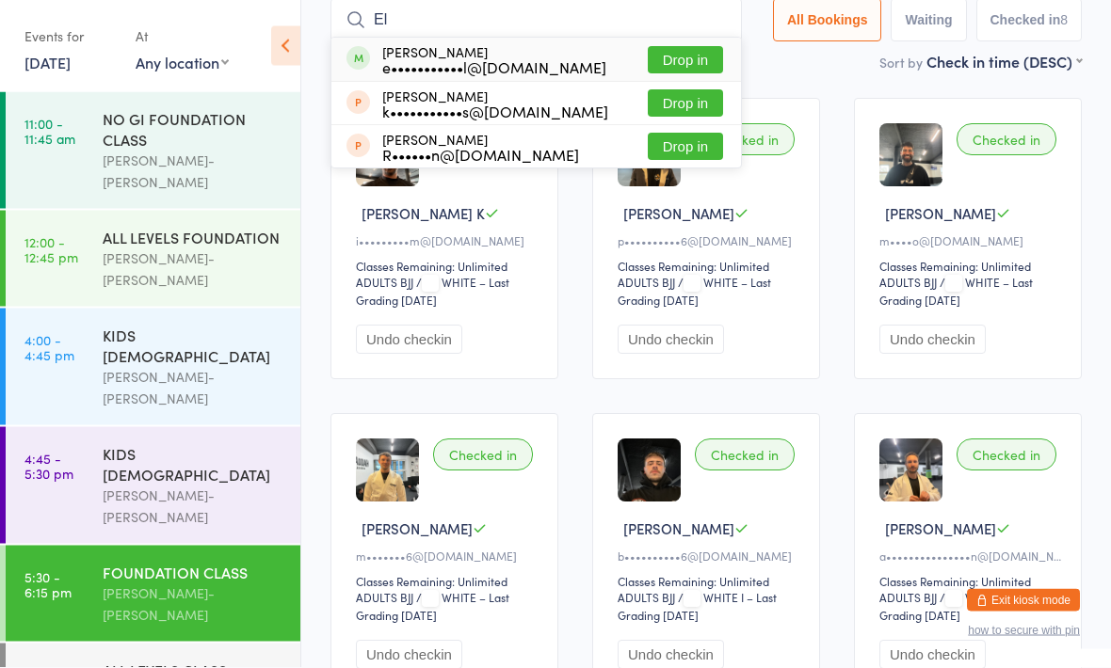
type input "El"
click at [660, 54] on button "Drop in" at bounding box center [685, 60] width 75 height 27
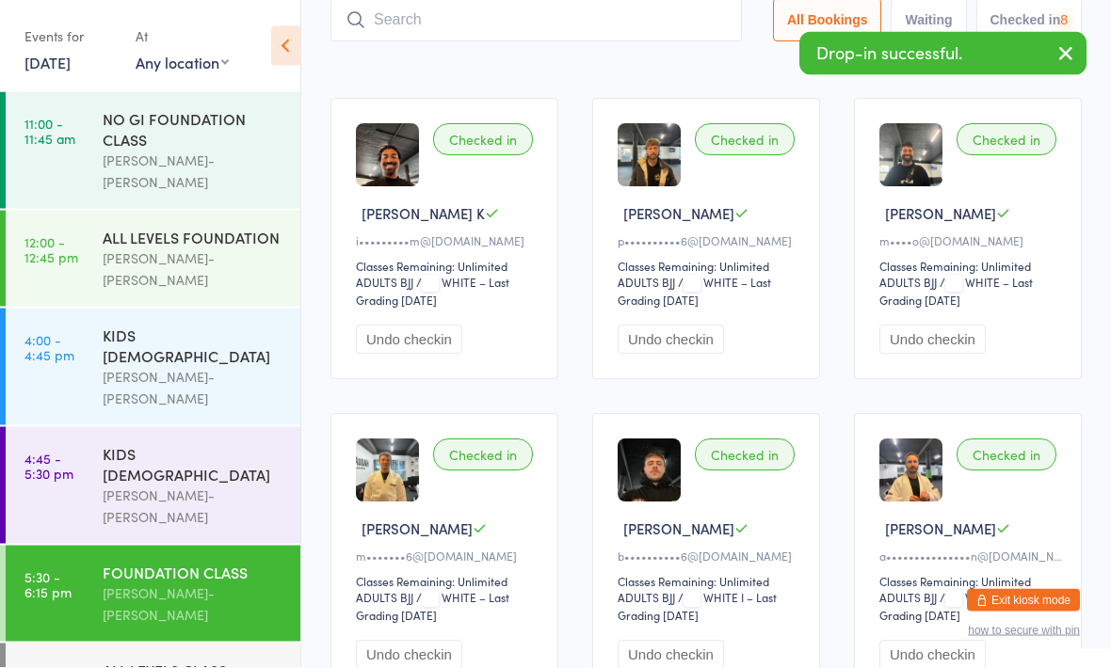
scroll to position [126, 0]
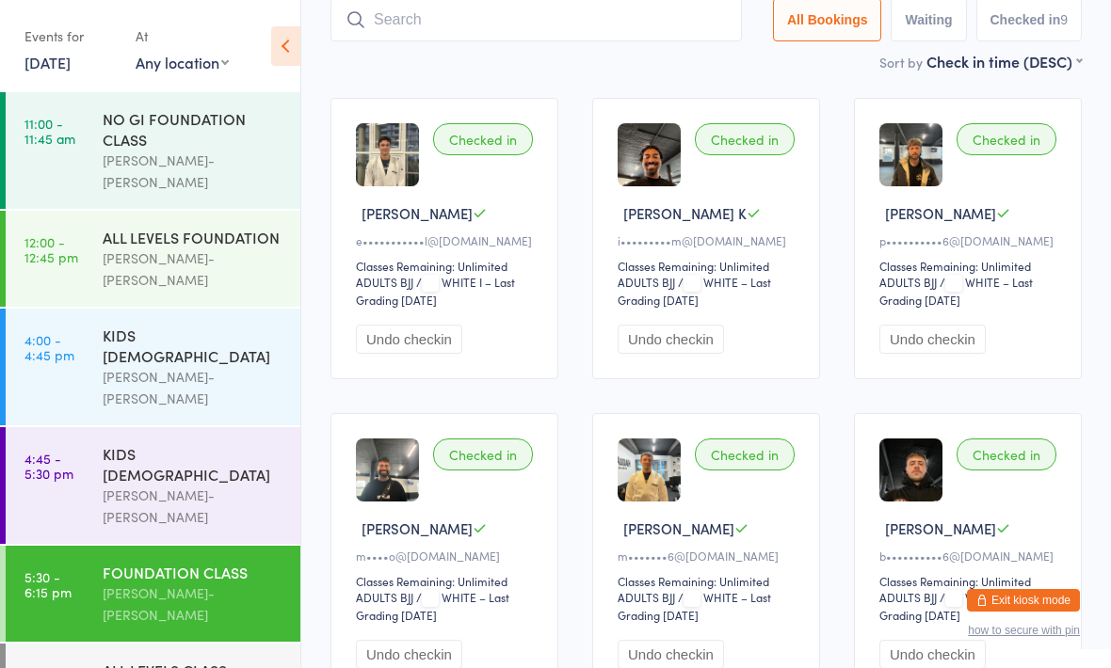
click at [425, 13] on input "search" at bounding box center [535, 19] width 411 height 43
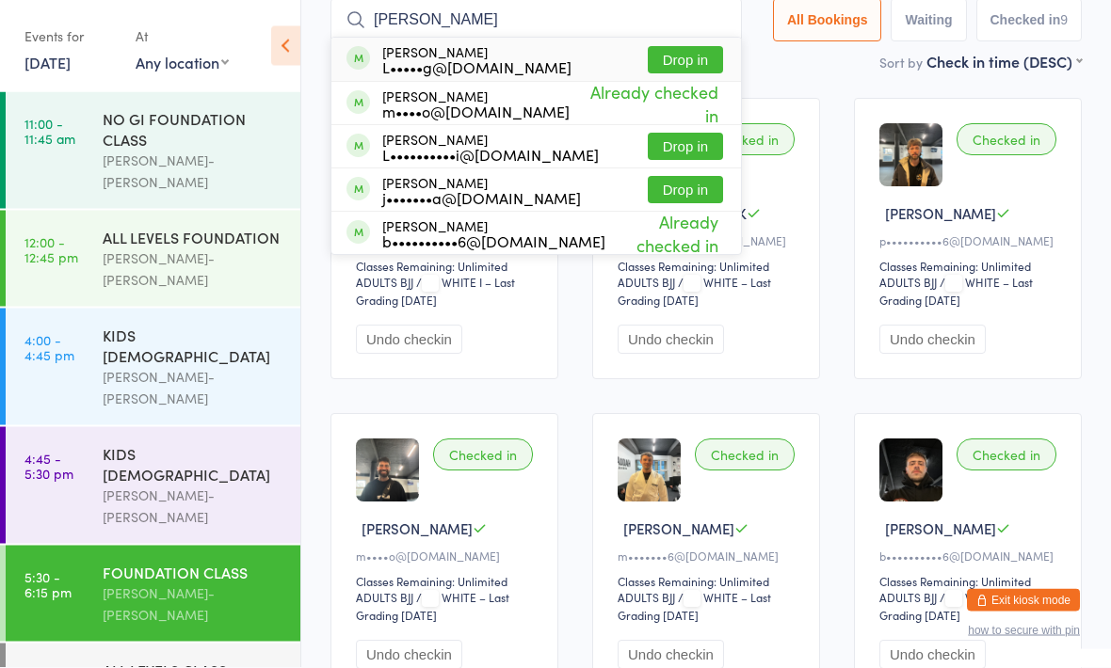
type input "Lucas"
click at [657, 60] on button "Drop in" at bounding box center [685, 60] width 75 height 27
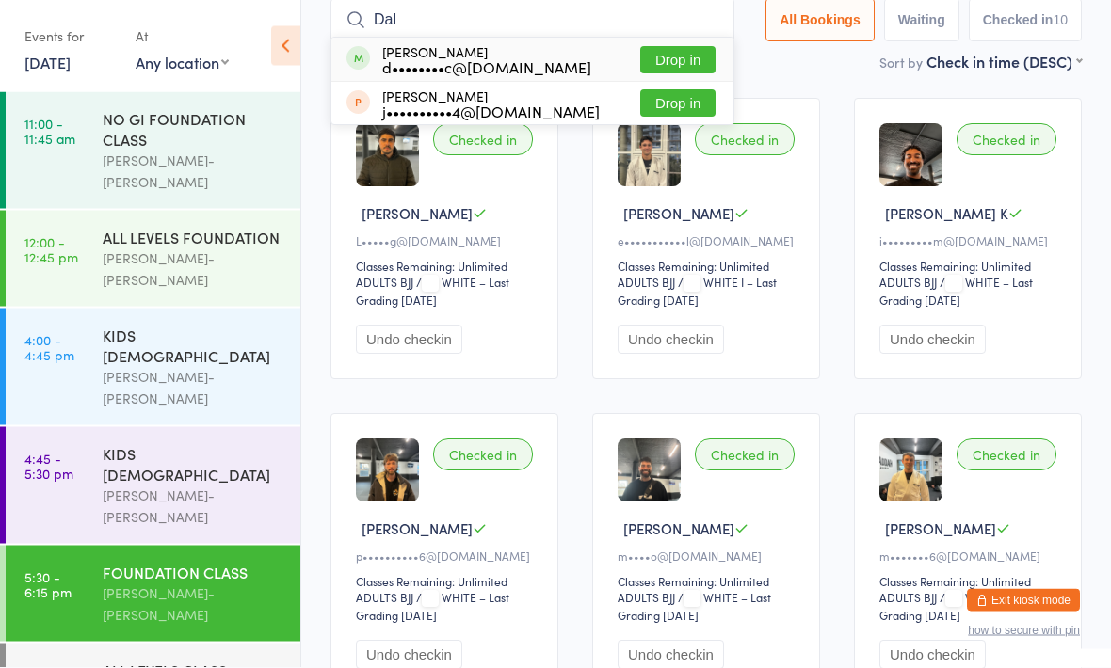
type input "Dal"
click at [672, 61] on button "Drop in" at bounding box center [677, 60] width 75 height 27
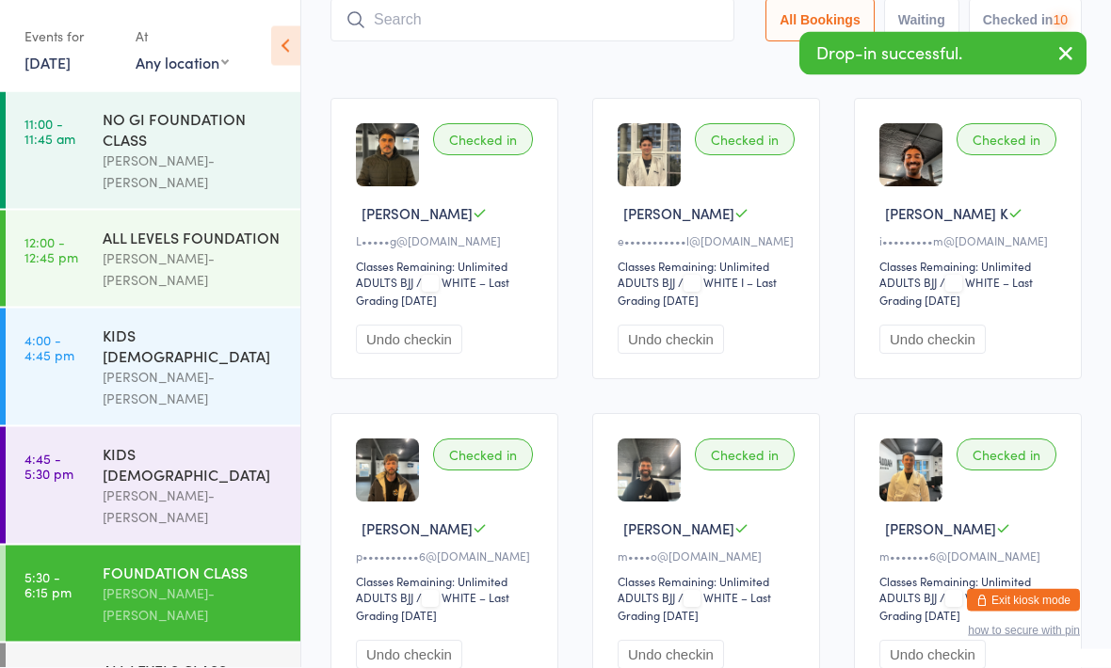
scroll to position [126, 0]
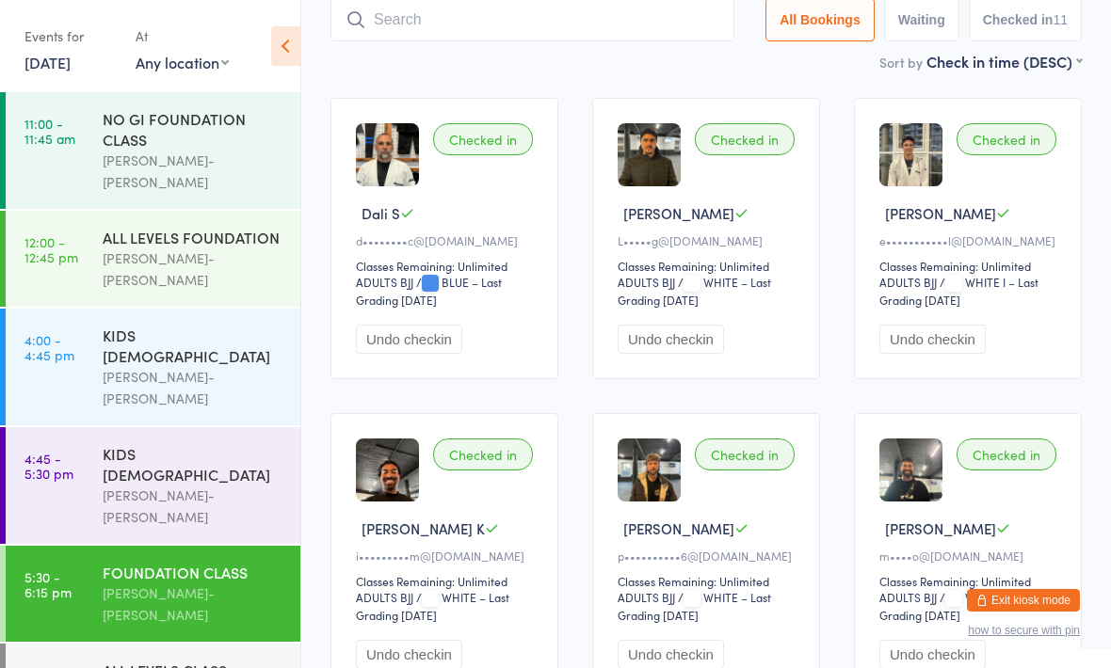
click at [484, 19] on input "search" at bounding box center [532, 19] width 404 height 43
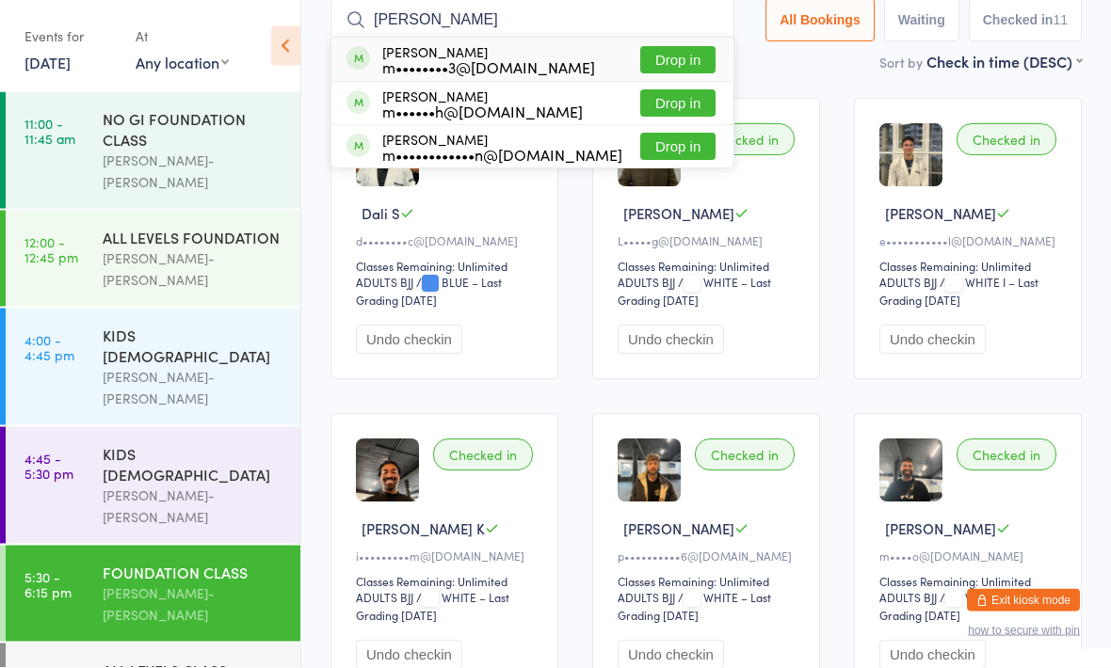
type input "Murillo"
click at [668, 61] on button "Drop in" at bounding box center [677, 60] width 75 height 27
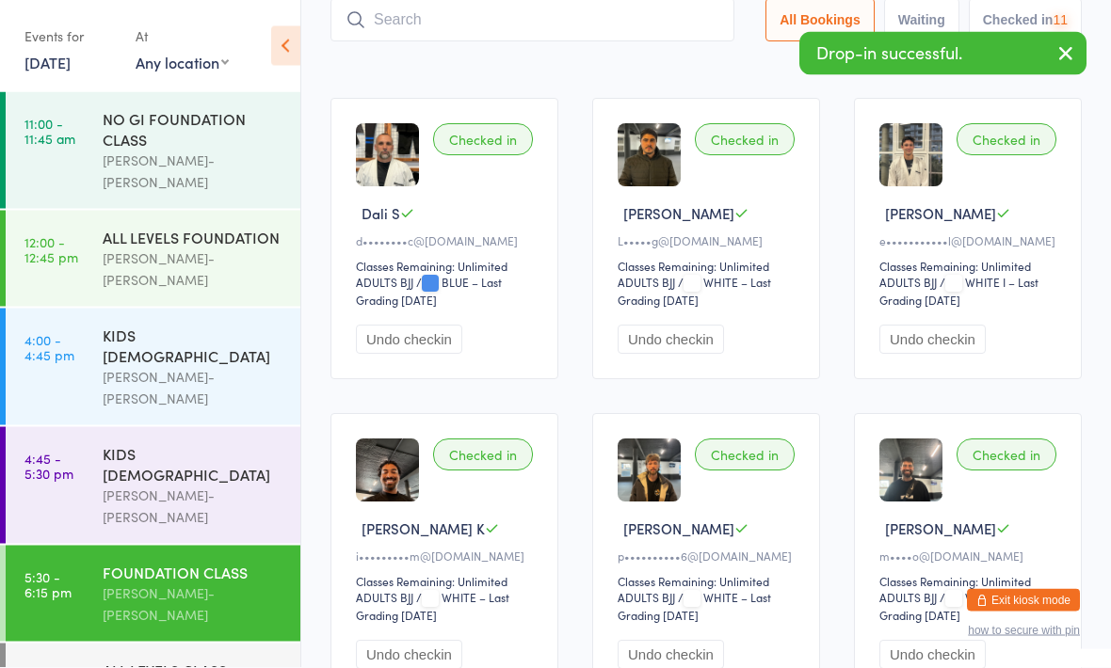
scroll to position [126, 0]
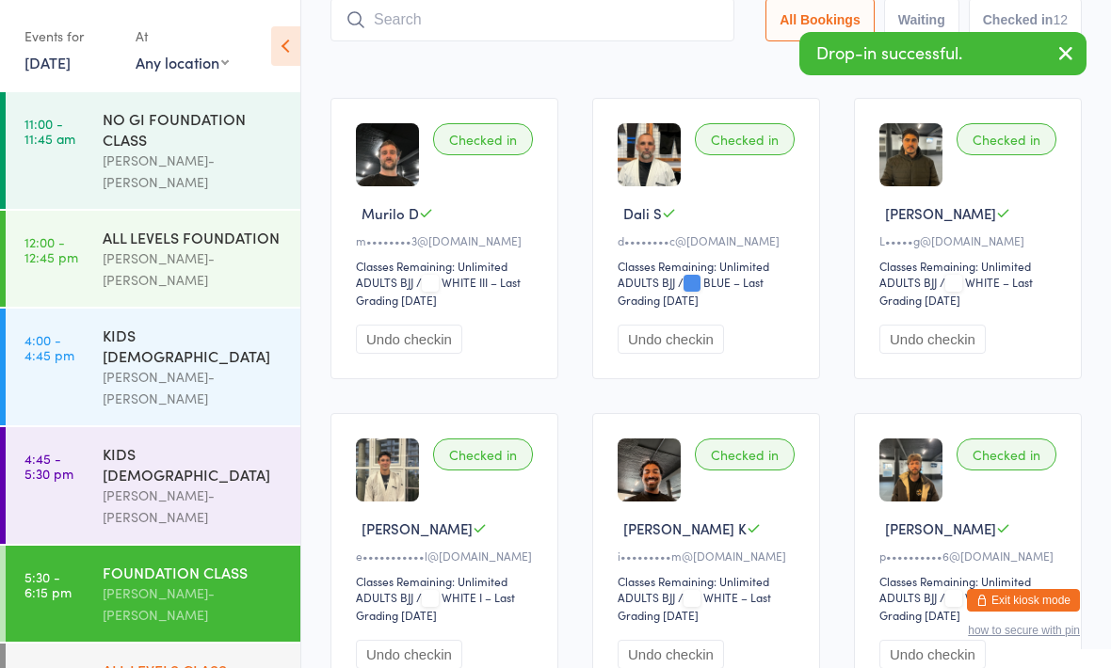
click at [206, 660] on div "ALL LEVELS CLASS" at bounding box center [194, 670] width 182 height 21
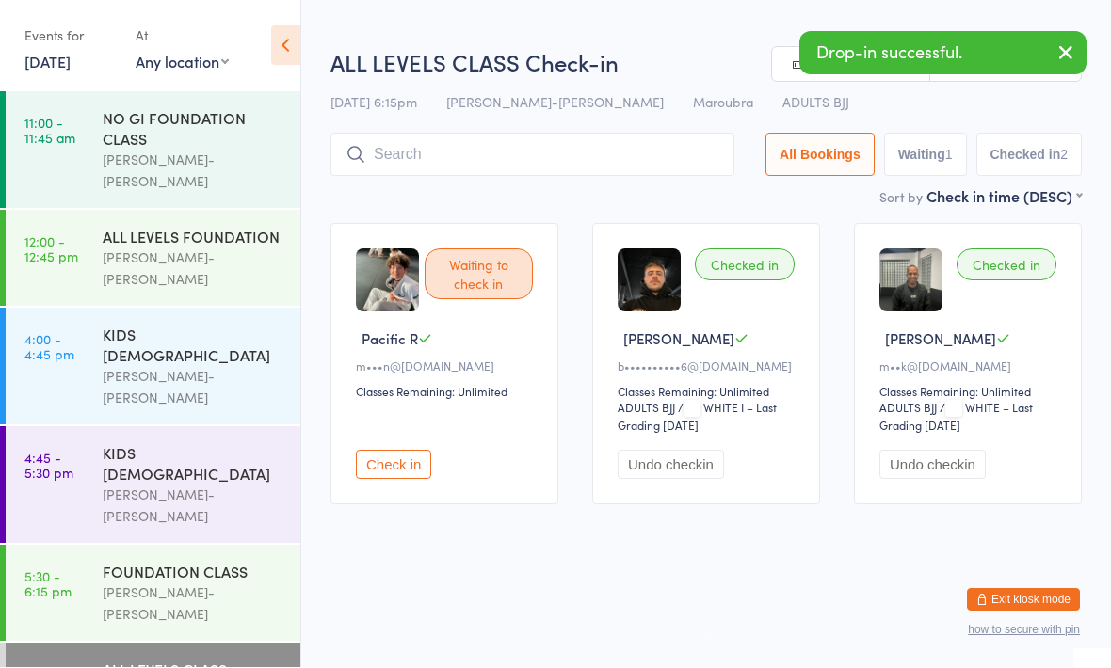
click at [469, 165] on input "search" at bounding box center [532, 155] width 404 height 43
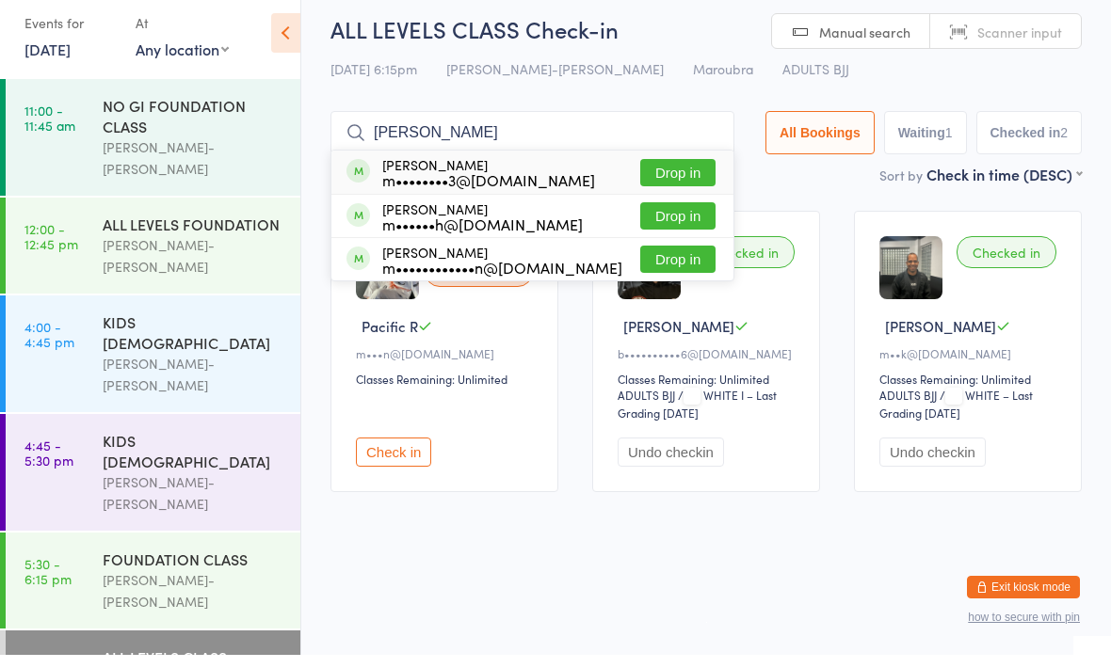
type input "Murillo"
click at [666, 173] on button "Drop in" at bounding box center [677, 185] width 75 height 27
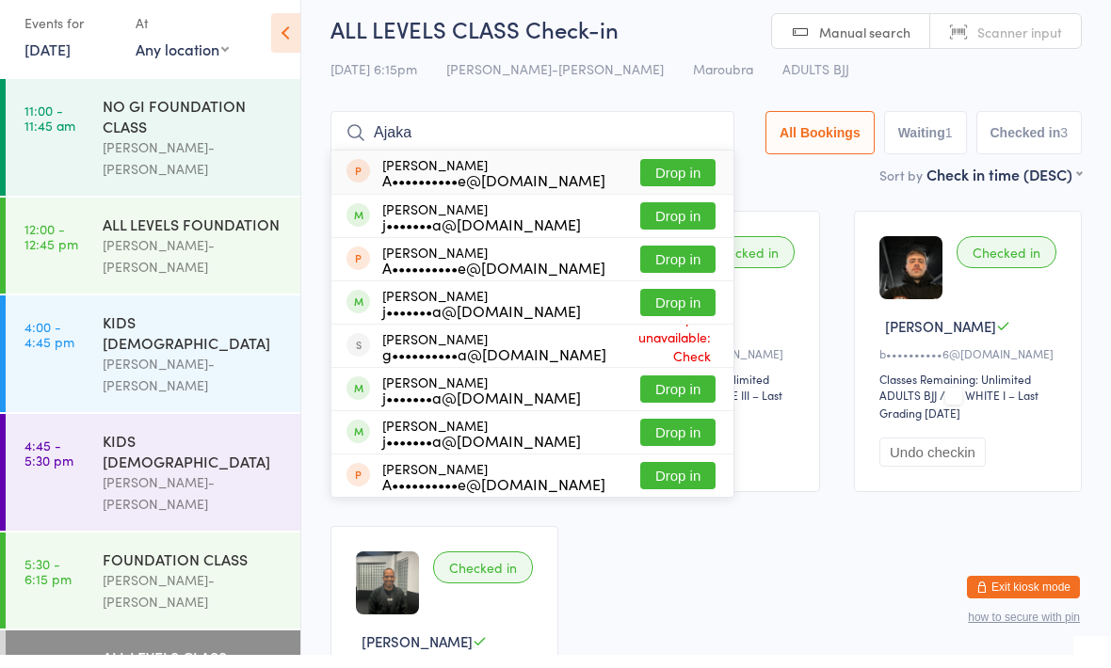
scroll to position [13, 0]
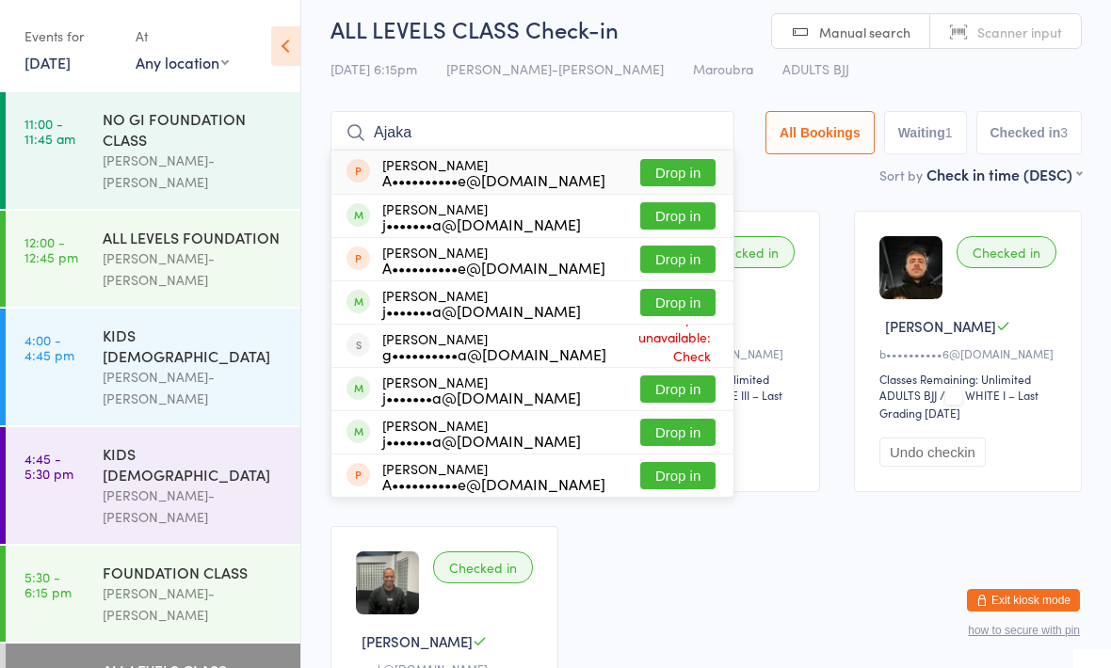
type input "Ajaka"
click at [667, 396] on button "Drop in" at bounding box center [677, 389] width 75 height 27
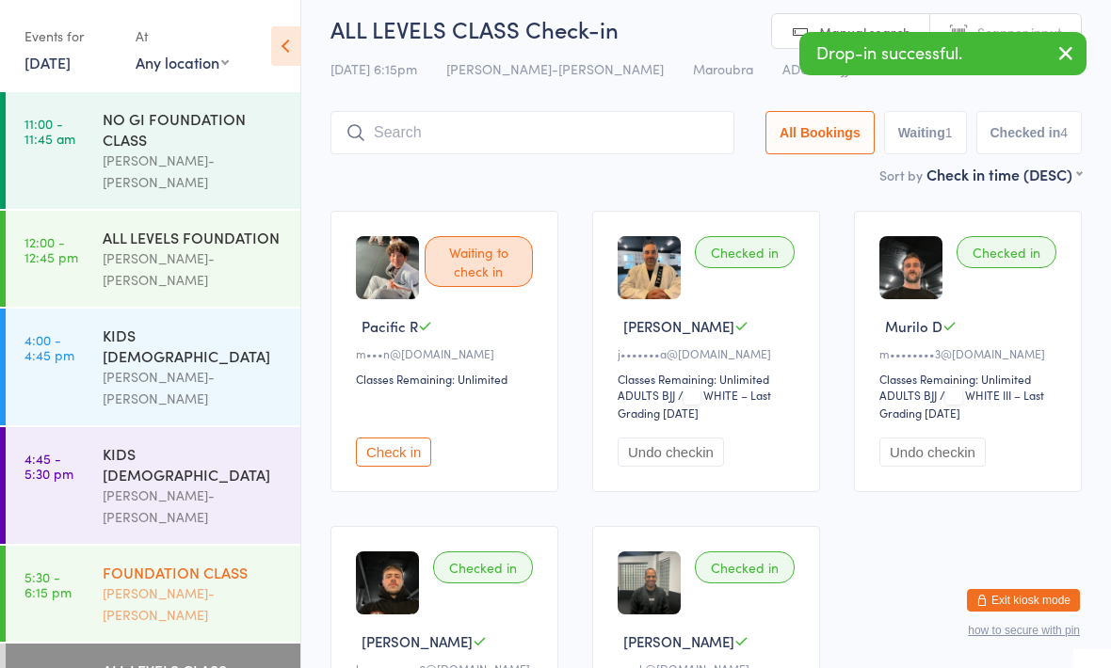
click at [195, 562] on div "FOUNDATION CLASS" at bounding box center [194, 572] width 182 height 21
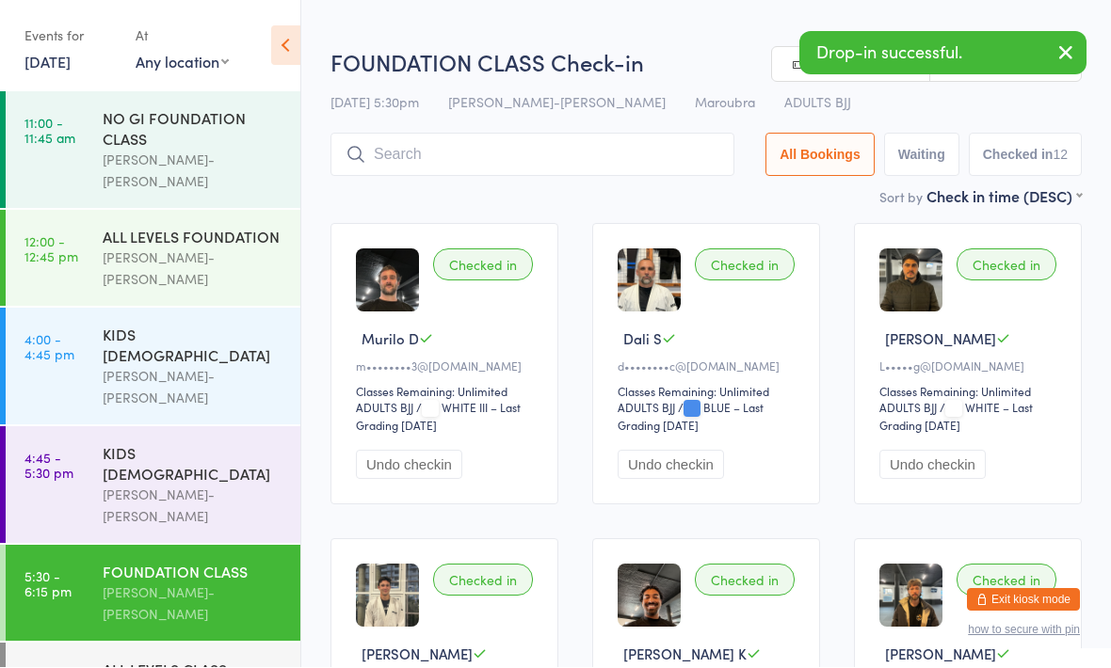
scroll to position [1, 0]
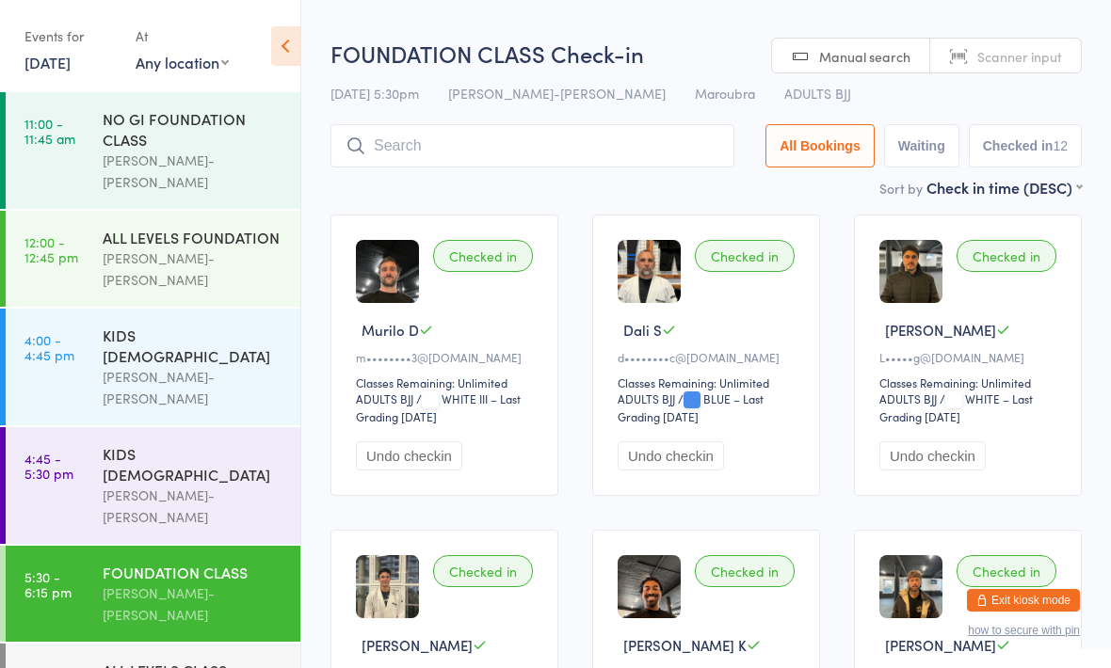
click at [542, 145] on input "search" at bounding box center [532, 145] width 404 height 43
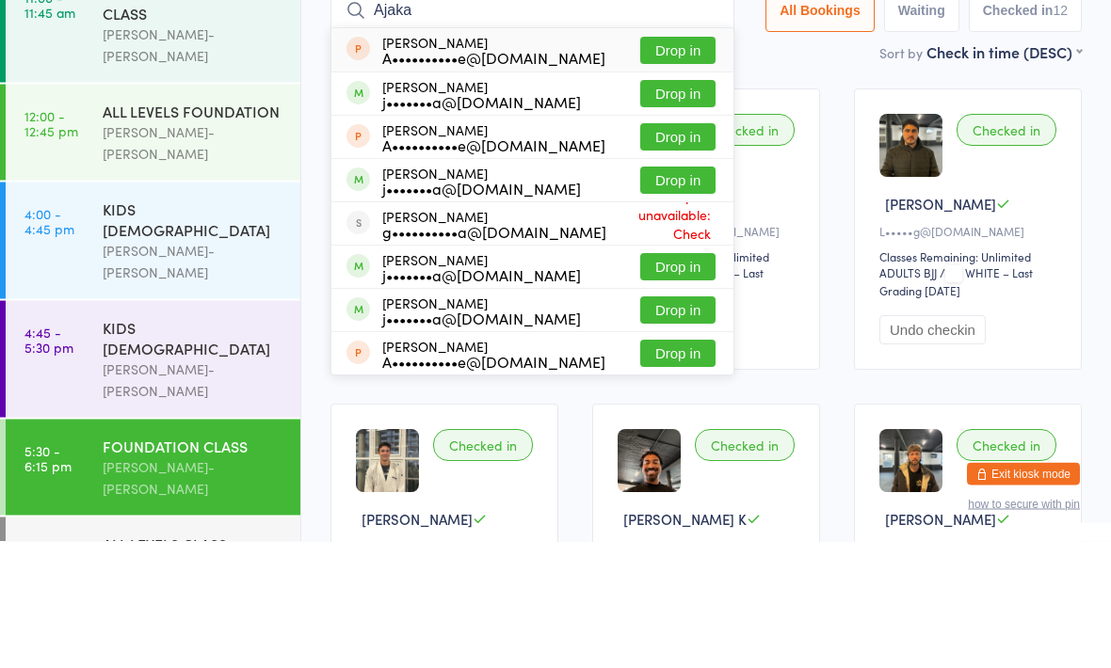
scroll to position [136, 0]
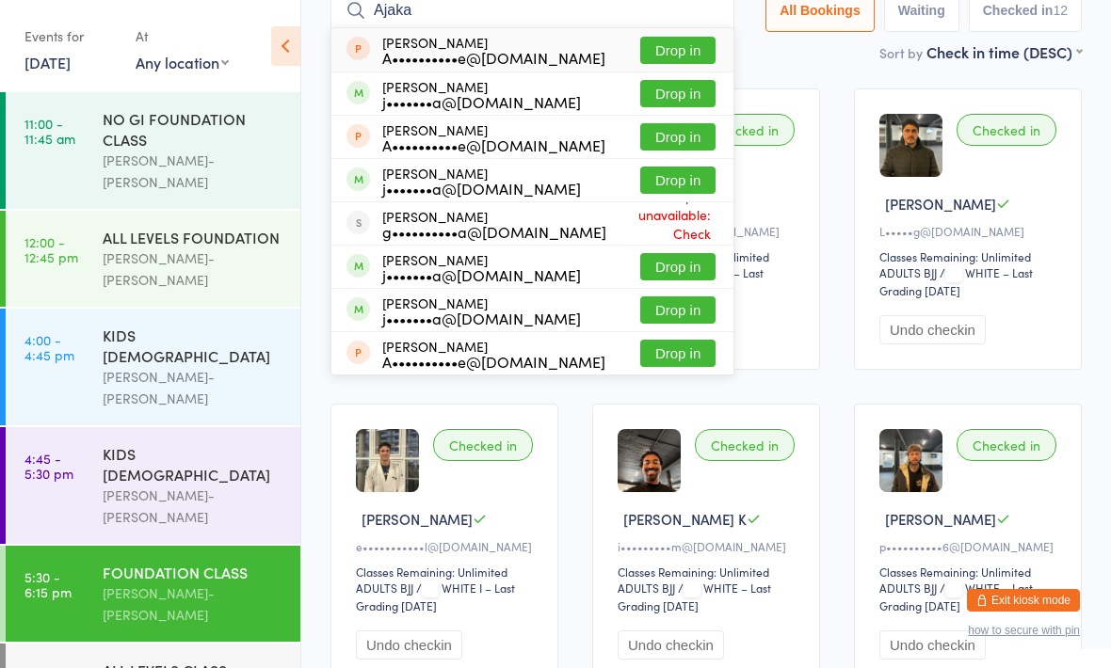
type input "Ajaka"
click at [677, 268] on button "Drop in" at bounding box center [677, 266] width 75 height 27
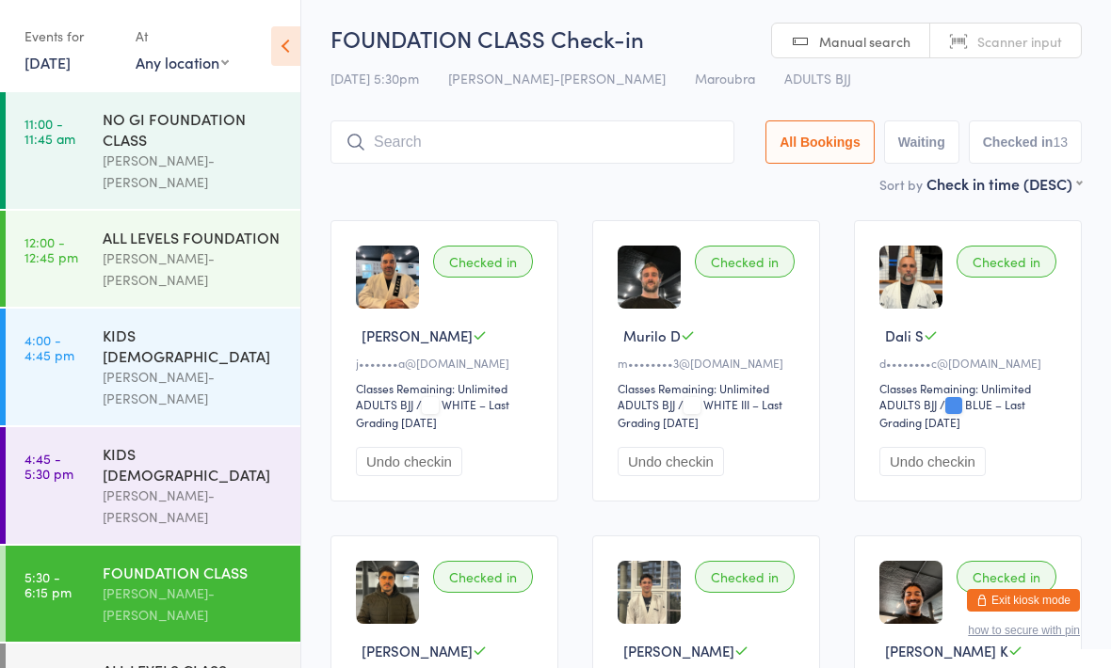
scroll to position [0, 0]
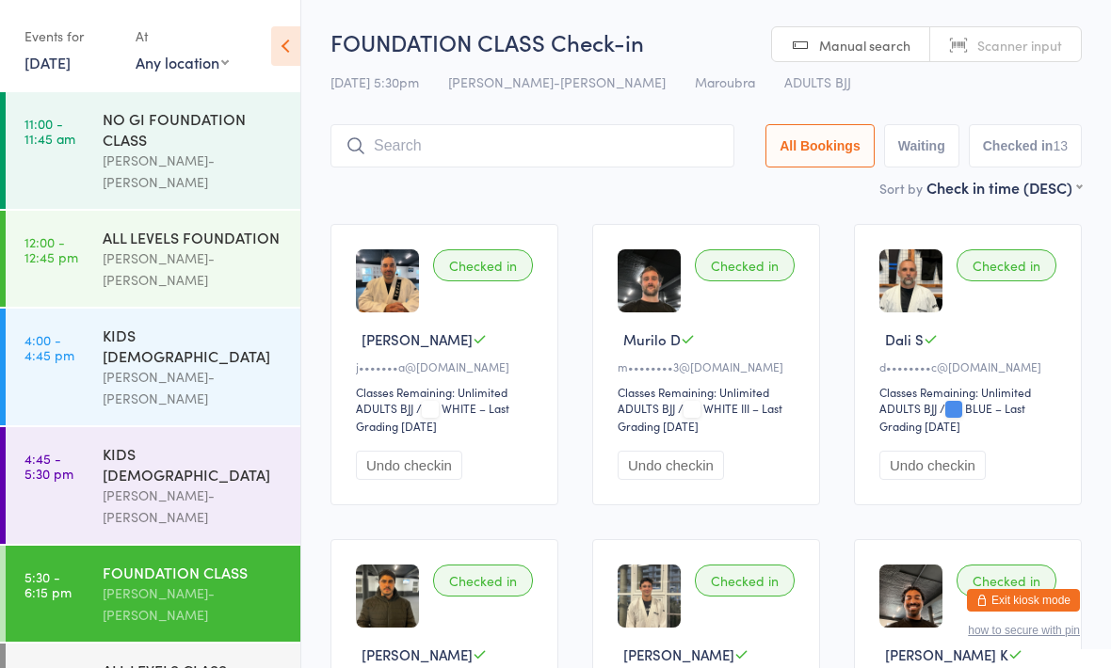
click at [544, 147] on input "search" at bounding box center [532, 145] width 404 height 43
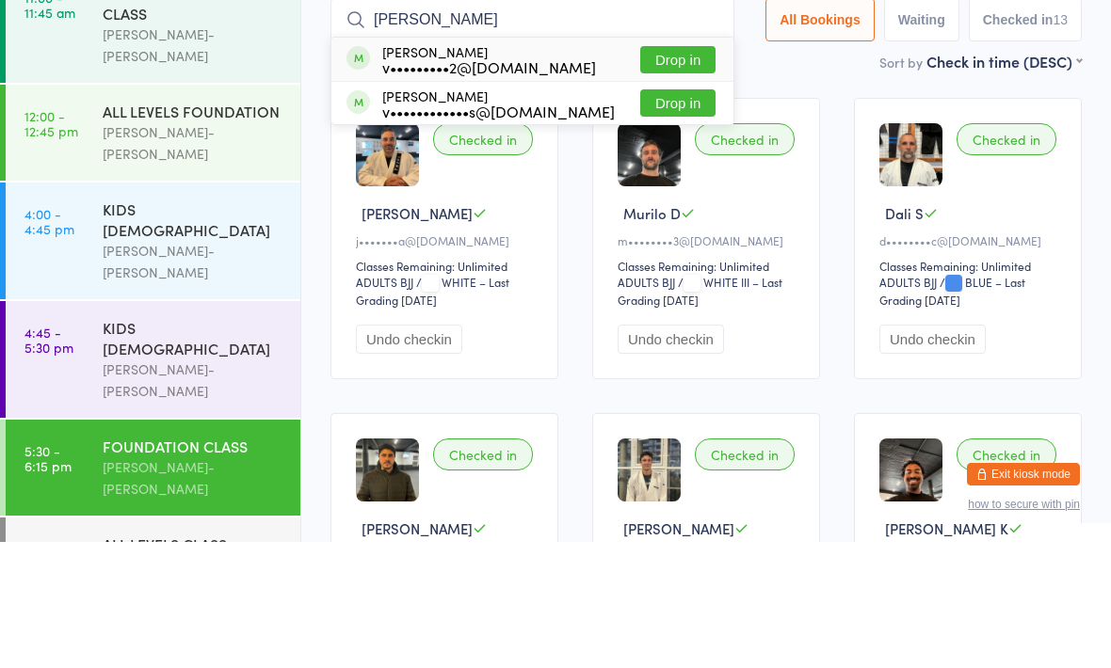
type input "Victor"
click at [574, 208] on div "Victor Malheiros v••••••••••••s@gmail.com Drop in" at bounding box center [532, 229] width 402 height 42
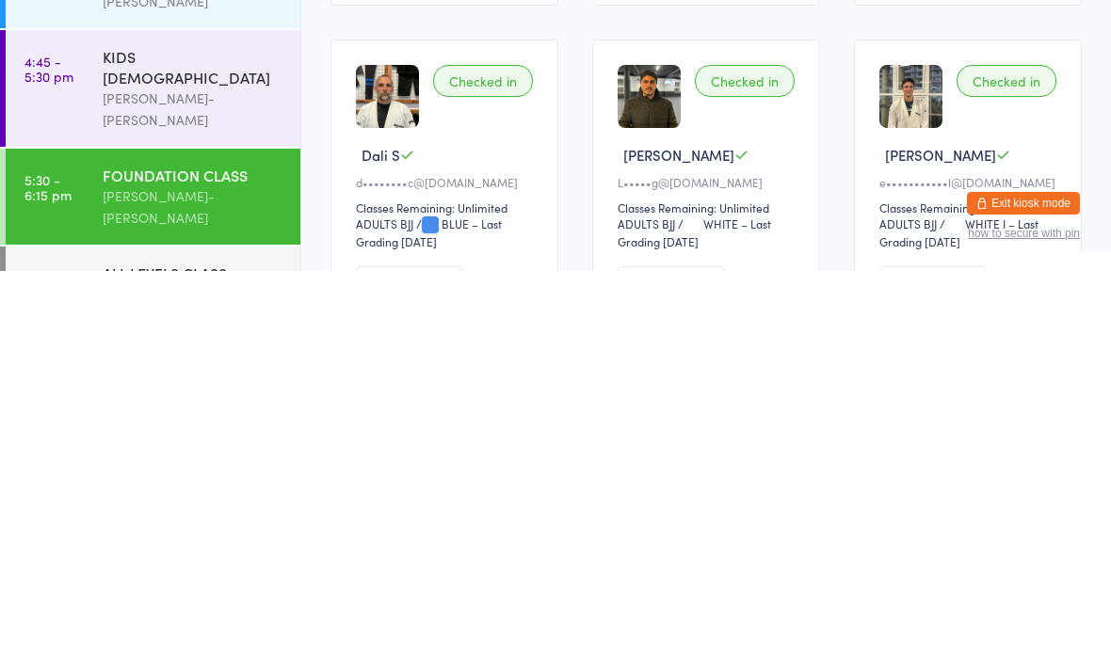
scroll to position [121, 0]
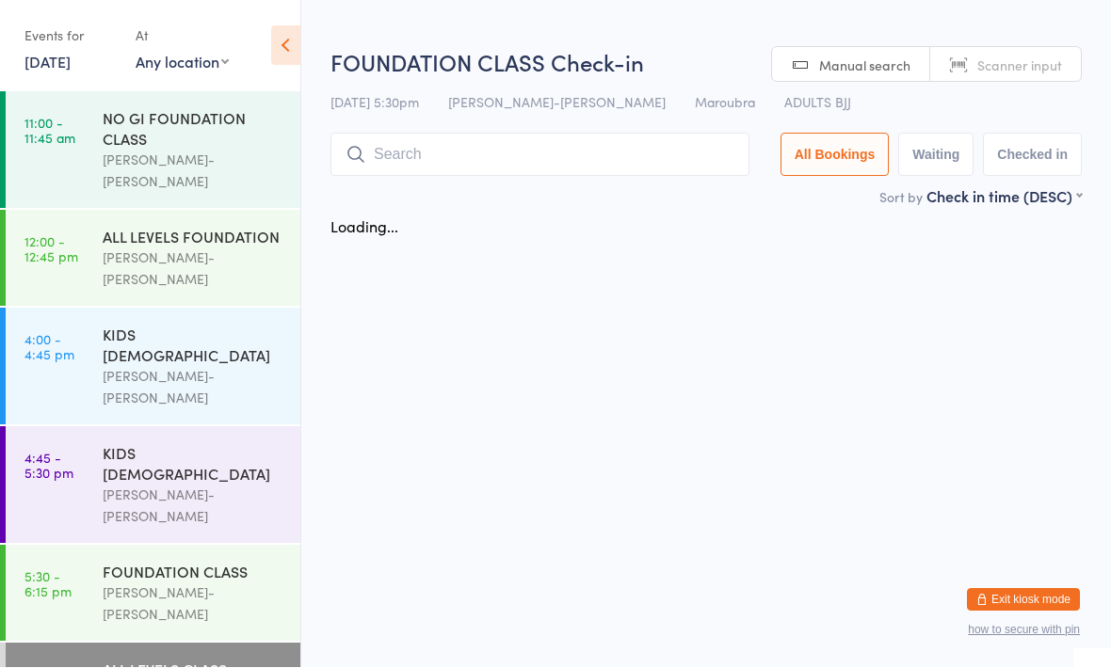
scroll to position [1, 0]
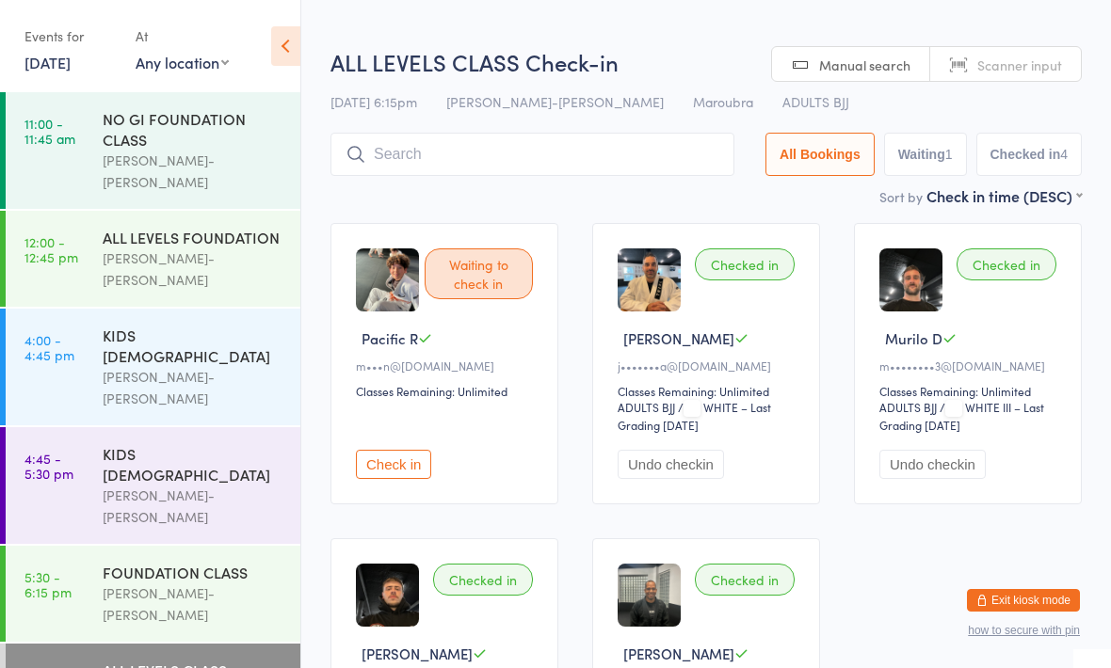
click at [491, 156] on input "search" at bounding box center [532, 154] width 404 height 43
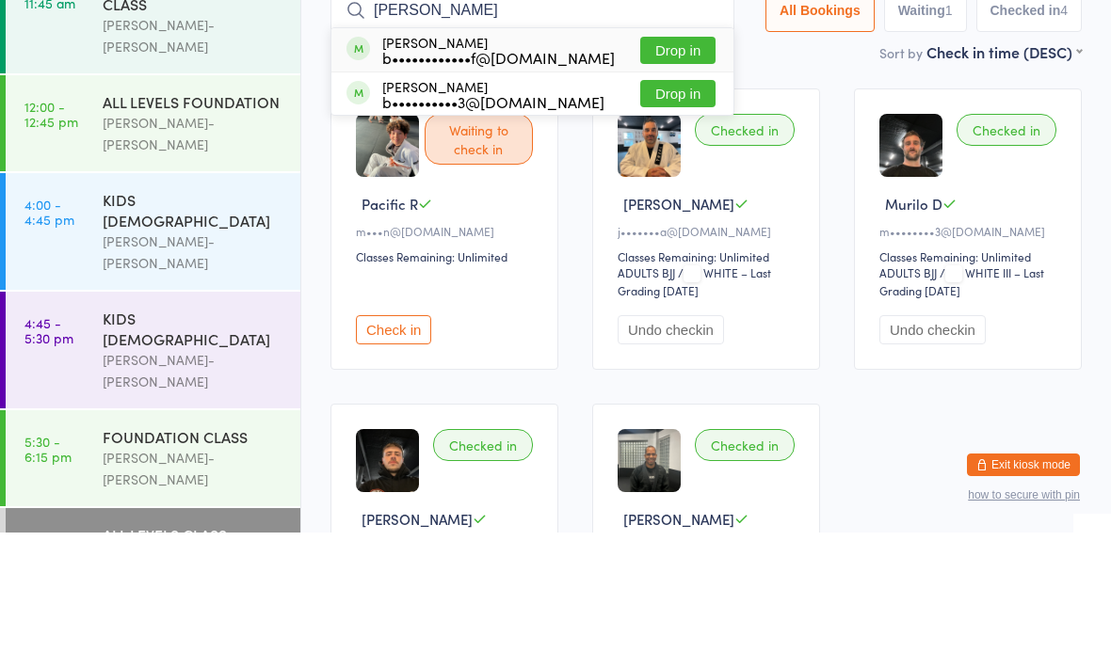
type input "Brunn"
click at [518, 185] on div "b••••••••••••f@hotmail.com" at bounding box center [498, 192] width 233 height 15
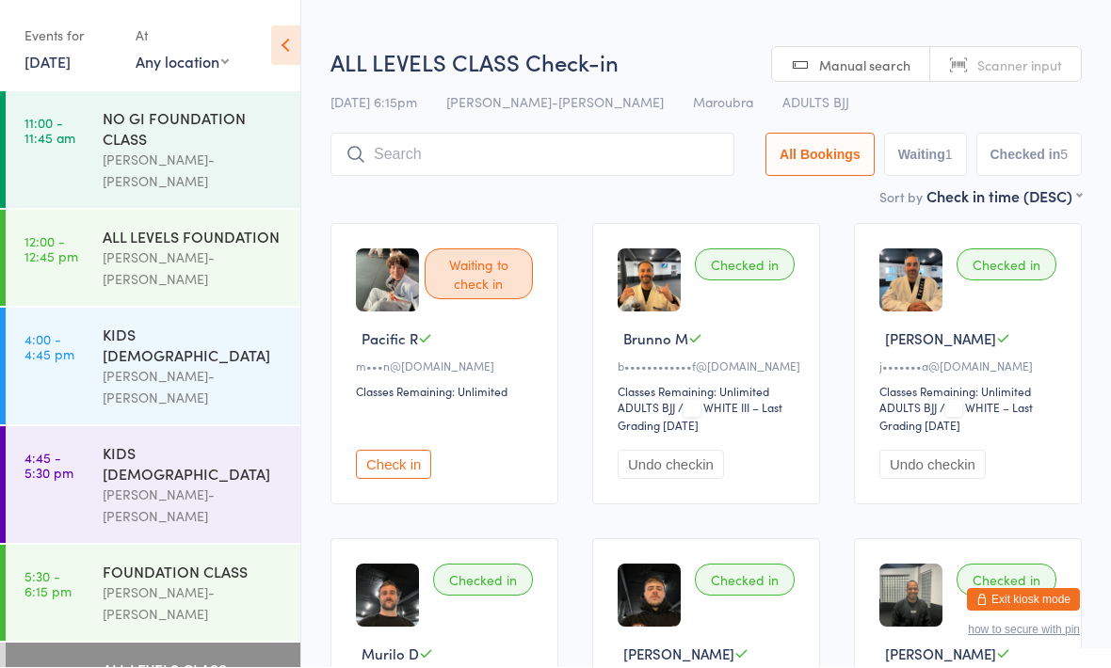
scroll to position [1, 0]
click at [427, 173] on input "search" at bounding box center [532, 154] width 404 height 43
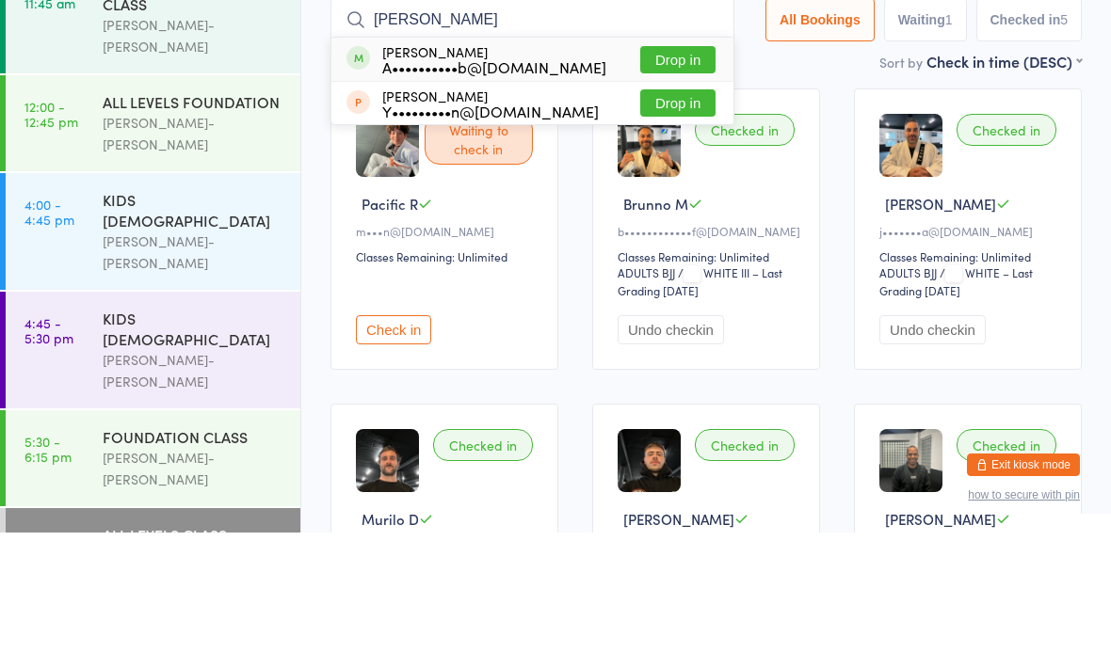
type input "Ann"
click at [678, 182] on button "Drop in" at bounding box center [677, 195] width 75 height 27
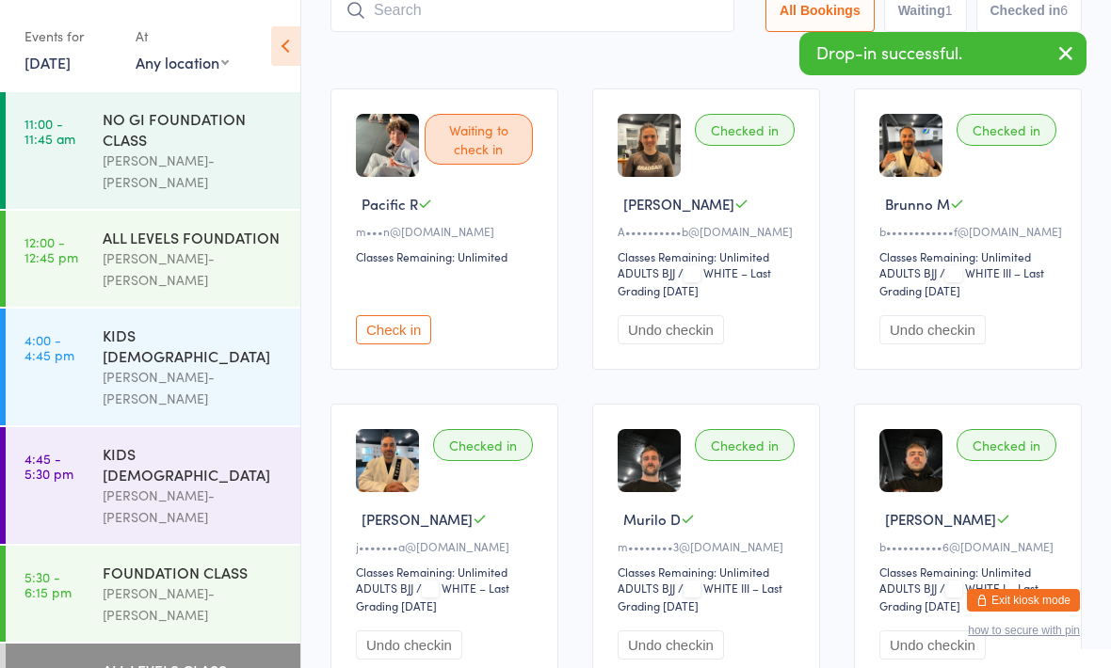
click at [434, 14] on input "search" at bounding box center [532, 10] width 404 height 43
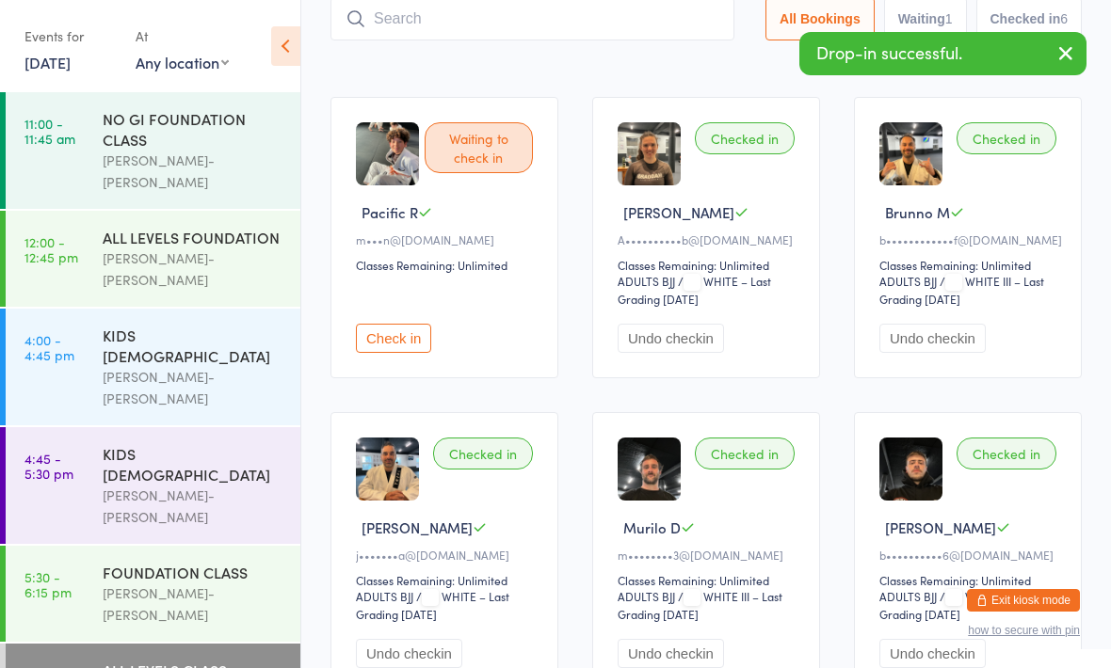
scroll to position [126, 0]
type input "R"
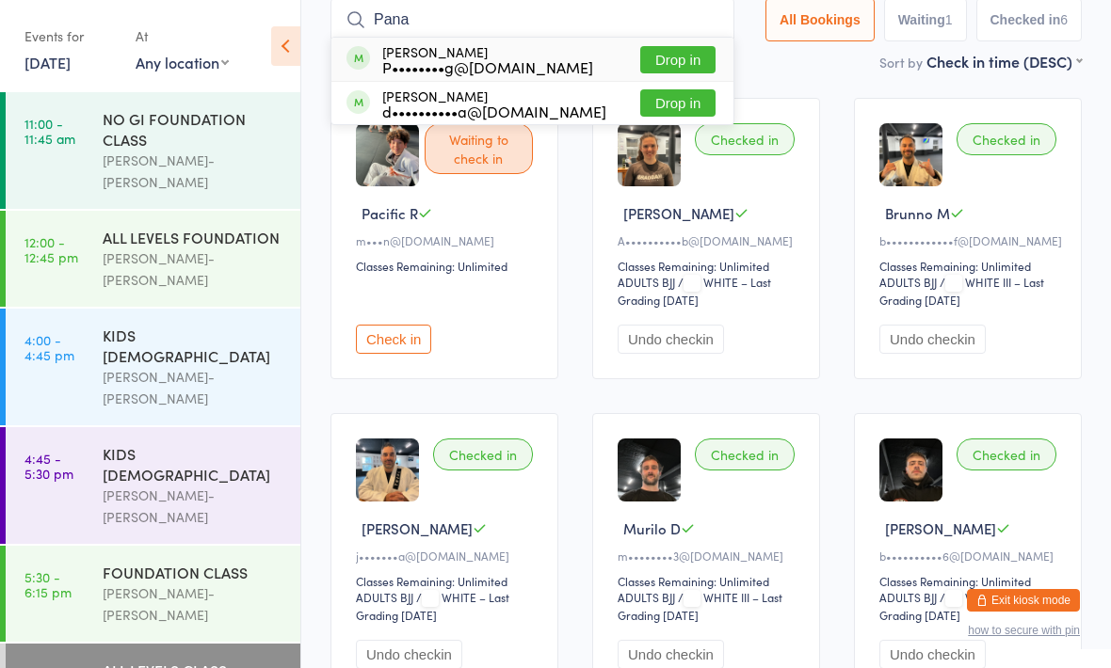
type input "Pana"
click at [671, 51] on button "Drop in" at bounding box center [677, 59] width 75 height 27
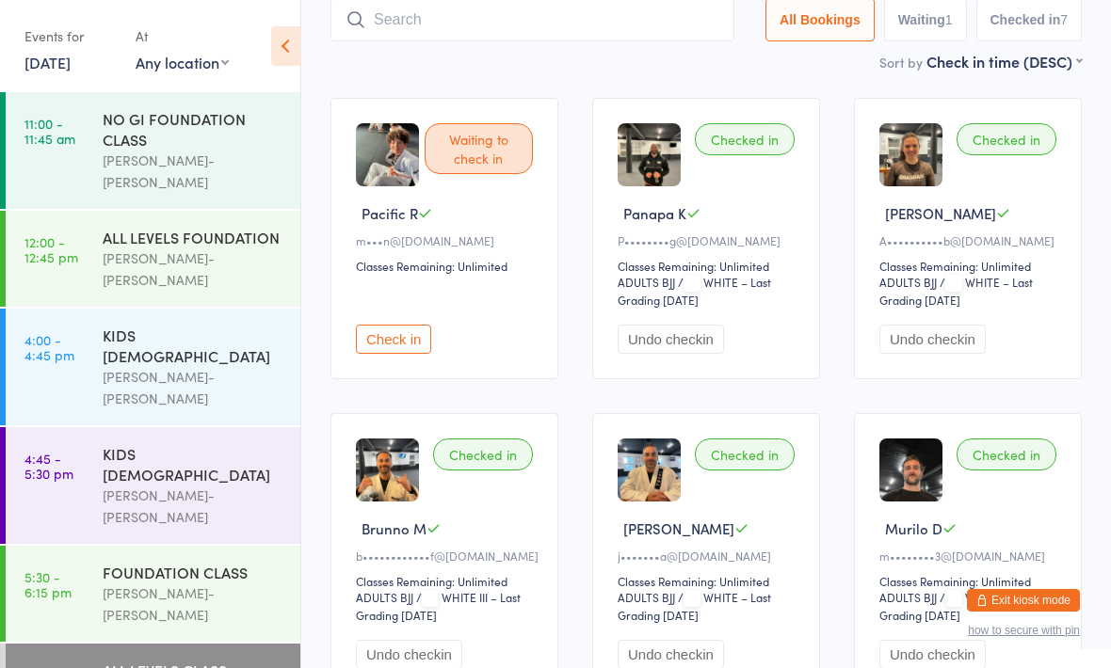
click at [644, 27] on input "search" at bounding box center [532, 19] width 404 height 43
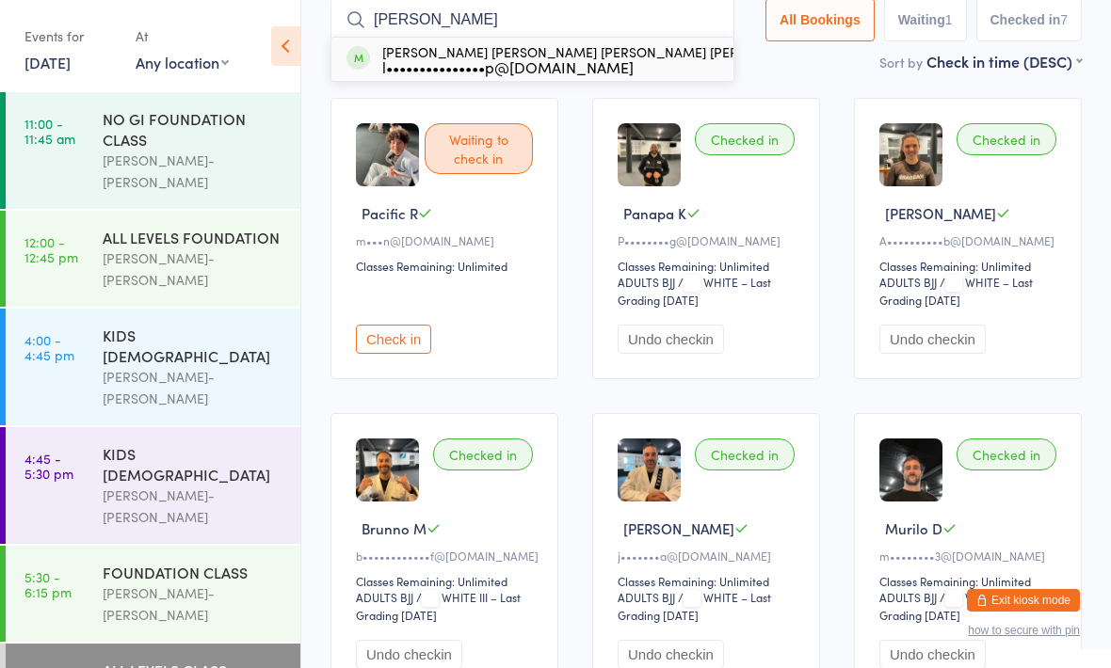
type input "Luiz gu"
click at [815, 62] on button "Drop in" at bounding box center [852, 59] width 75 height 27
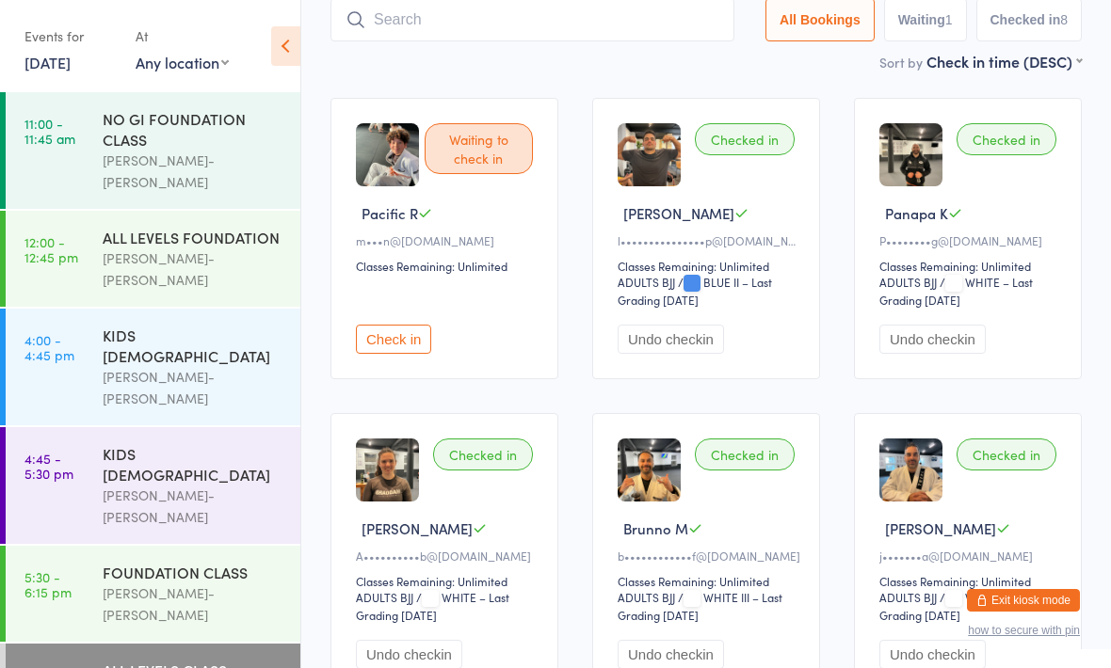
click at [522, 24] on input "search" at bounding box center [532, 19] width 404 height 43
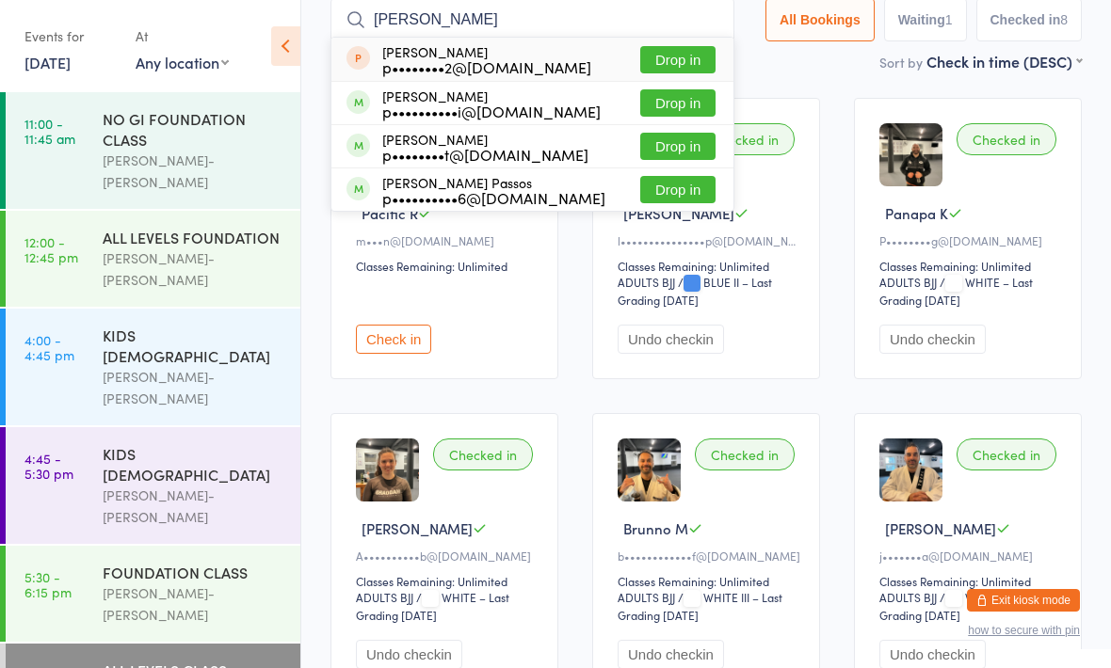
type input "Pedro"
click at [666, 148] on button "Drop in" at bounding box center [677, 146] width 75 height 27
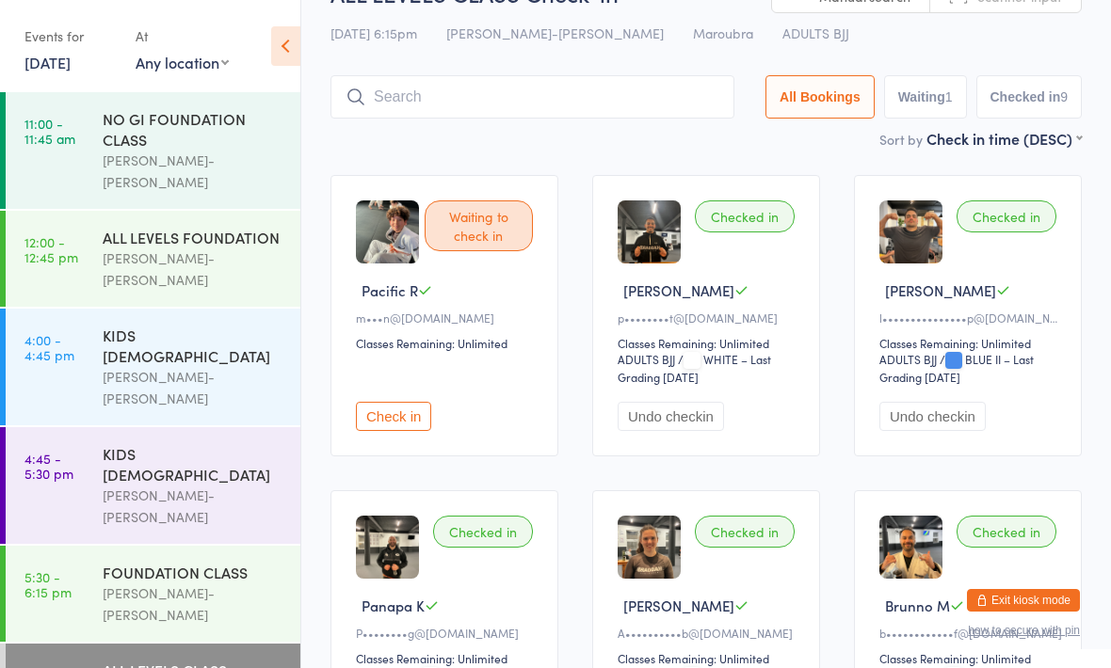
scroll to position [0, 0]
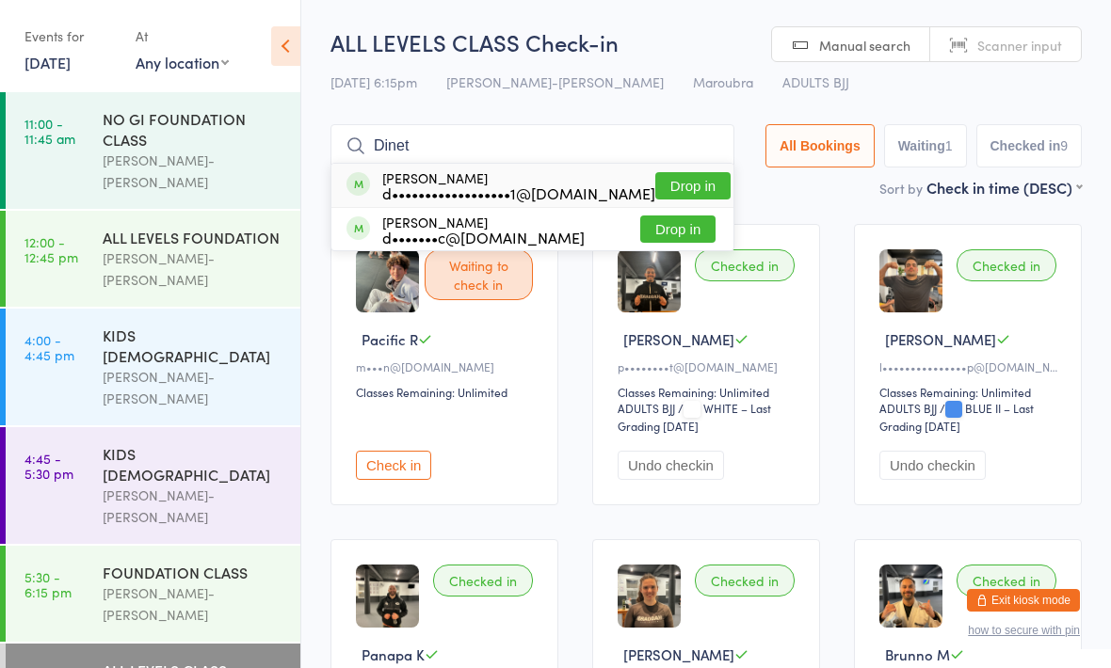
type input "Dinet"
click at [662, 194] on button "Drop in" at bounding box center [692, 185] width 75 height 27
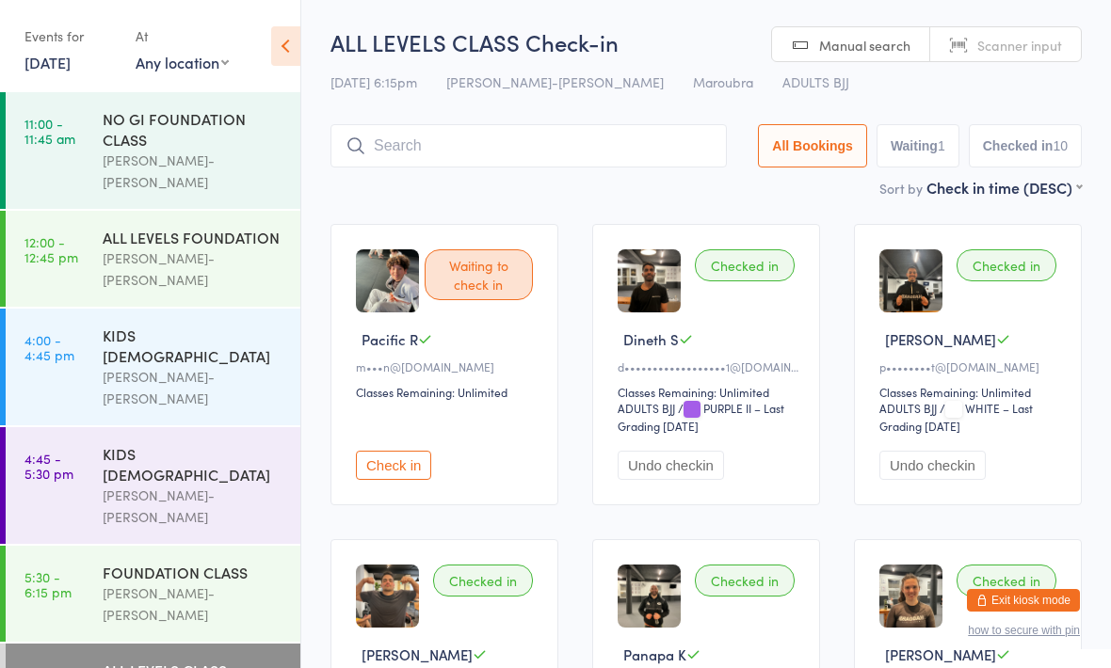
click at [496, 137] on input "search" at bounding box center [528, 145] width 396 height 43
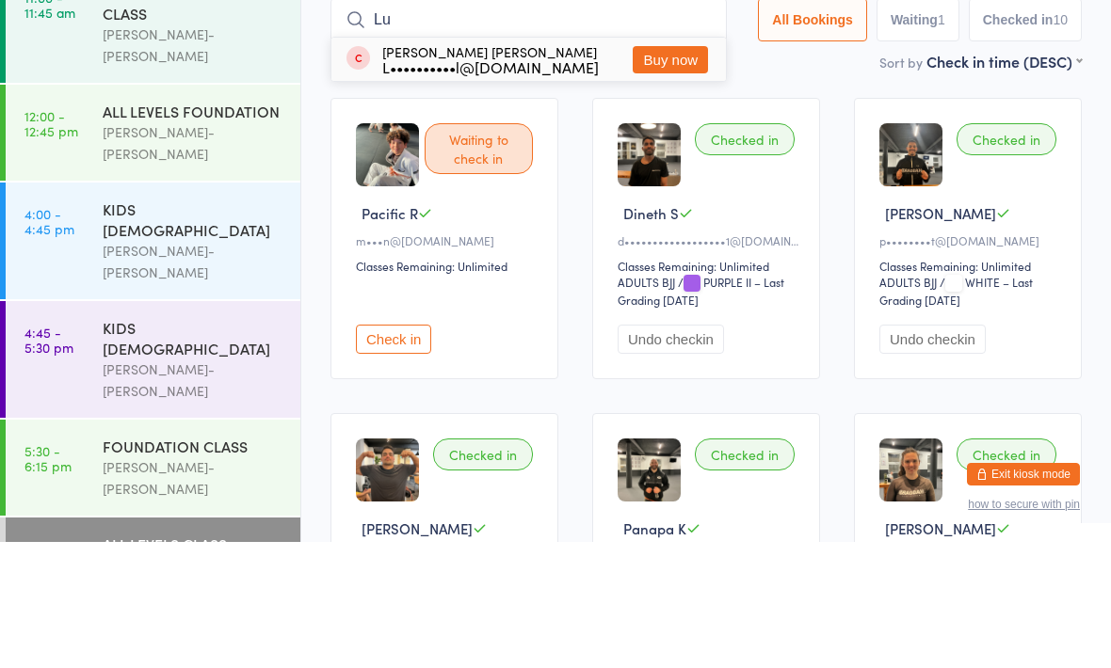
type input "L"
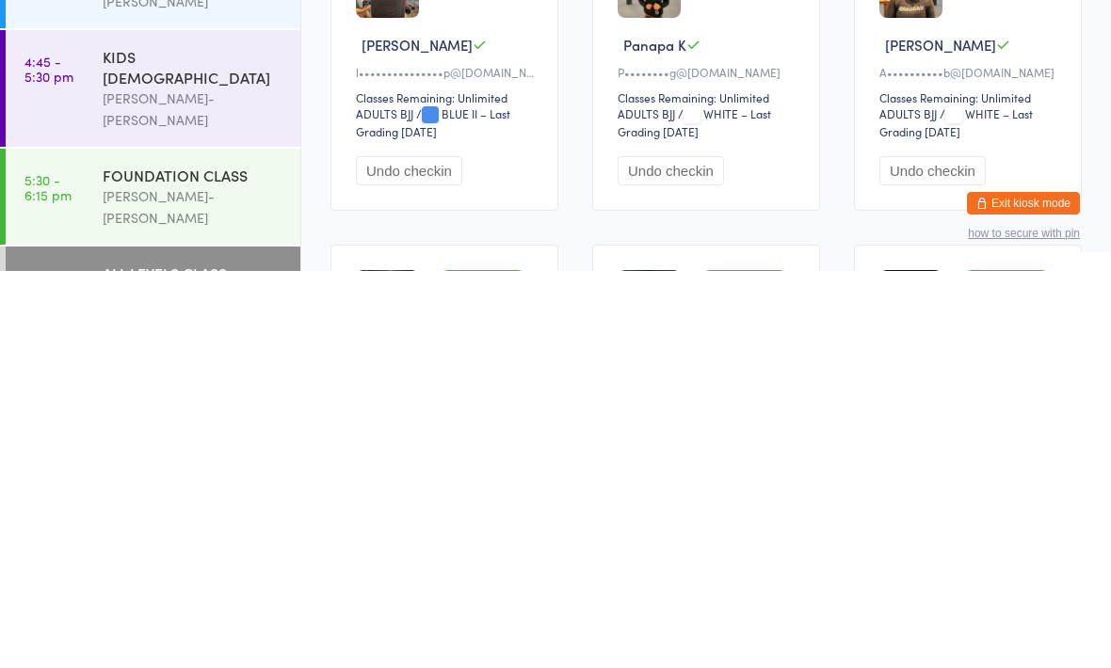
scroll to position [216, 0]
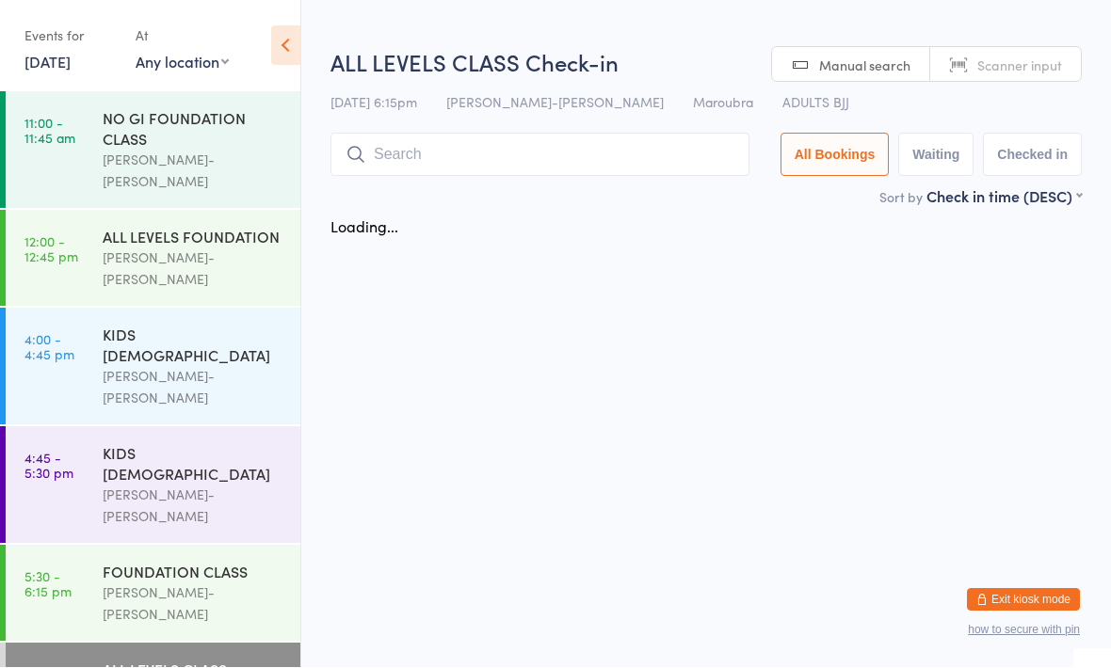
scroll to position [1, 0]
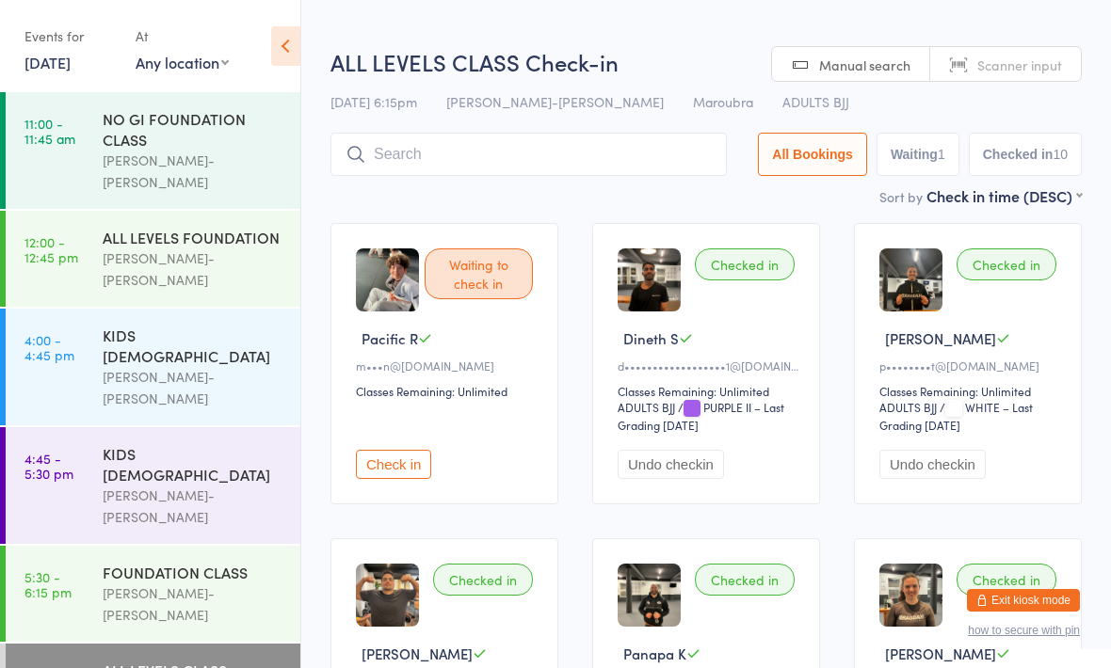
click at [564, 139] on input "search" at bounding box center [528, 154] width 396 height 43
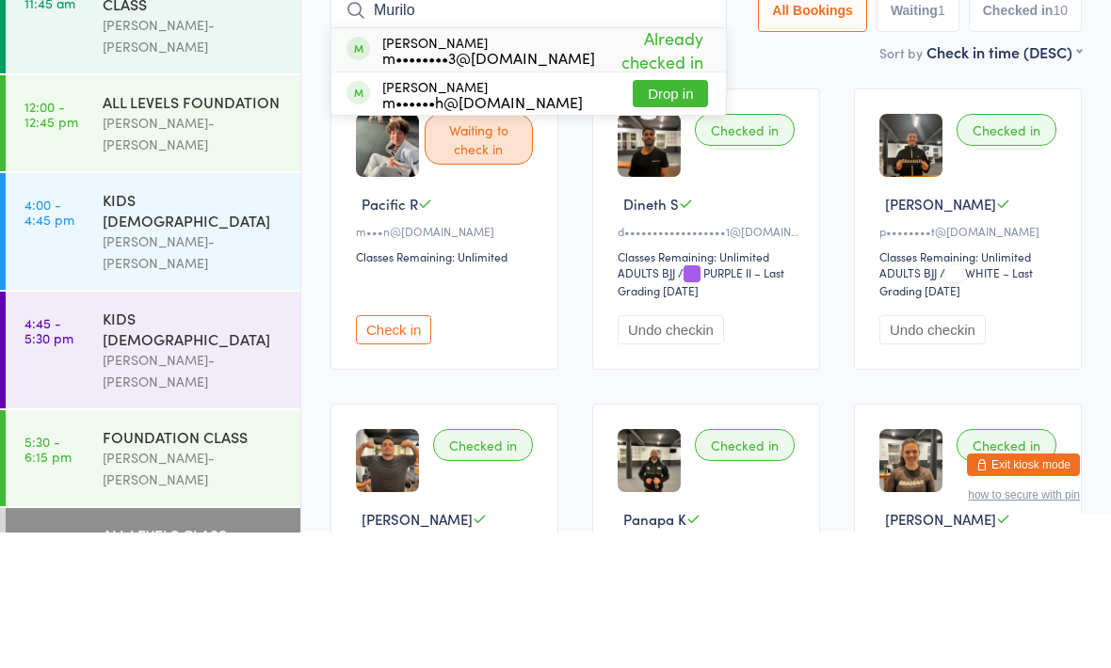
type input "Murilo"
click at [659, 216] on button "Drop in" at bounding box center [670, 229] width 75 height 27
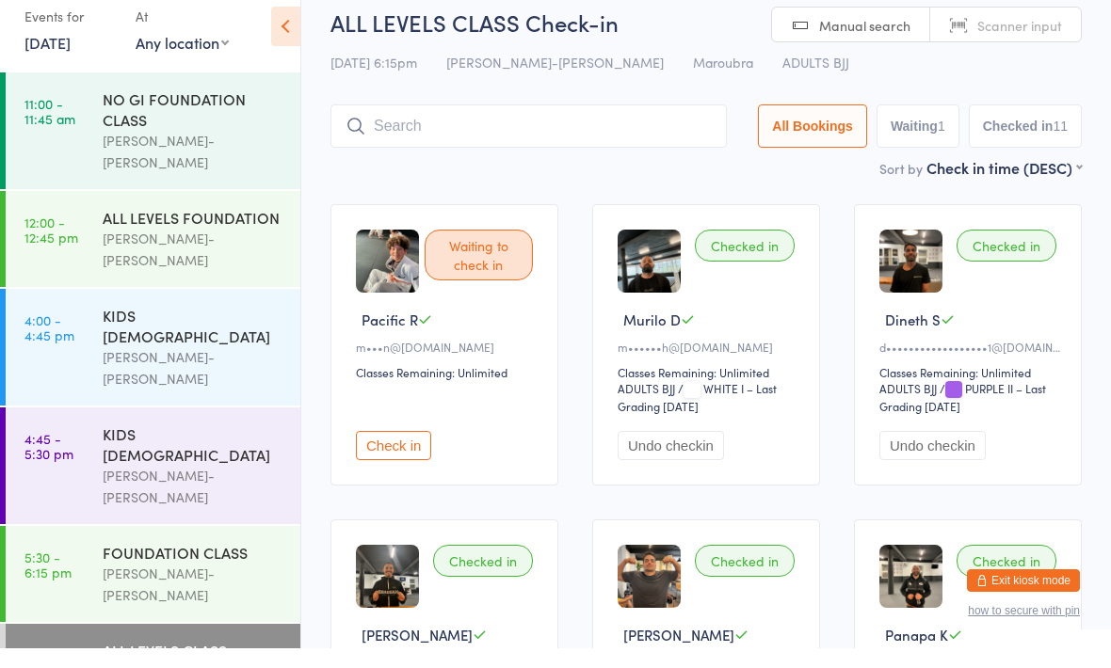
click at [625, 124] on input "search" at bounding box center [528, 145] width 396 height 43
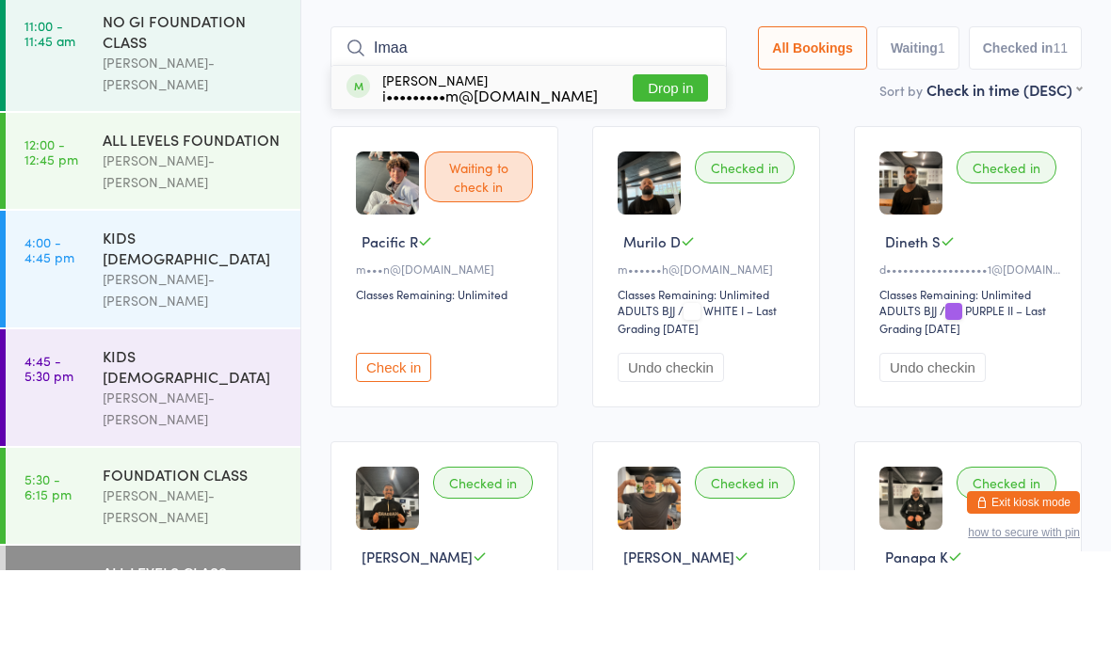
type input "Imaa"
click at [668, 172] on button "Drop in" at bounding box center [670, 185] width 75 height 27
